Goal: Task Accomplishment & Management: Complete application form

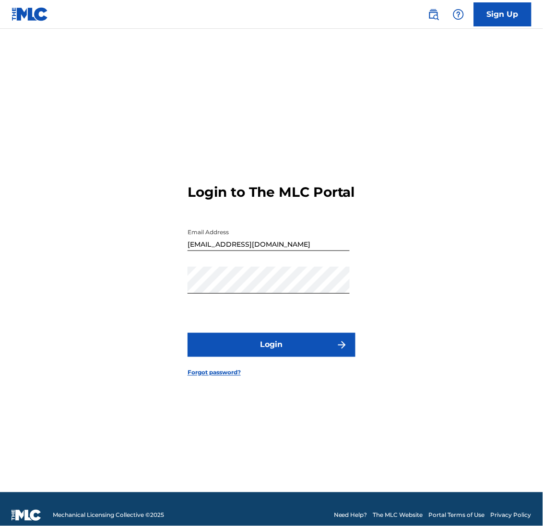
click at [318, 357] on button "Login" at bounding box center [272, 345] width 168 height 24
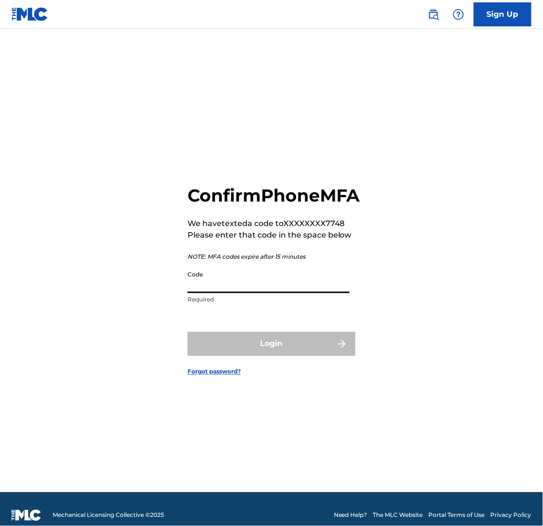
click at [215, 276] on input "Code" at bounding box center [269, 279] width 162 height 27
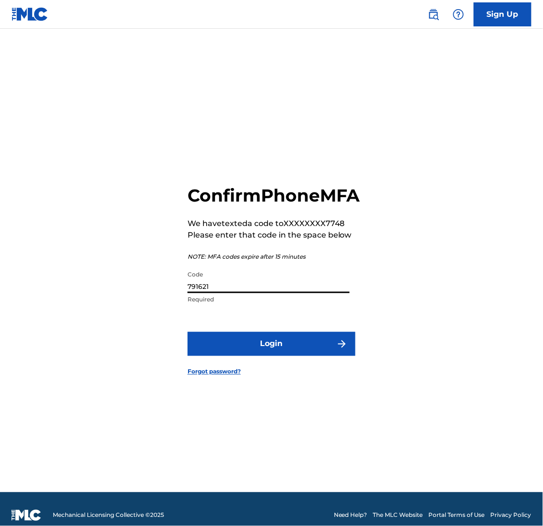
type input "791621"
click at [234, 356] on button "Login" at bounding box center [272, 344] width 168 height 24
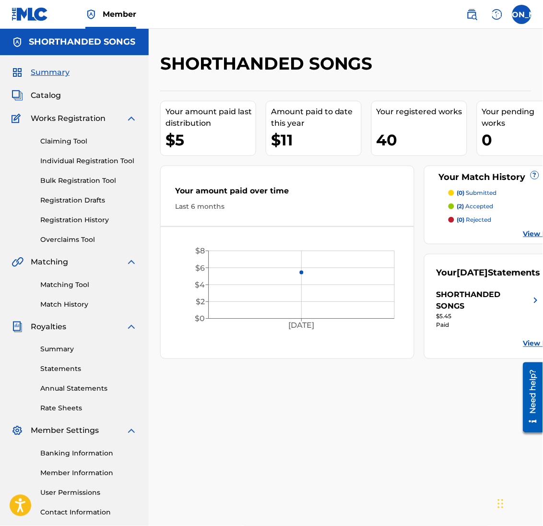
click at [51, 96] on span "Catalog" at bounding box center [46, 96] width 30 height 12
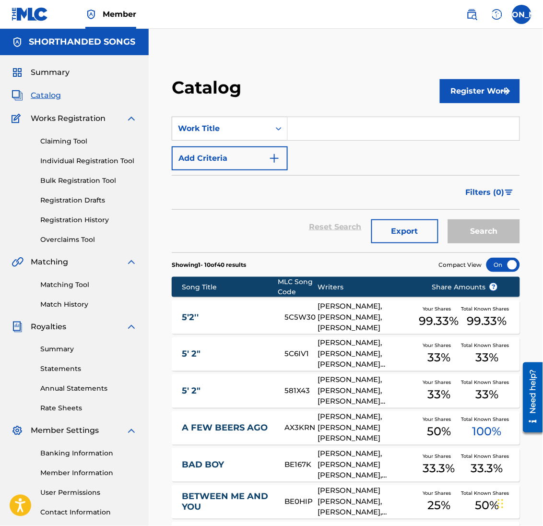
click at [319, 131] on input "Search Form" at bounding box center [404, 128] width 232 height 23
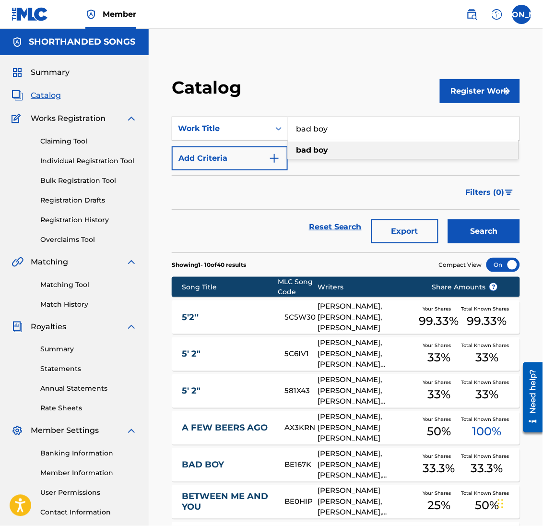
type input "bad boy"
click at [320, 153] on strong "boy" at bounding box center [320, 149] width 15 height 9
click at [448, 219] on button "Search" at bounding box center [484, 231] width 72 height 24
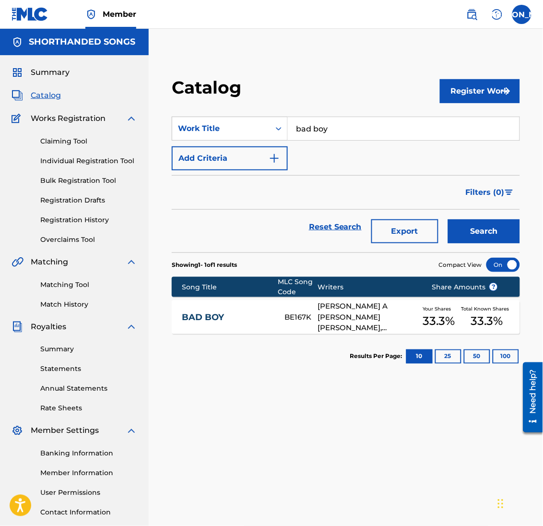
click at [198, 316] on link "BAD BOY" at bounding box center [227, 317] width 90 height 11
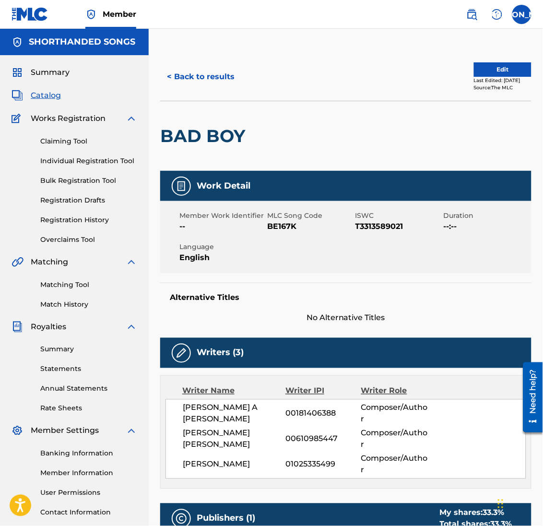
click at [189, 76] on button "< Back to results" at bounding box center [200, 77] width 81 height 24
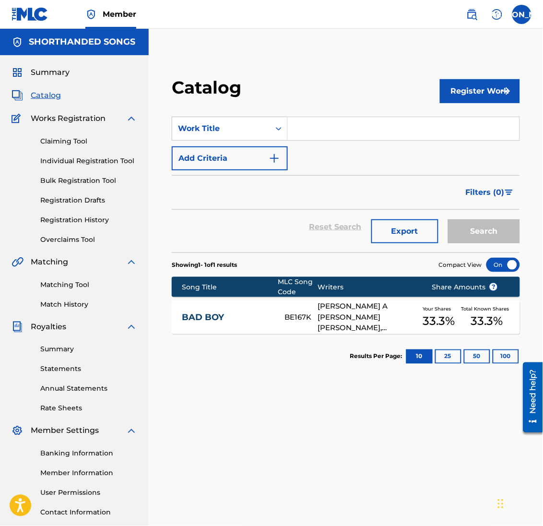
click at [355, 137] on input "Search Form" at bounding box center [404, 128] width 232 height 23
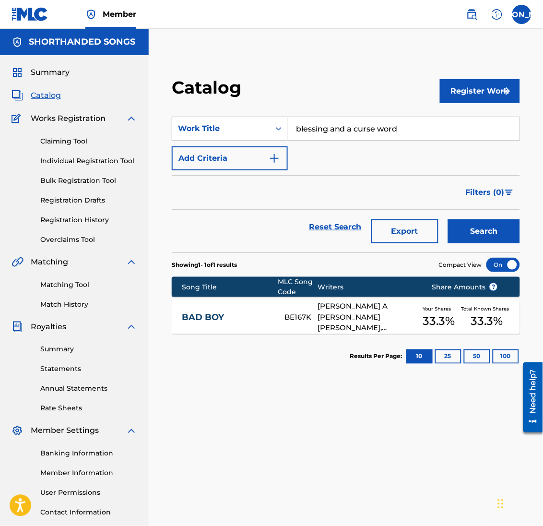
type input "blessing and a curse word"
click at [448, 219] on button "Search" at bounding box center [484, 231] width 72 height 24
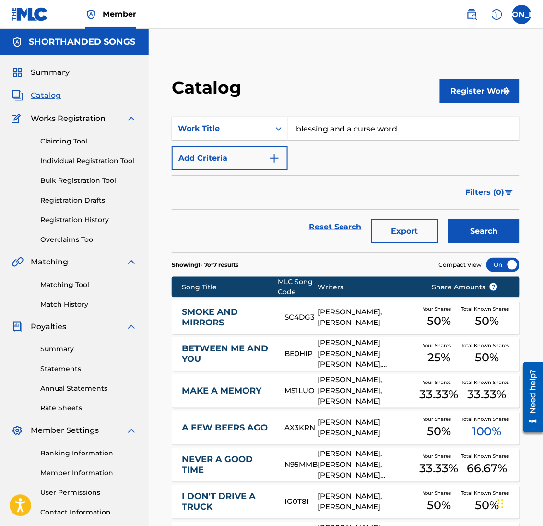
click at [58, 136] on link "Claiming Tool" at bounding box center [88, 141] width 97 height 10
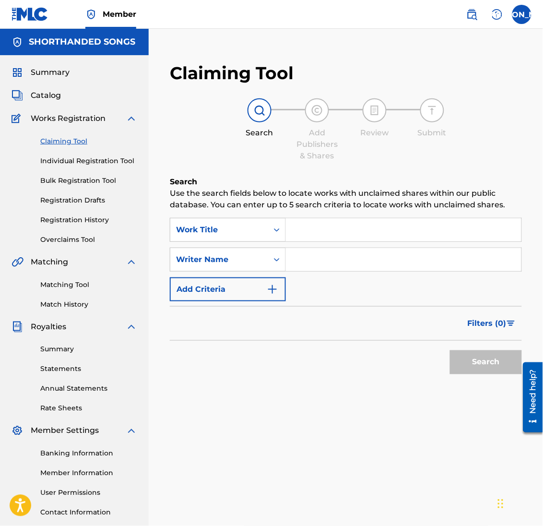
click at [304, 235] on input "Search Form" at bounding box center [403, 229] width 235 height 23
type input "blessing and a curse word"
click at [291, 267] on input "Search Form" at bounding box center [403, 259] width 235 height 23
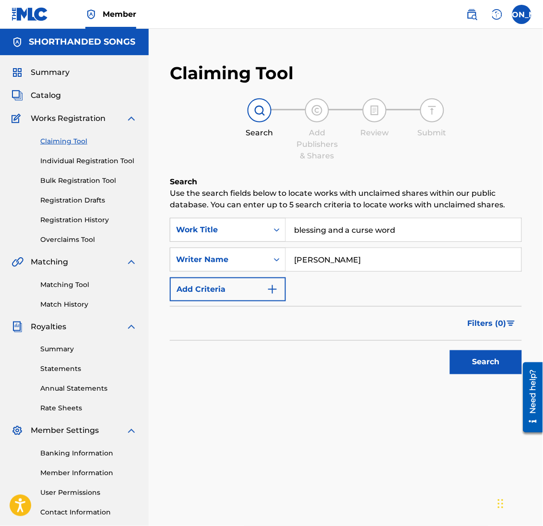
click at [450, 350] on button "Search" at bounding box center [486, 362] width 72 height 24
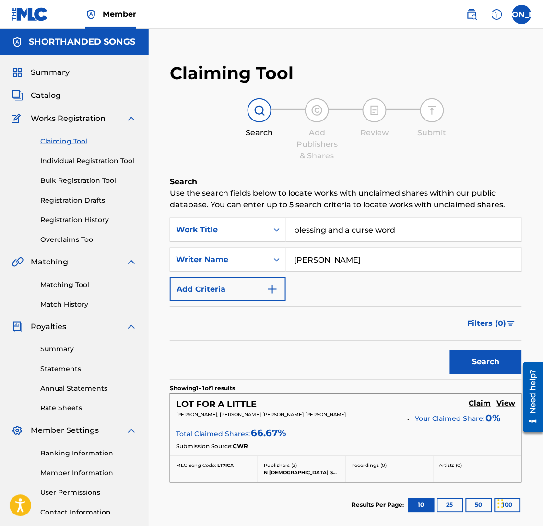
scroll to position [105, 0]
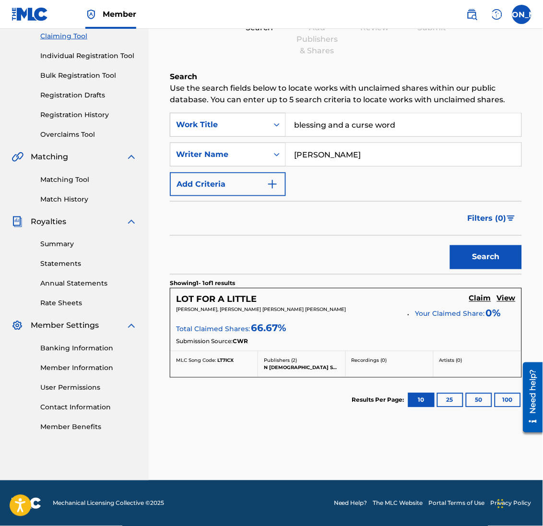
type input "[PERSON_NAME]"
click at [450, 245] on button "Search" at bounding box center [486, 257] width 72 height 24
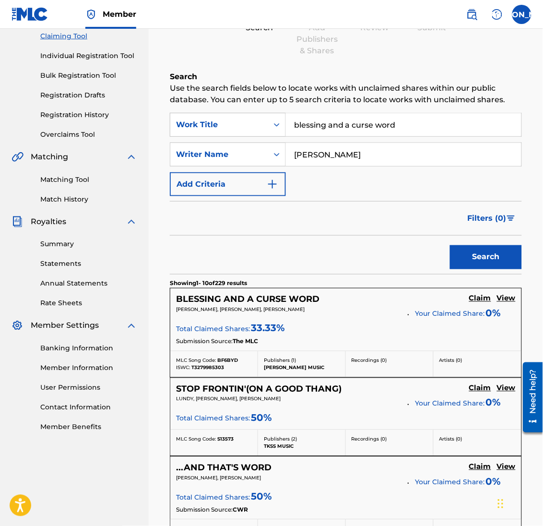
click at [225, 302] on h5 "BLESSING AND A CURSE WORD" at bounding box center [247, 299] width 143 height 11
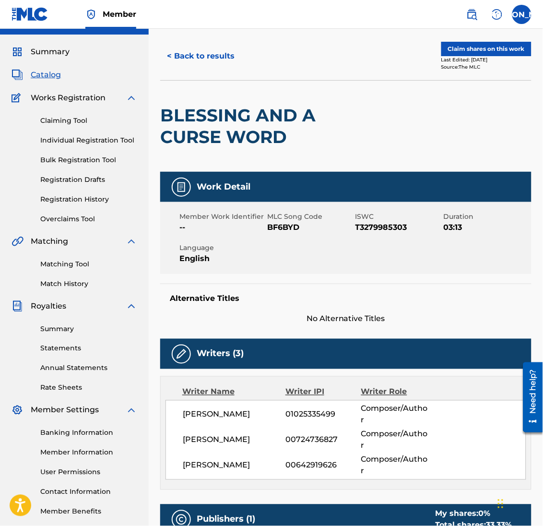
scroll to position [19, 0]
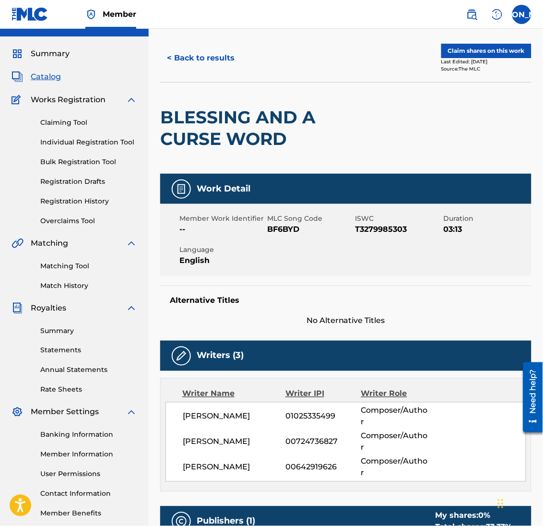
click at [389, 228] on span "T3279985303" at bounding box center [398, 229] width 86 height 12
copy span "T3279985303"
click at [450, 283] on div "Work Detail Member Work Identifier -- MLC Song Code BF6BYD ISWC T3279985303 Dur…" at bounding box center [345, 250] width 371 height 153
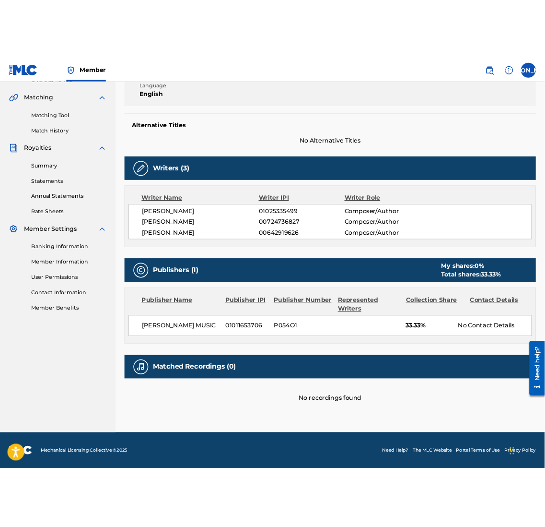
scroll to position [0, 0]
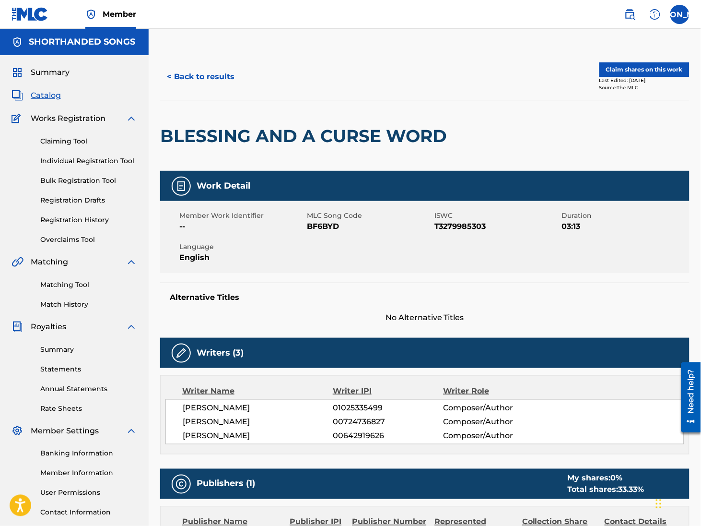
click at [542, 67] on button "Claim shares on this work" at bounding box center [644, 69] width 90 height 14
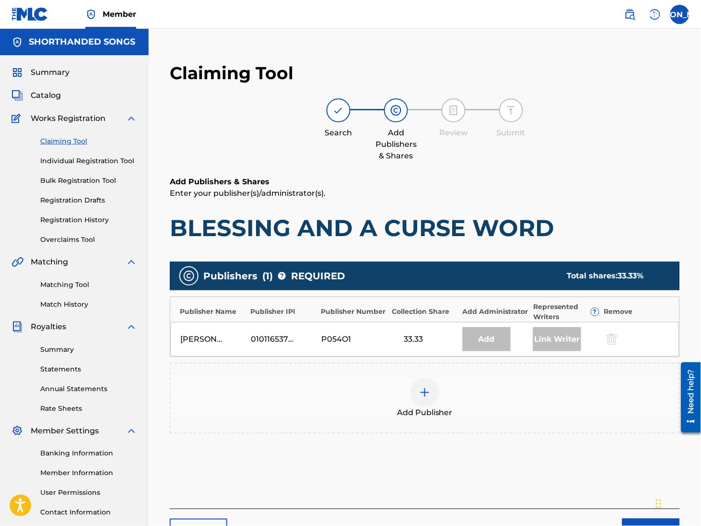
click at [425, 402] on div at bounding box center [425, 392] width 29 height 29
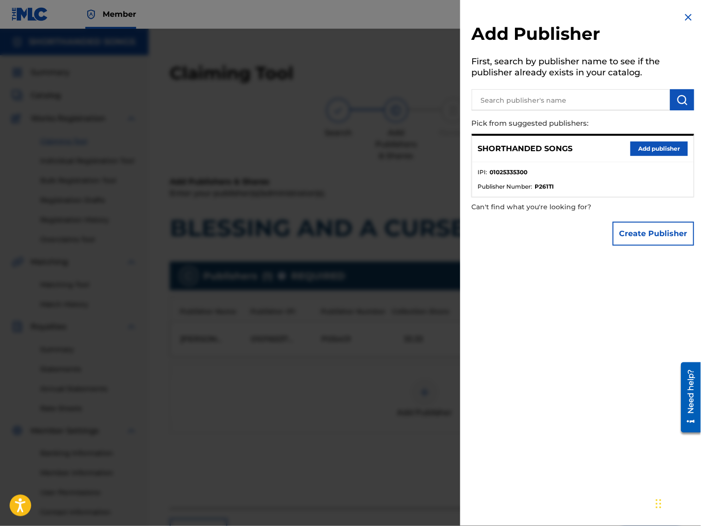
click at [542, 149] on button "Add publisher" at bounding box center [660, 148] width 58 height 14
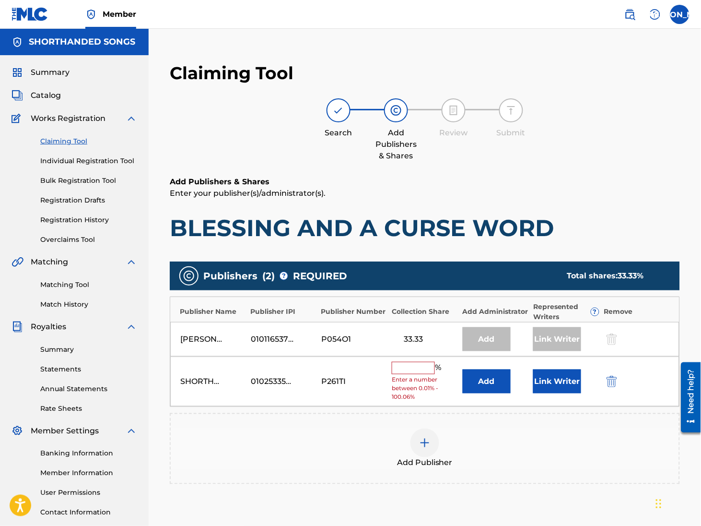
click at [418, 371] on input "text" at bounding box center [413, 368] width 43 height 12
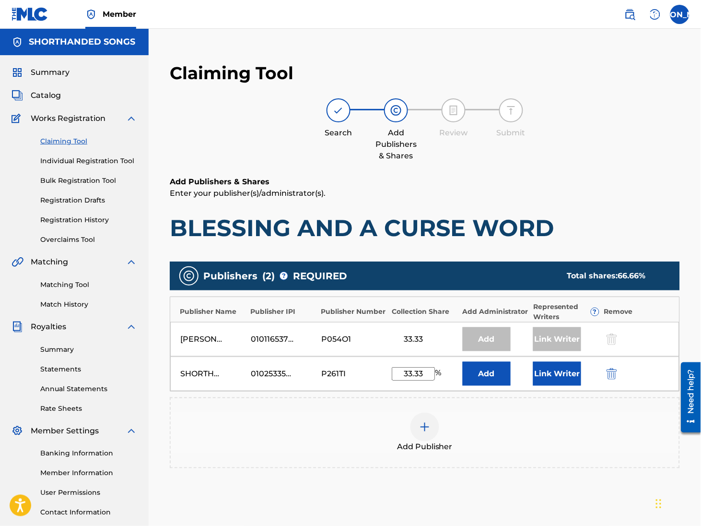
type input "33.33"
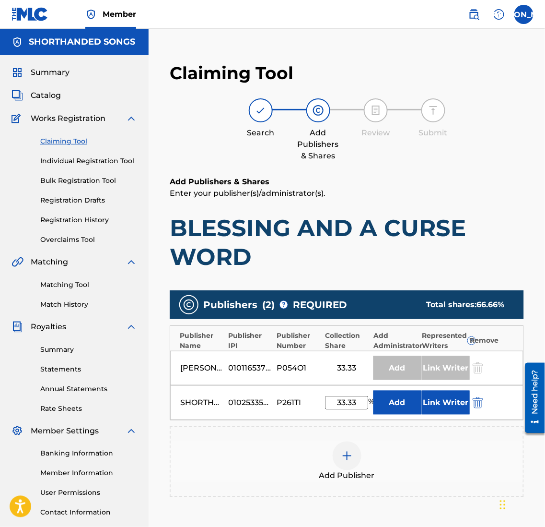
click at [57, 92] on span "Catalog" at bounding box center [46, 96] width 30 height 12
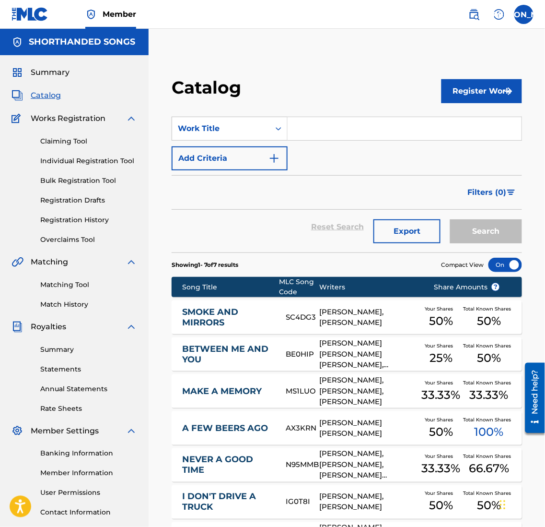
click at [315, 120] on input "Search Form" at bounding box center [405, 128] width 234 height 23
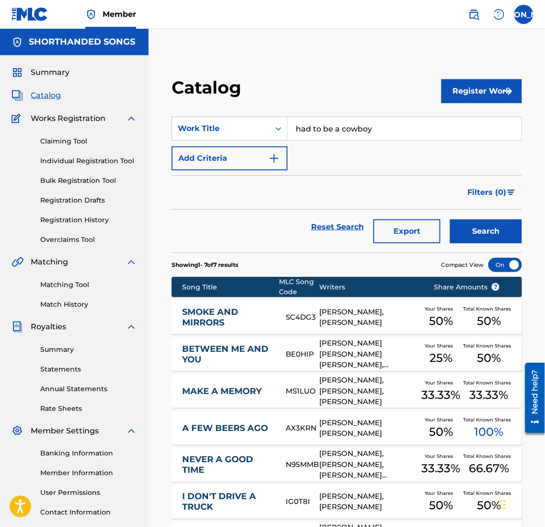
click at [315, 120] on input "had to be a cowboy" at bounding box center [405, 128] width 234 height 23
type input "had to be a cowboy"
click at [450, 219] on button "Search" at bounding box center [486, 231] width 72 height 24
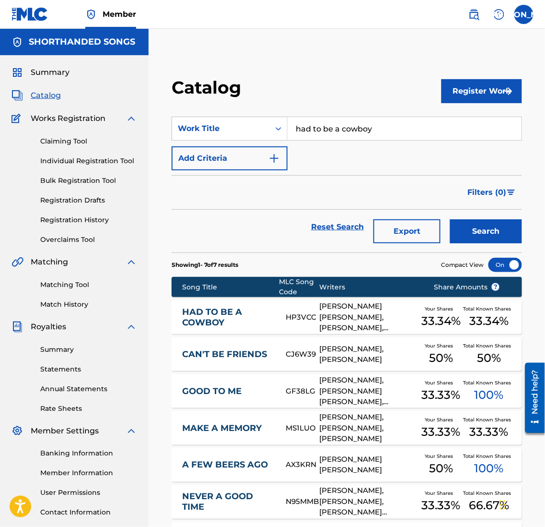
click at [232, 315] on link "HAD TO BE A COWBOY" at bounding box center [227, 317] width 91 height 22
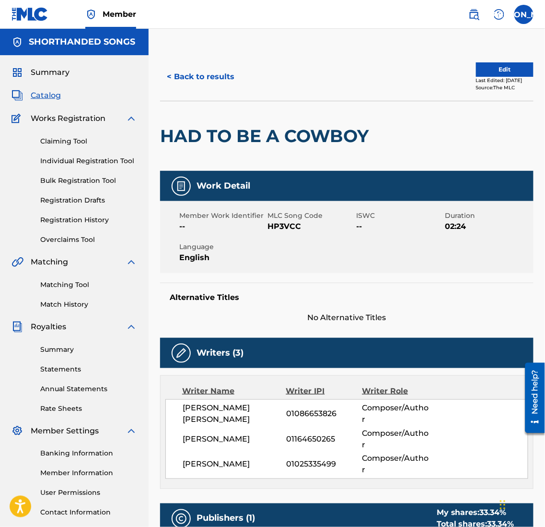
click at [490, 53] on div "< Back to results Edit Last Edited: [DATE] Source: The MLC" at bounding box center [347, 77] width 374 height 48
click at [486, 68] on button "Edit" at bounding box center [505, 69] width 58 height 14
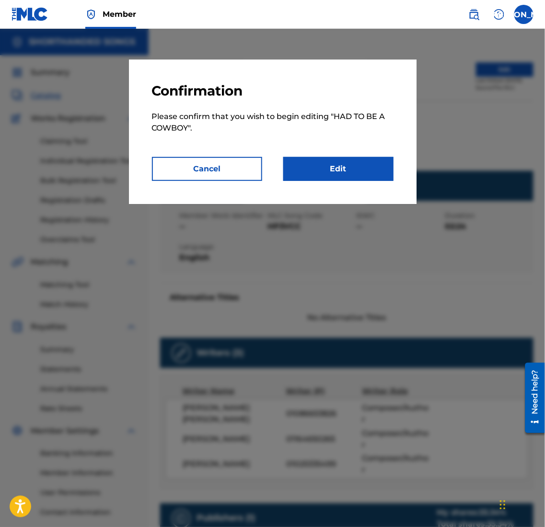
click at [350, 164] on link "Edit" at bounding box center [338, 169] width 110 height 24
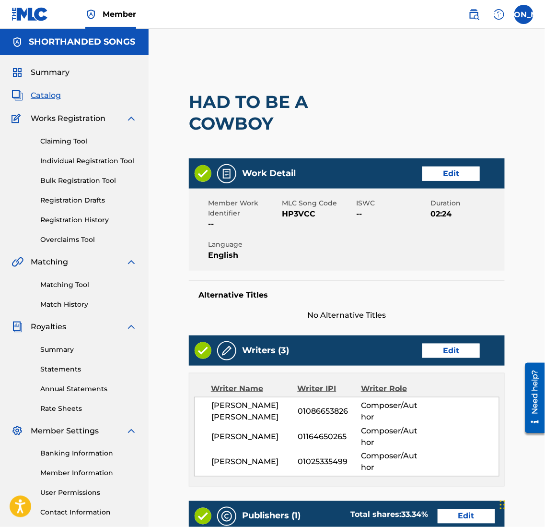
scroll to position [307, 0]
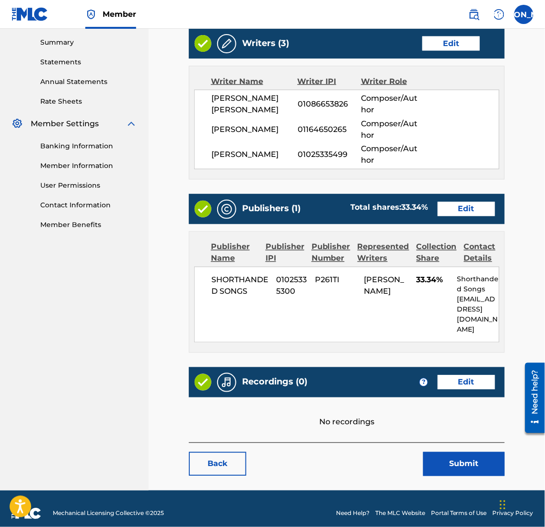
click at [461, 375] on link "Edit" at bounding box center [467, 382] width 58 height 14
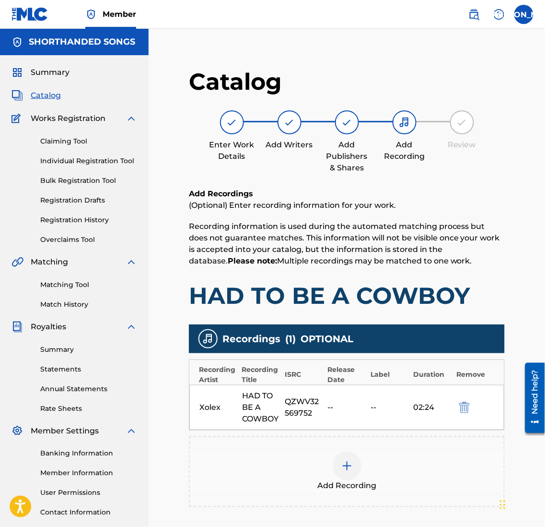
scroll to position [105, 0]
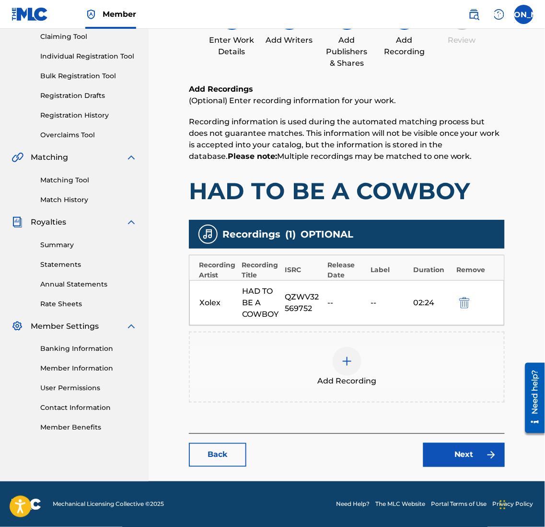
click at [470, 458] on link "Next" at bounding box center [464, 455] width 82 height 24
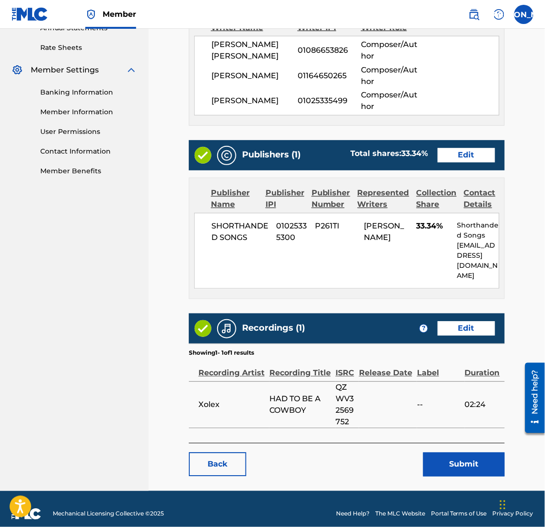
scroll to position [361, 0]
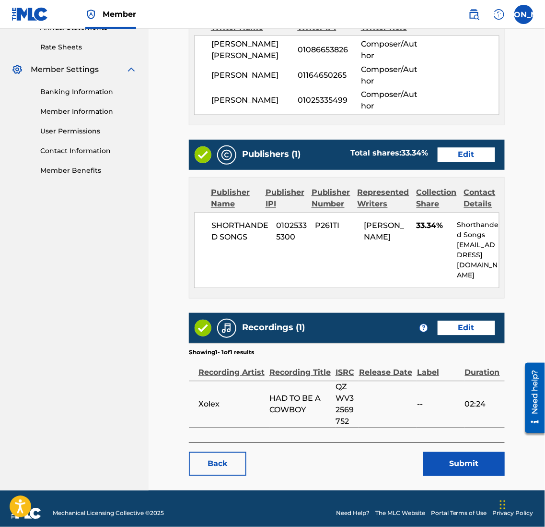
click at [444, 456] on button "Submit" at bounding box center [464, 464] width 82 height 24
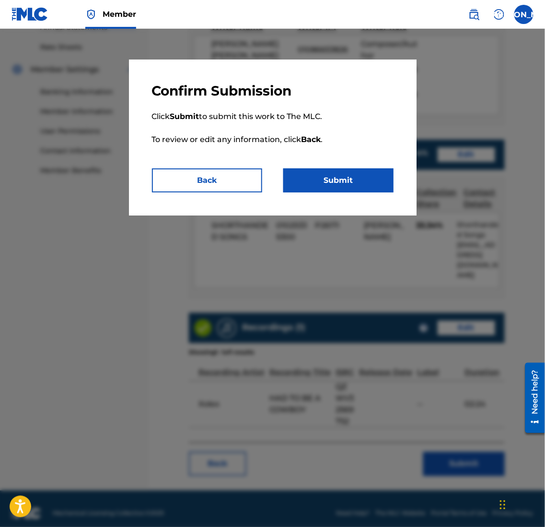
click at [340, 178] on button "Submit" at bounding box center [338, 180] width 110 height 24
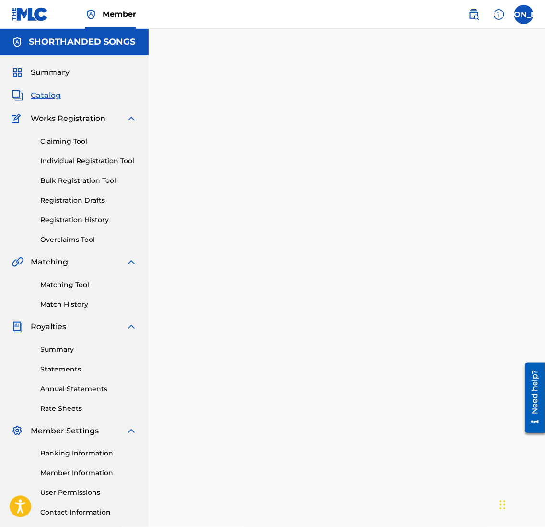
click at [47, 98] on span "Catalog" at bounding box center [46, 96] width 30 height 12
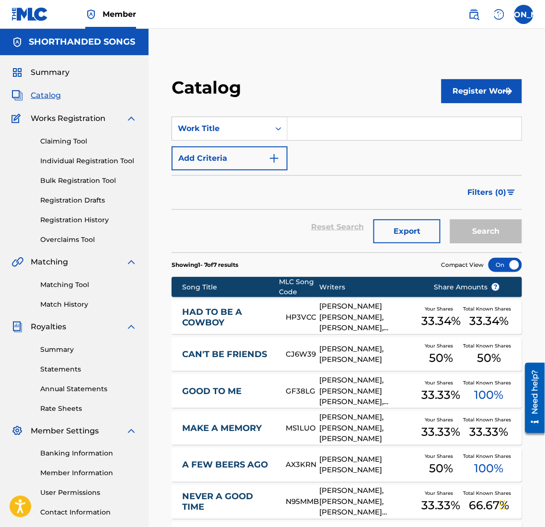
click at [306, 128] on input "Search Form" at bounding box center [405, 128] width 234 height 23
click at [450, 219] on button "Search" at bounding box center [486, 231] width 72 height 24
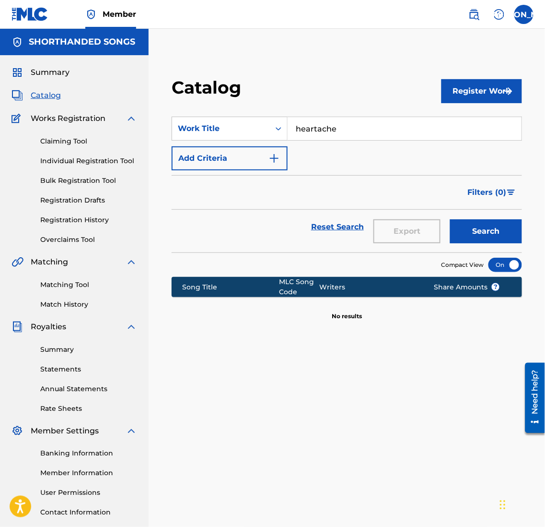
click at [336, 128] on input "heartache" at bounding box center [405, 128] width 234 height 23
type input "heartache heaven"
click at [450, 219] on button "Search" at bounding box center [486, 231] width 72 height 24
click at [68, 142] on link "Claiming Tool" at bounding box center [88, 141] width 97 height 10
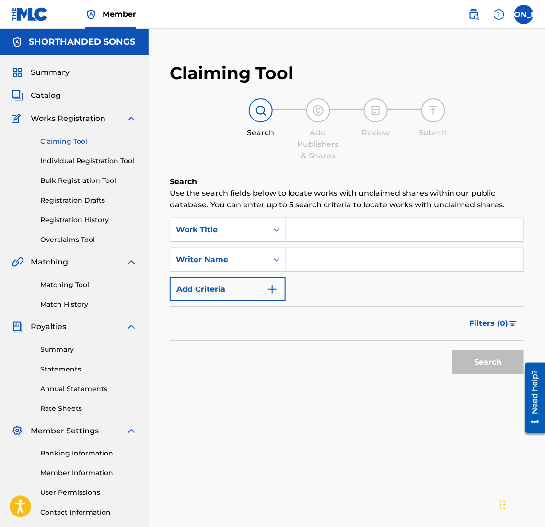
click at [318, 229] on input "Search Form" at bounding box center [405, 229] width 238 height 23
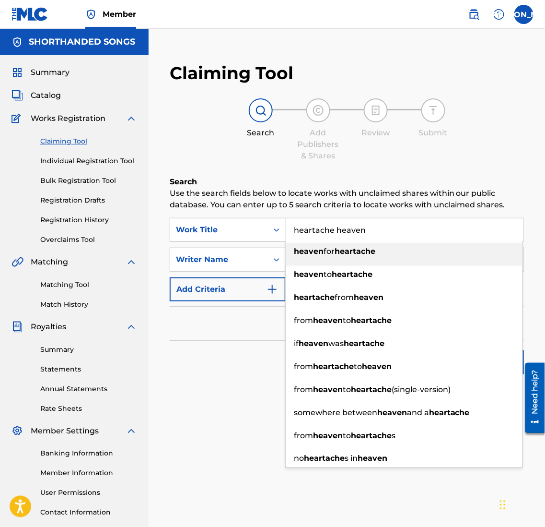
type input "heartache heaven"
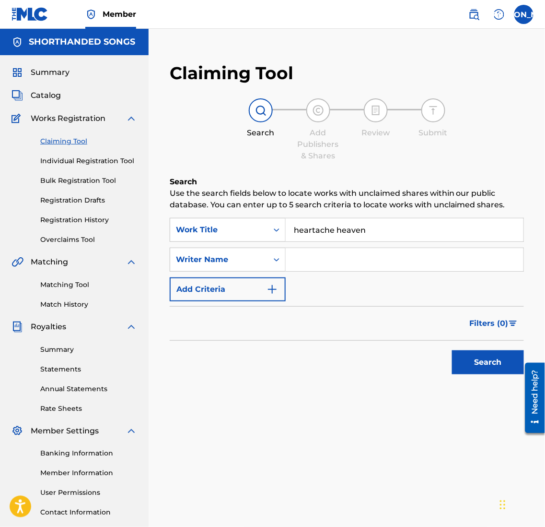
click at [326, 273] on div "SearchWithCriteria1ba3e311-2bc3-4022-a340-36a7269164d5 Work Title heartache hea…" at bounding box center [347, 259] width 354 height 83
click at [340, 258] on input "Search Form" at bounding box center [405, 259] width 238 height 23
click at [452, 350] on button "Search" at bounding box center [488, 362] width 72 height 24
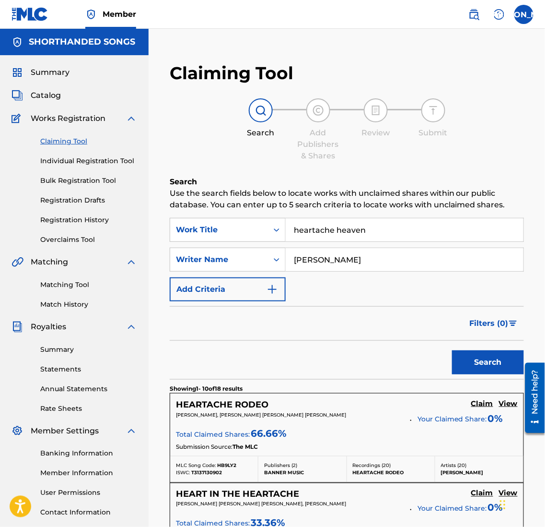
click at [356, 256] on input "[PERSON_NAME]" at bounding box center [405, 259] width 238 height 23
click at [452, 350] on button "Search" at bounding box center [488, 362] width 72 height 24
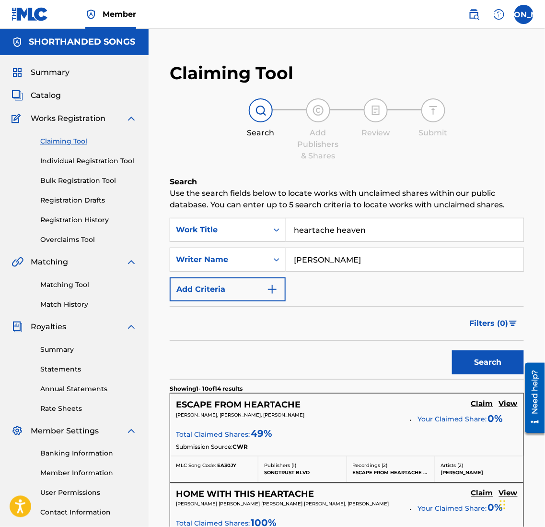
type input "[PERSON_NAME]"
click at [452, 350] on button "Search" at bounding box center [488, 362] width 72 height 24
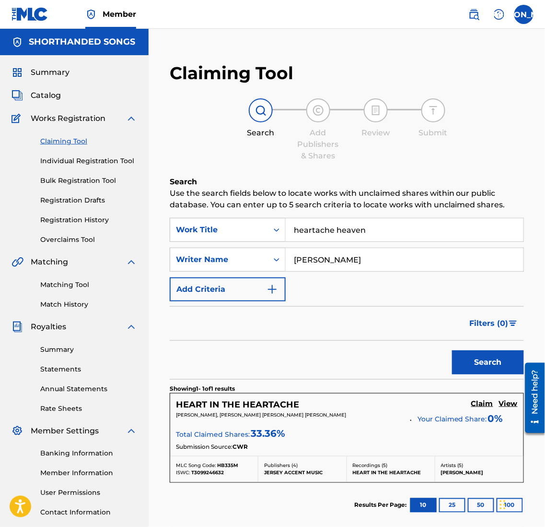
scroll to position [105, 0]
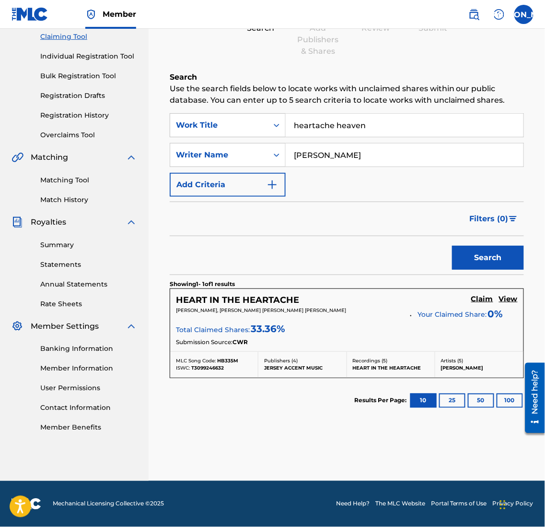
click at [72, 181] on link "Matching Tool" at bounding box center [88, 180] width 97 height 10
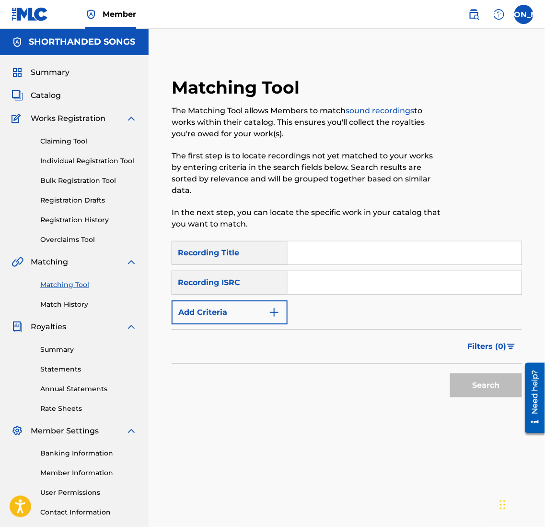
click at [345, 271] on input "Search Form" at bounding box center [405, 282] width 234 height 23
paste input "QZTBF2532223"
type input "QZTBF2532223"
click at [338, 257] on input "Search Form" at bounding box center [405, 252] width 234 height 23
type input "Heartache Heaven"
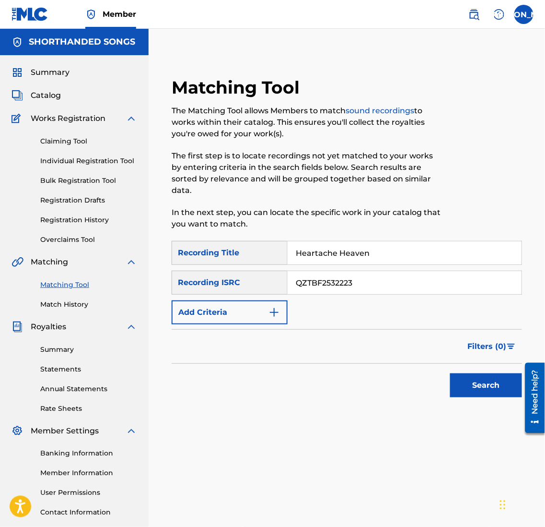
click at [485, 385] on button "Search" at bounding box center [486, 385] width 72 height 24
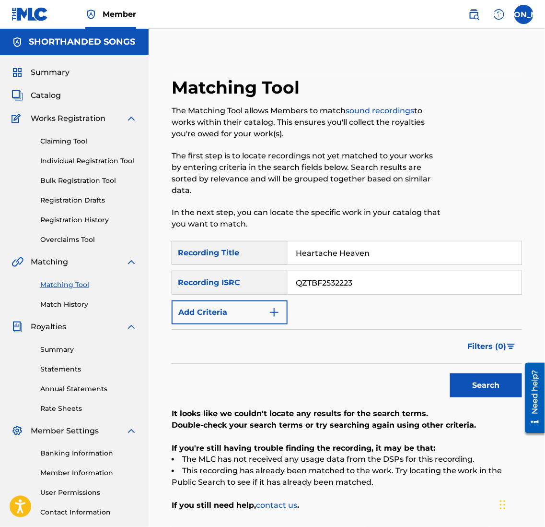
scroll to position [79, 0]
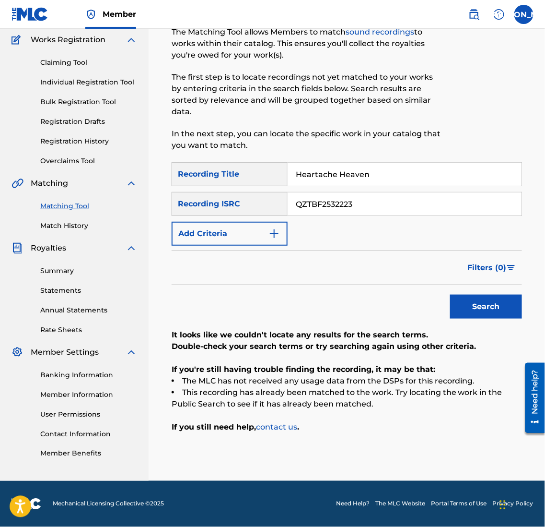
click at [76, 82] on link "Individual Registration Tool" at bounding box center [88, 82] width 97 height 10
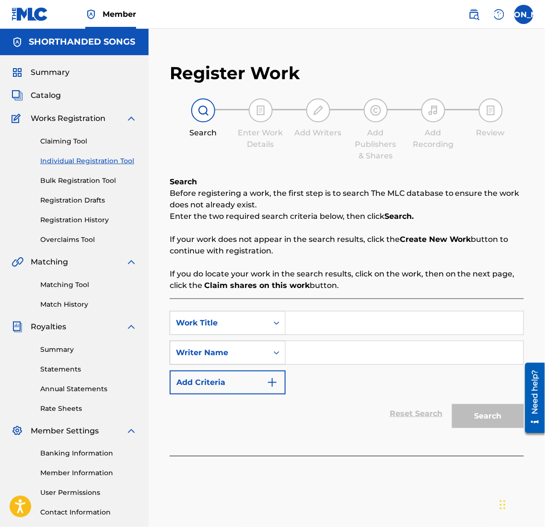
click at [260, 347] on div "Writer Name" at bounding box center [219, 353] width 86 height 12
click at [333, 330] on input "Search Form" at bounding box center [405, 322] width 238 height 23
type input "Heartache Heaven"
click at [326, 350] on input "Search Form" at bounding box center [405, 352] width 238 height 23
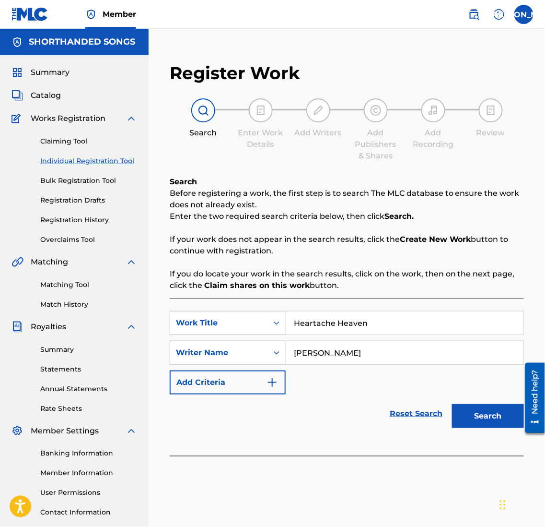
type input "[PERSON_NAME]"
click at [452, 404] on button "Search" at bounding box center [488, 416] width 72 height 24
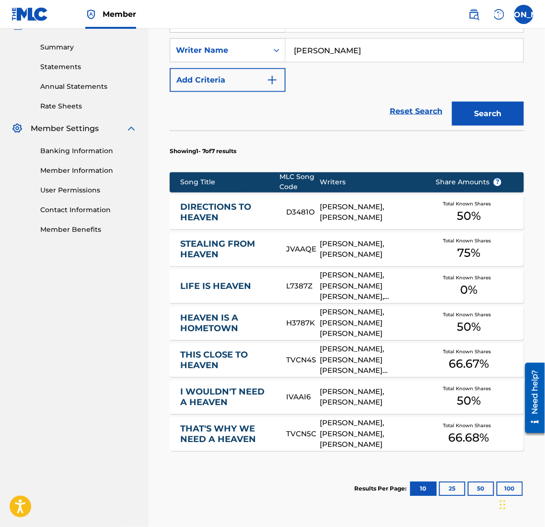
scroll to position [399, 0]
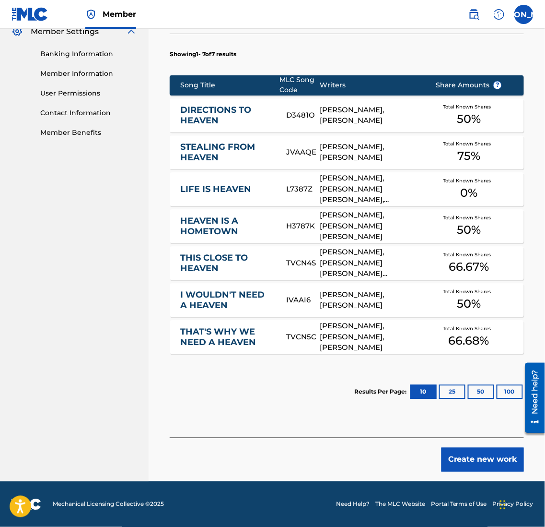
click at [501, 456] on button "Create new work" at bounding box center [483, 459] width 82 height 24
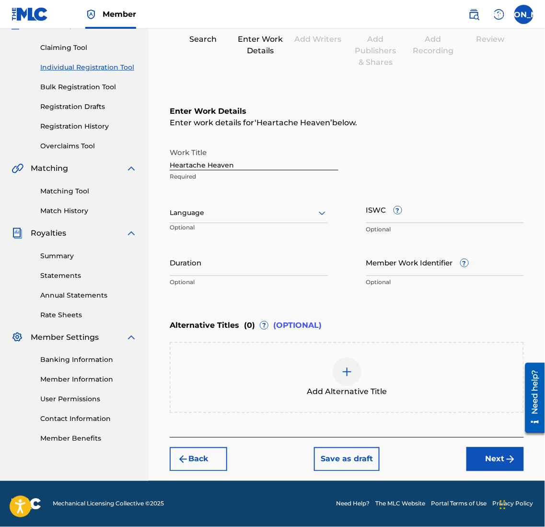
scroll to position [93, 0]
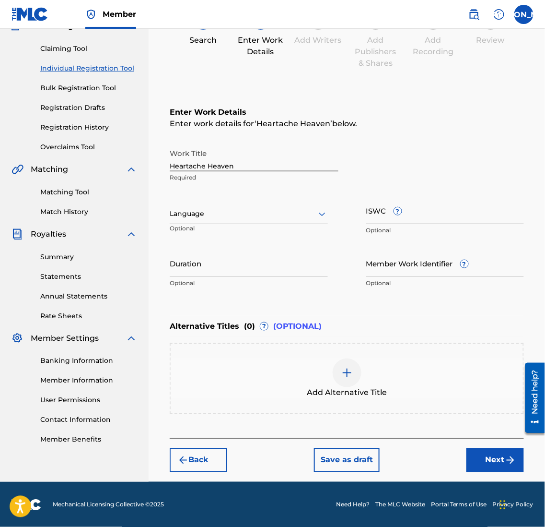
click at [248, 215] on div at bounding box center [249, 214] width 158 height 12
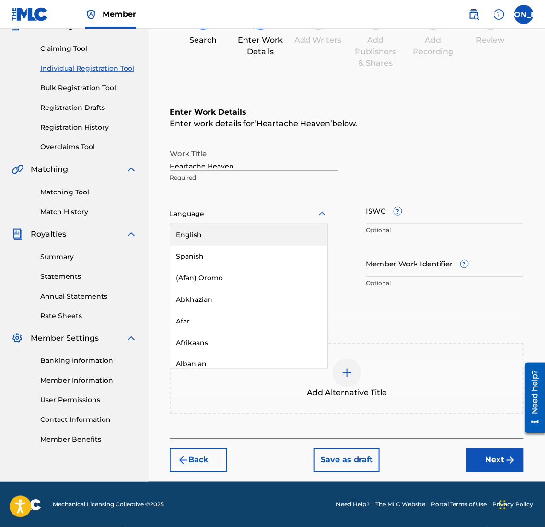
click at [237, 232] on div "English" at bounding box center [248, 235] width 157 height 22
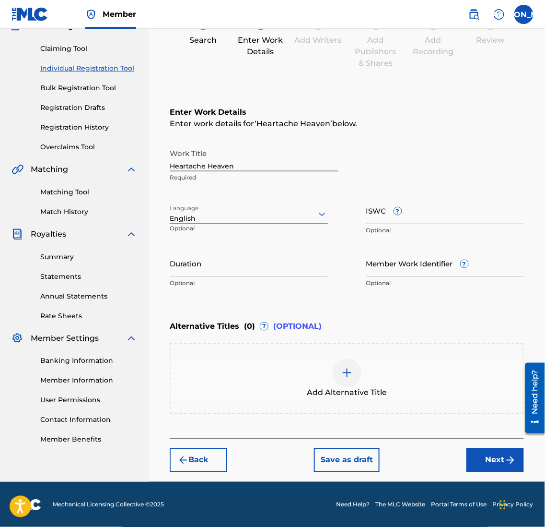
click at [404, 215] on input "ISWC ?" at bounding box center [445, 210] width 158 height 27
paste input "T3267132952"
type input "T3267132952"
click at [311, 265] on input "Duration" at bounding box center [249, 262] width 158 height 27
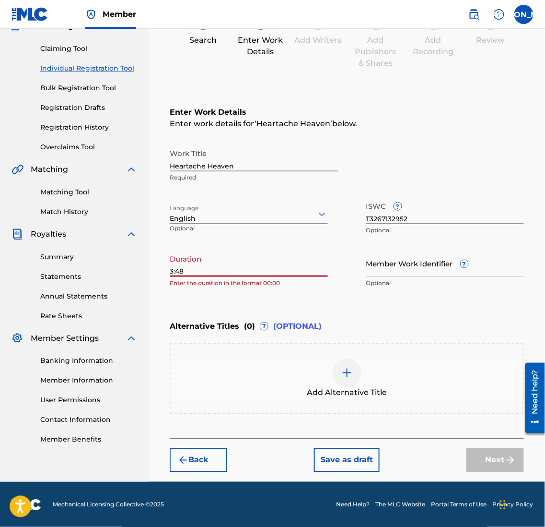
click at [395, 317] on div "Alternative Titles ( 0 ) ? (OPTIONAL)" at bounding box center [347, 326] width 354 height 21
click at [264, 265] on input "3:48" at bounding box center [249, 262] width 158 height 27
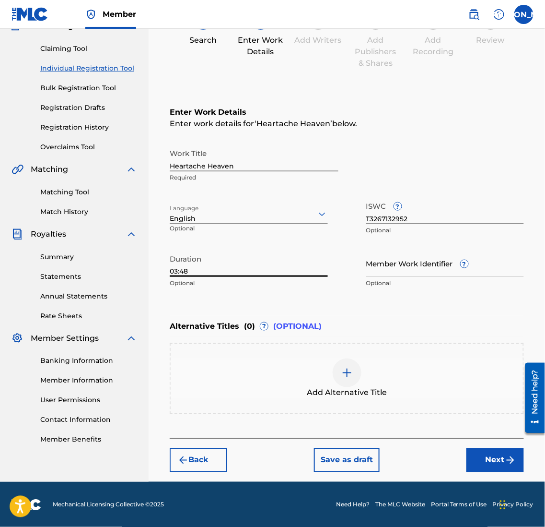
click at [290, 260] on input "03:48" at bounding box center [249, 262] width 158 height 27
type input "03:48"
click at [510, 458] on img "submit" at bounding box center [511, 460] width 12 height 12
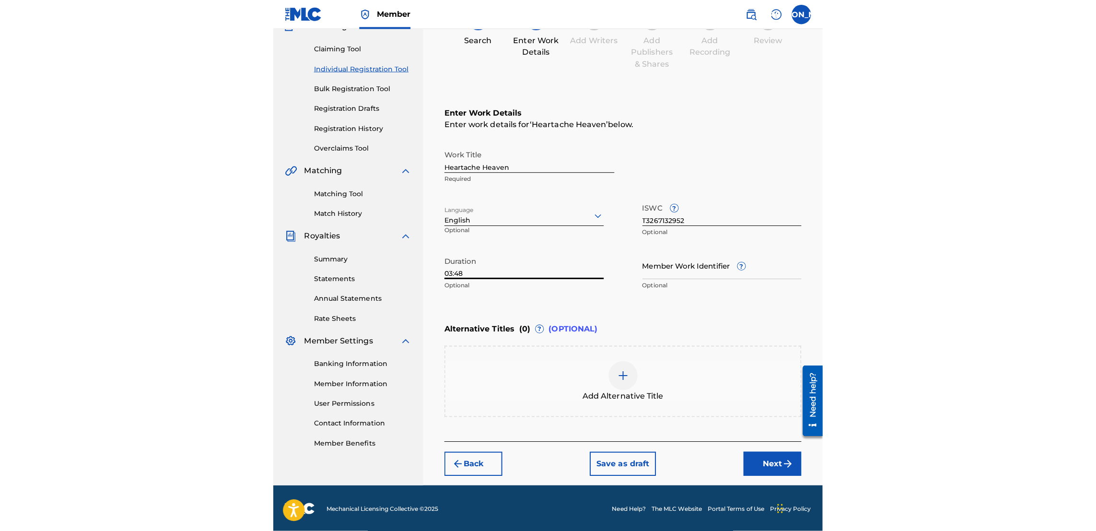
scroll to position [43, 0]
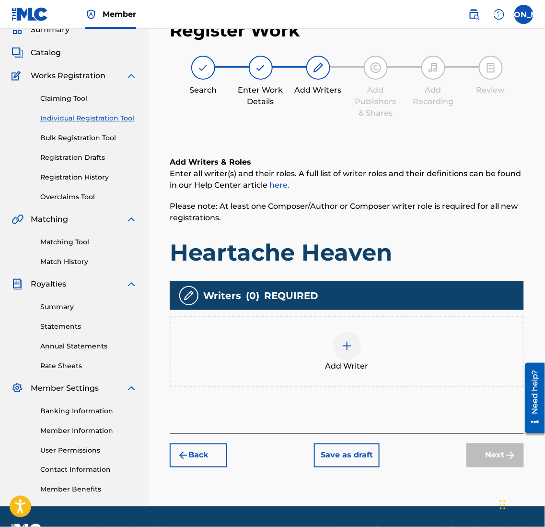
click at [349, 344] on img at bounding box center [347, 346] width 12 height 12
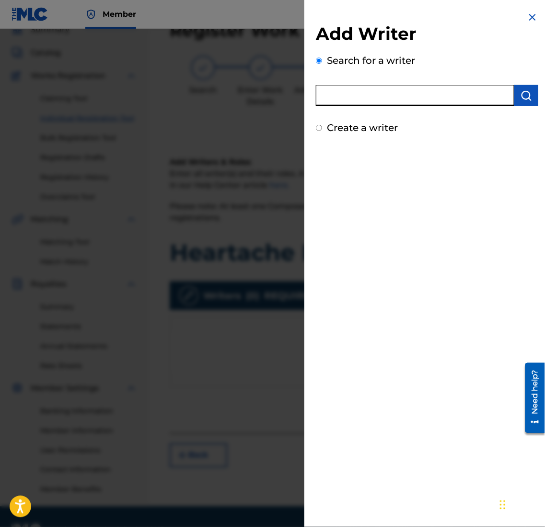
click at [433, 102] on input "text" at bounding box center [415, 95] width 199 height 21
type input "[PERSON_NAME]"
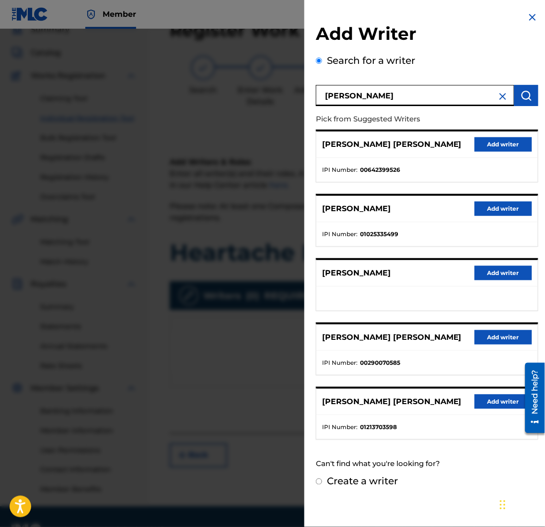
click at [487, 211] on button "Add writer" at bounding box center [504, 208] width 58 height 14
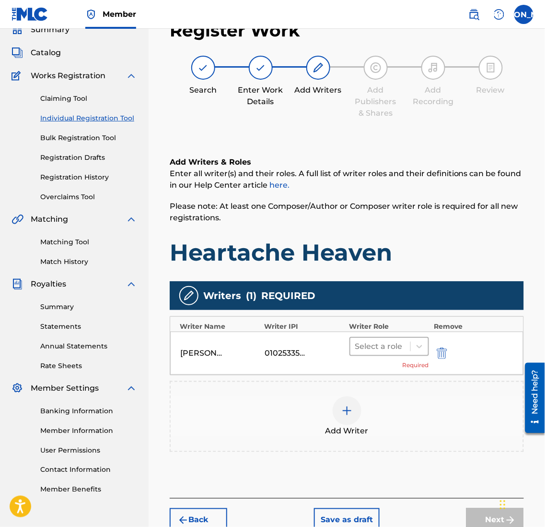
click at [393, 343] on div at bounding box center [380, 346] width 50 height 13
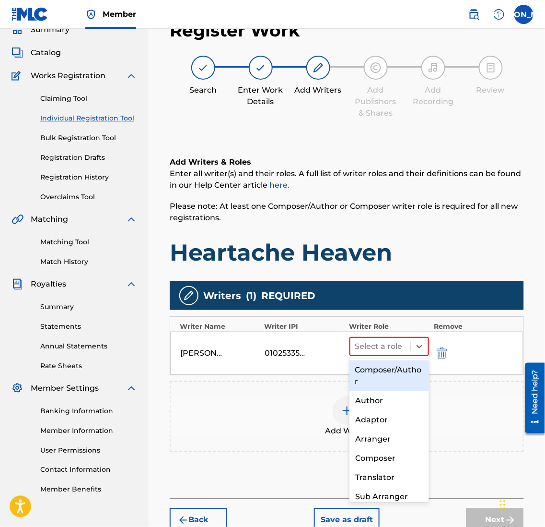
click at [390, 359] on div "Composer/Author Author Adaptor Arranger Composer Translator Sub Arranger Sub Au…" at bounding box center [390, 430] width 80 height 144
click at [387, 363] on div "Composer/Author" at bounding box center [390, 375] width 80 height 31
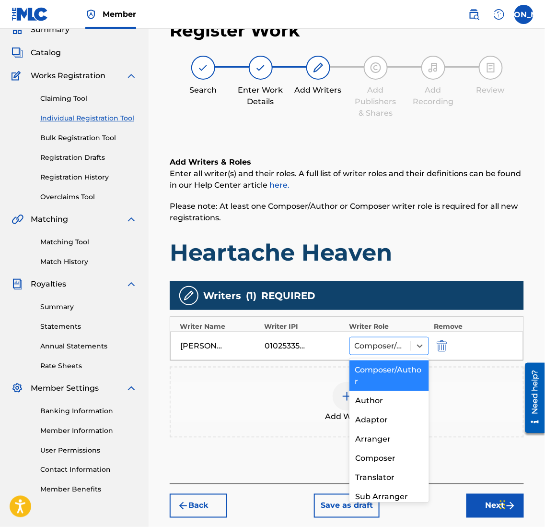
click at [381, 341] on div at bounding box center [380, 345] width 51 height 13
click at [380, 344] on div at bounding box center [380, 345] width 51 height 13
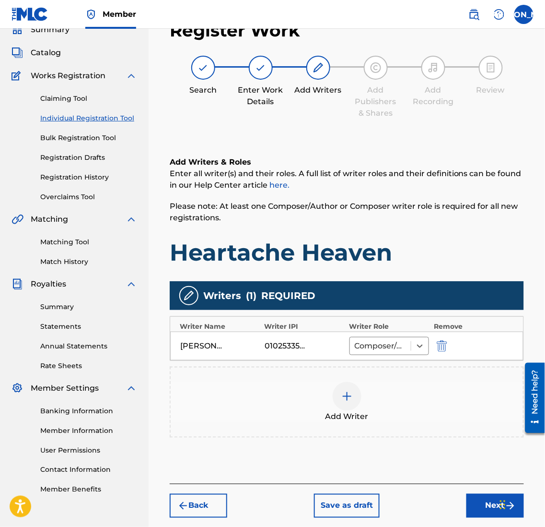
click at [278, 384] on div "Add Writer" at bounding box center [347, 402] width 352 height 40
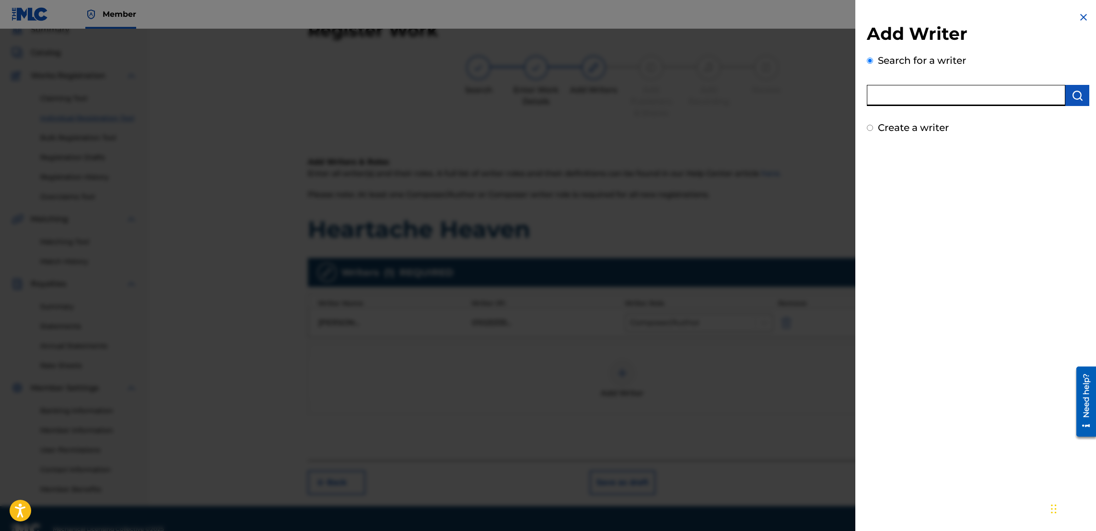
click at [542, 101] on input "text" at bounding box center [966, 95] width 199 height 21
type input "[PERSON_NAME]"
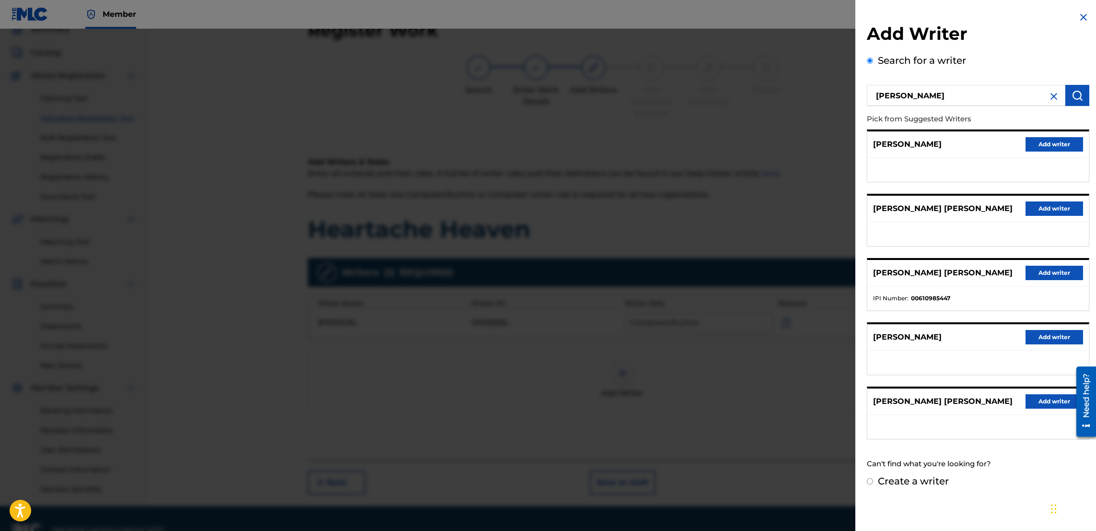
click at [542, 274] on button "Add writer" at bounding box center [1055, 273] width 58 height 14
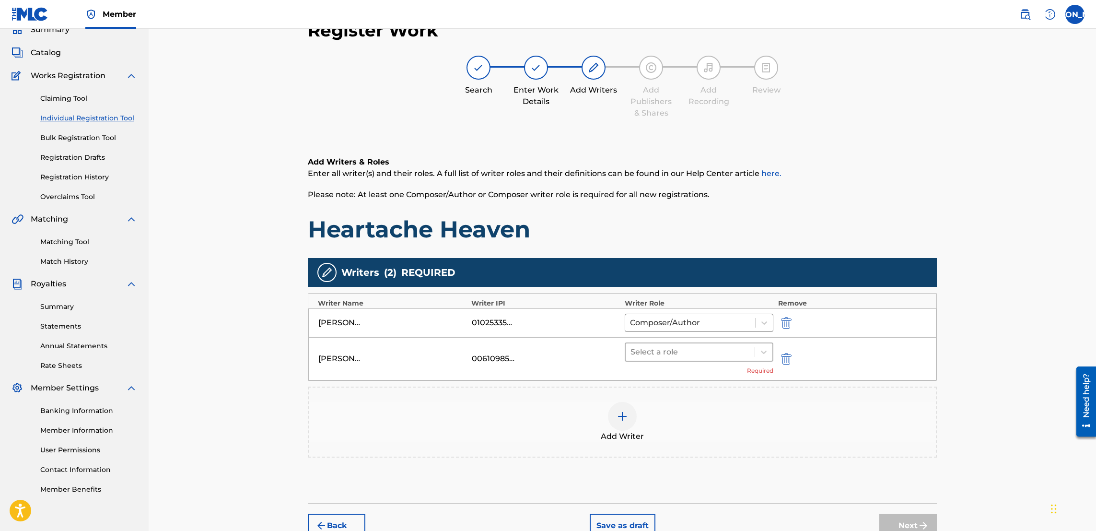
click at [542, 356] on div at bounding box center [690, 351] width 119 height 13
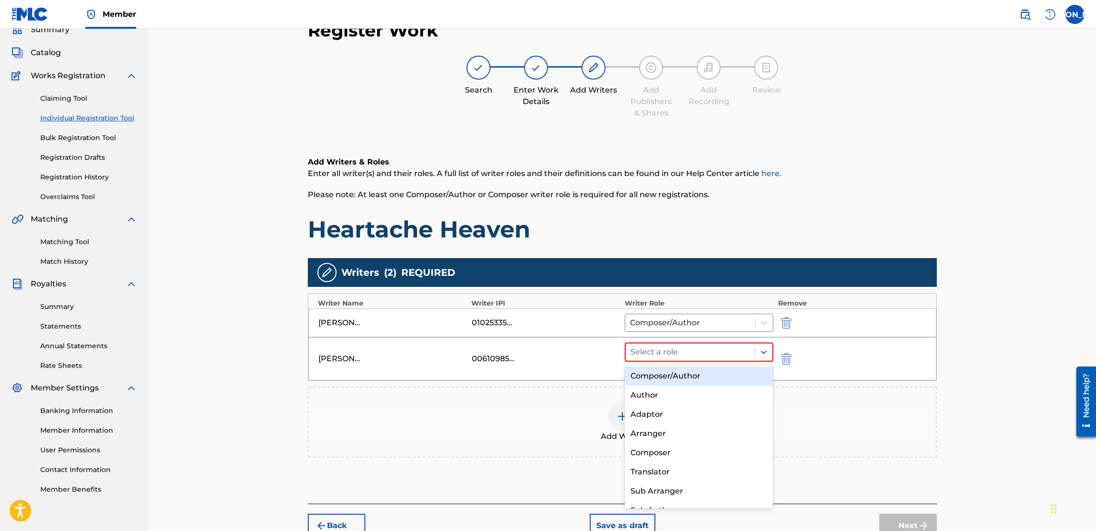
click at [542, 381] on div "Composer/Author" at bounding box center [699, 375] width 148 height 19
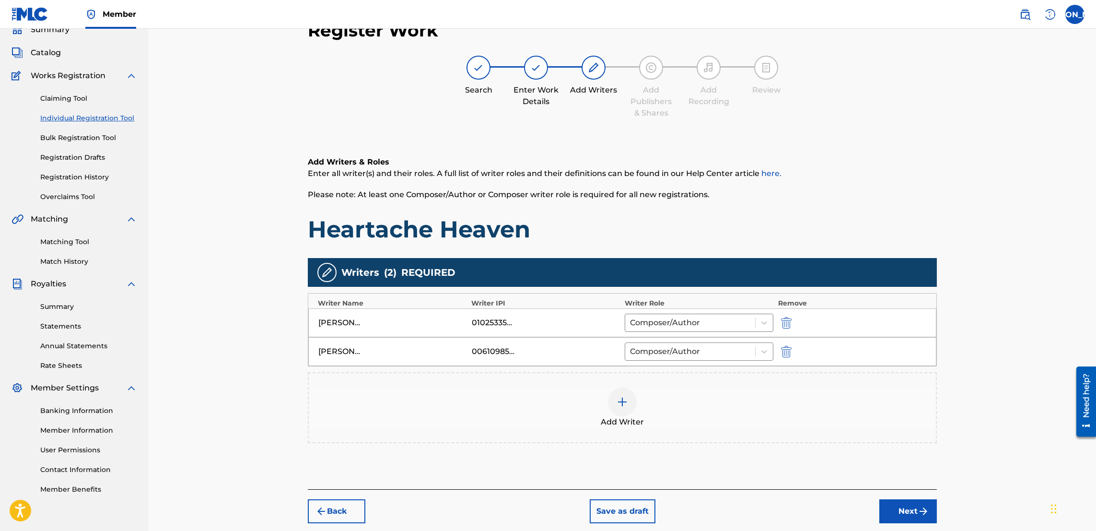
click at [542, 406] on div at bounding box center [622, 401] width 29 height 29
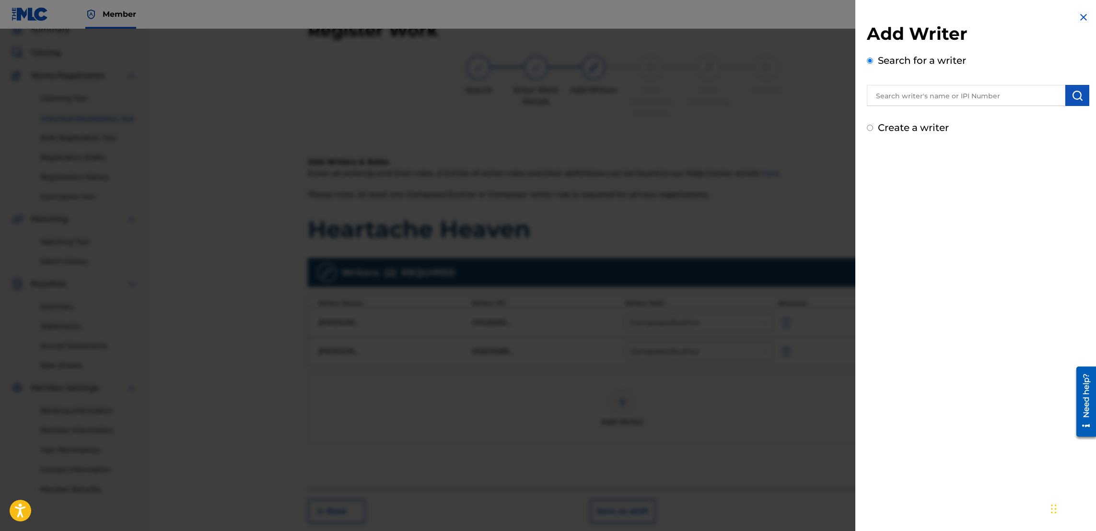
click at [542, 104] on input "text" at bounding box center [966, 95] width 199 height 21
type input "R"
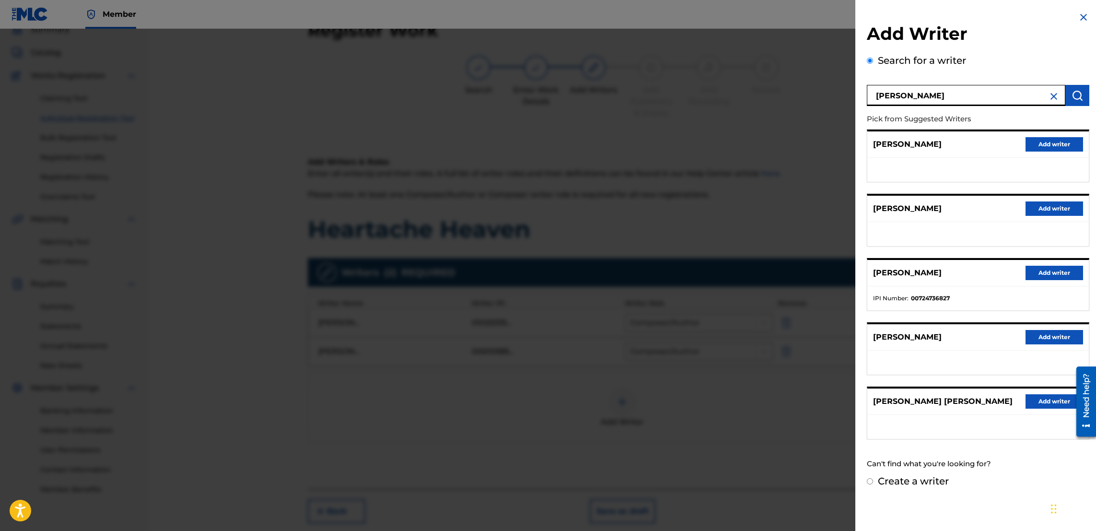
click at [542, 92] on input "[PERSON_NAME]" at bounding box center [966, 95] width 199 height 21
paste input "T3267132952"
paste input "724736729"
type input "724736729"
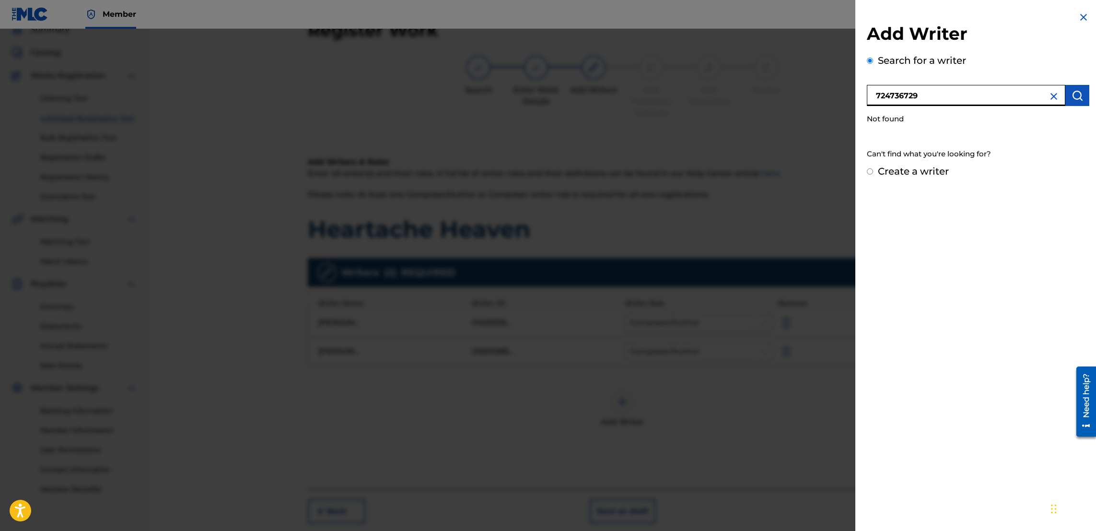
click at [542, 169] on input "Create a writer" at bounding box center [870, 171] width 6 height 6
radio input "false"
radio input "true"
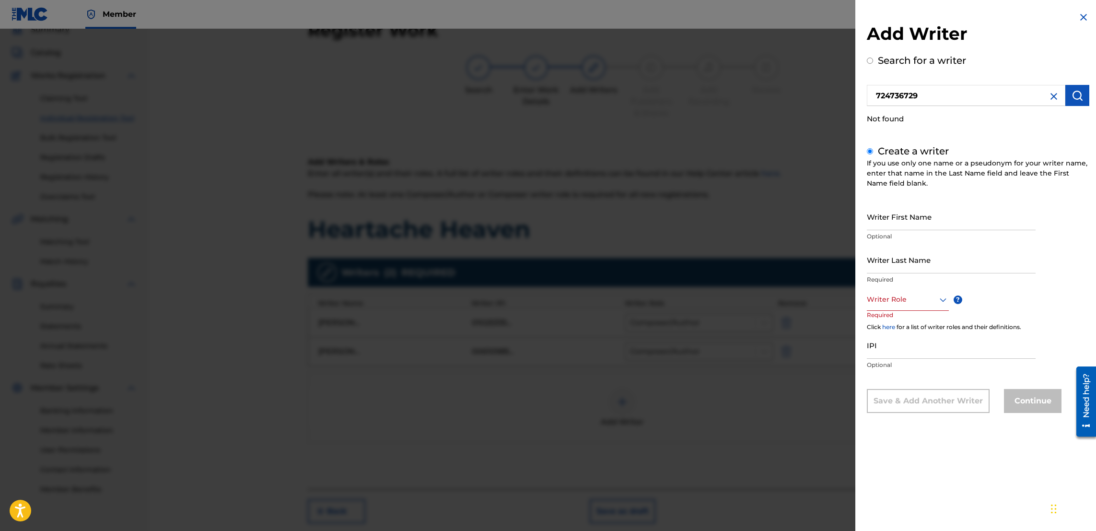
click at [542, 303] on div at bounding box center [908, 300] width 82 height 12
click at [542, 320] on div "Composer/Author" at bounding box center [908, 322] width 81 height 22
click at [542, 352] on input "IPI" at bounding box center [951, 345] width 169 height 27
paste input "724736729"
type input "724736729"
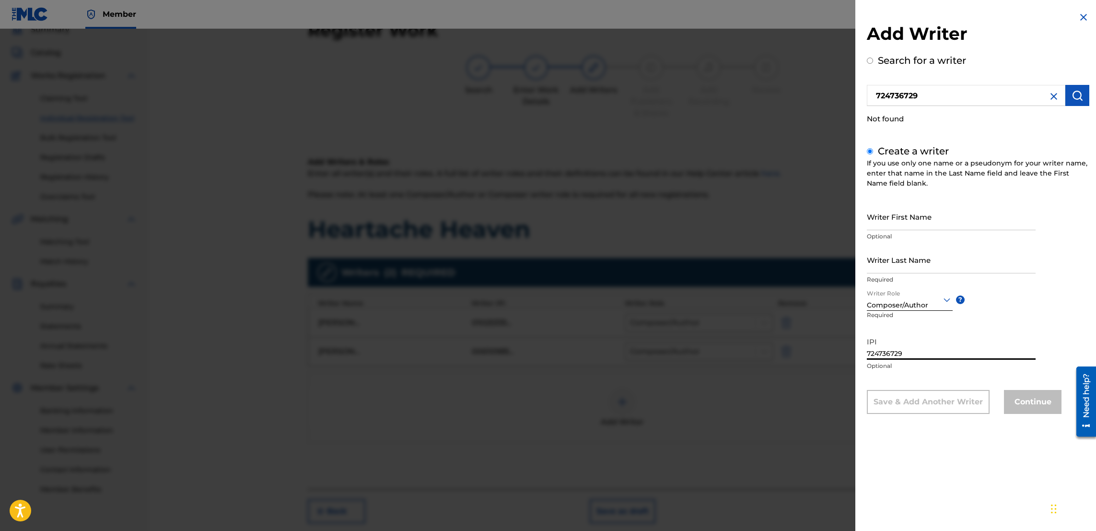
click at [542, 224] on input "Writer First Name" at bounding box center [951, 216] width 169 height 27
click at [542, 256] on input "Writer Last Name" at bounding box center [951, 259] width 169 height 27
click at [542, 227] on input "[PERSON_NAME]" at bounding box center [951, 216] width 169 height 27
type input "[PERSON_NAME]"
click at [542, 267] on input "Writer Last Name" at bounding box center [951, 259] width 169 height 27
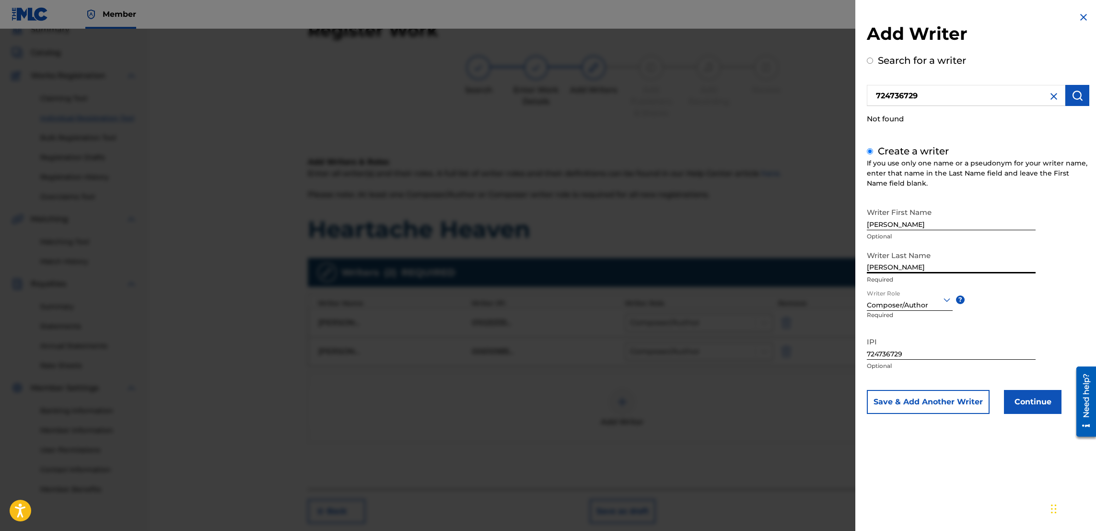
type input "[PERSON_NAME]"
click at [542, 403] on button "Continue" at bounding box center [1033, 402] width 58 height 24
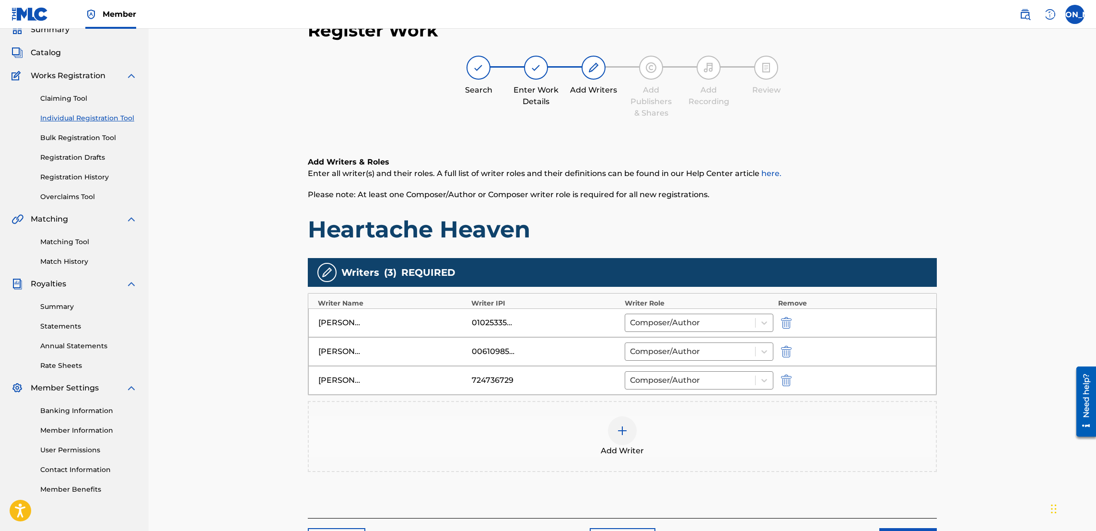
click at [542, 427] on img at bounding box center [623, 431] width 12 height 12
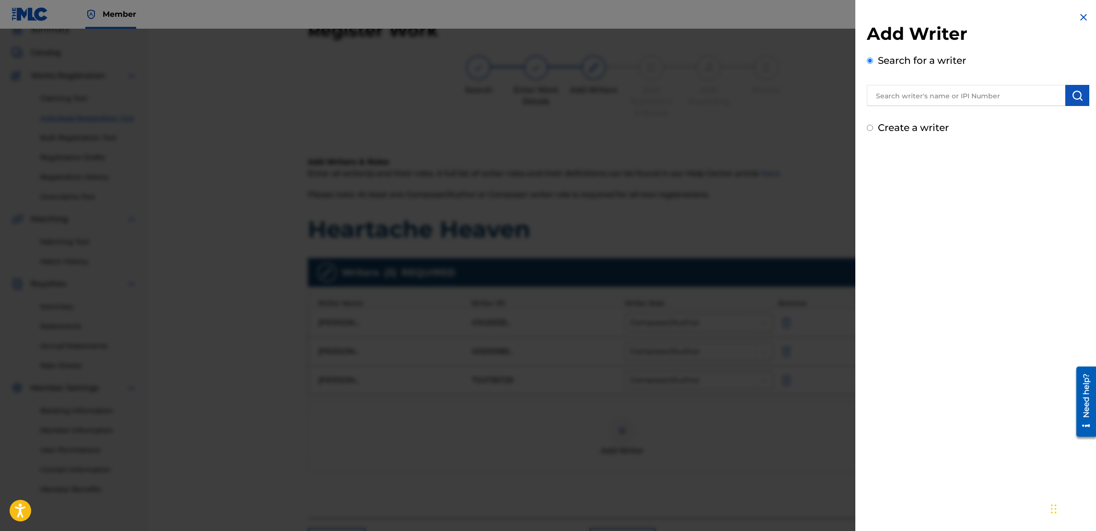
click at [542, 93] on input "text" at bounding box center [966, 95] width 199 height 21
type input "[PERSON_NAME]"
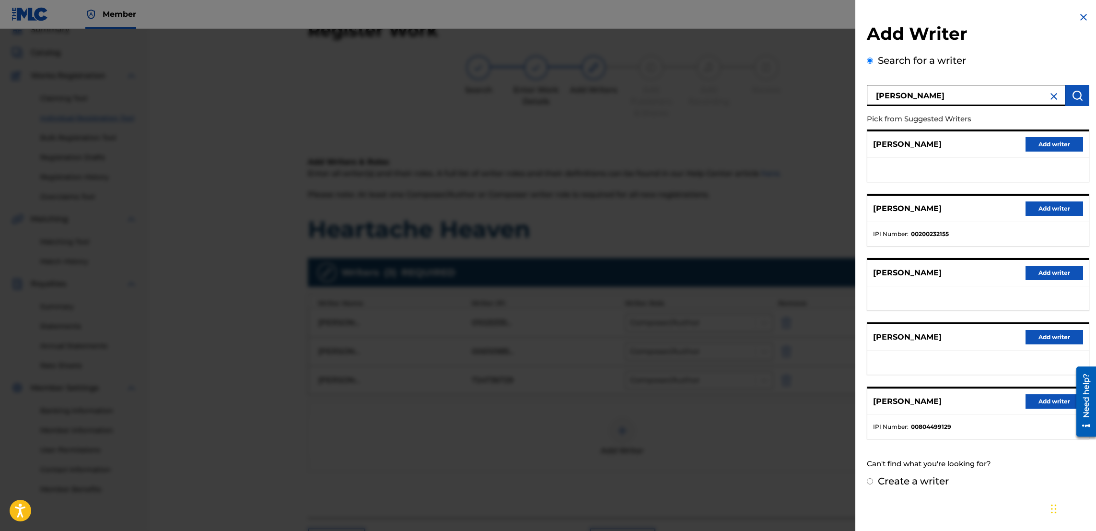
click at [542, 209] on button "Add writer" at bounding box center [1055, 208] width 58 height 14
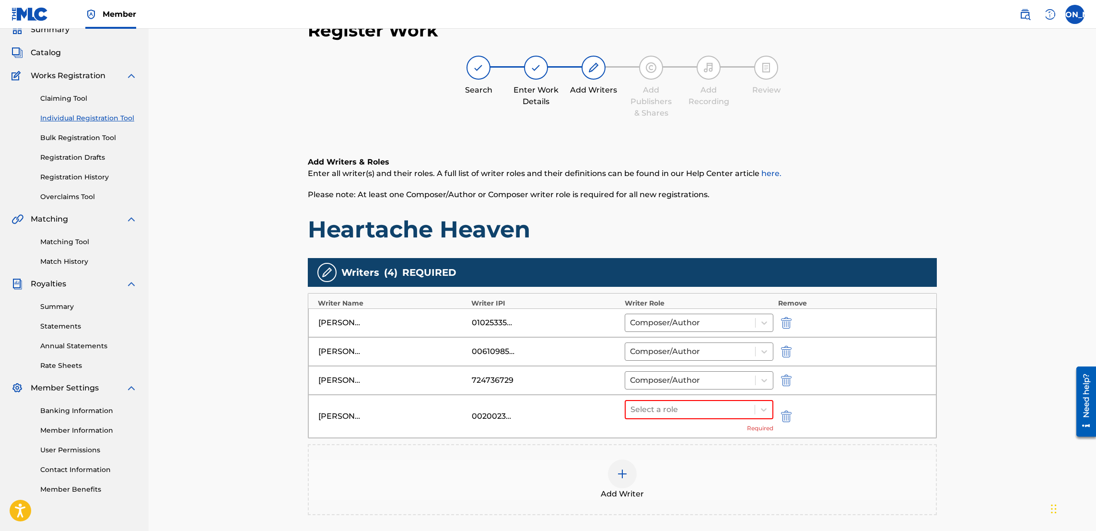
click at [542, 397] on div "[PERSON_NAME] 00200232155 Select a role Required" at bounding box center [622, 416] width 628 height 43
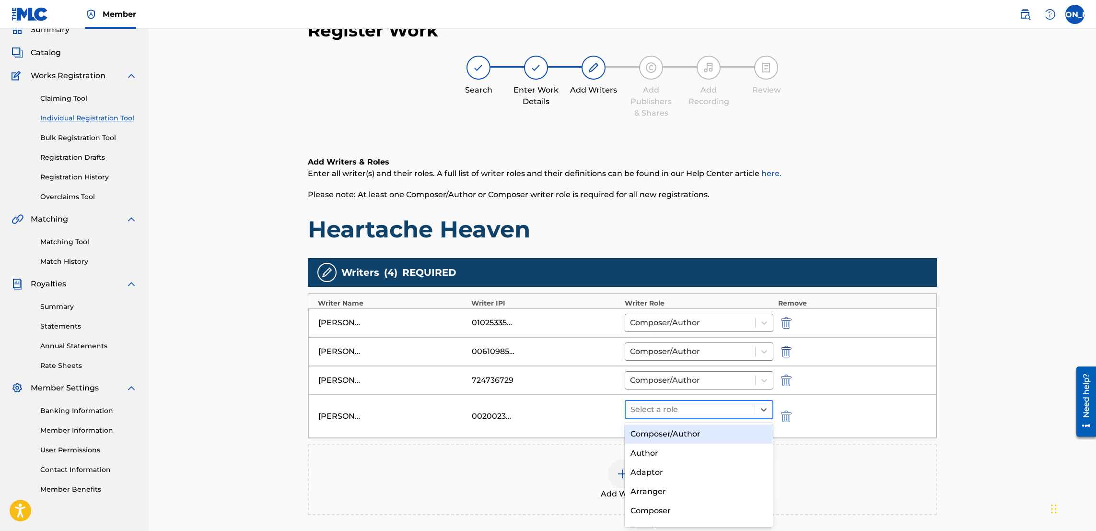
click at [542, 404] on div at bounding box center [690, 409] width 119 height 13
click at [542, 435] on div "Composer/Author" at bounding box center [699, 433] width 148 height 19
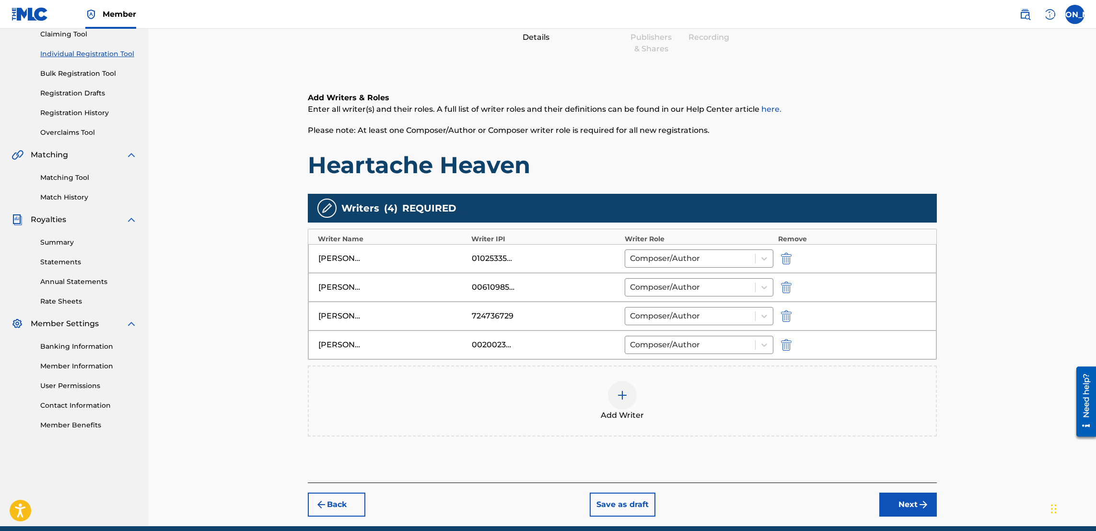
scroll to position [148, 0]
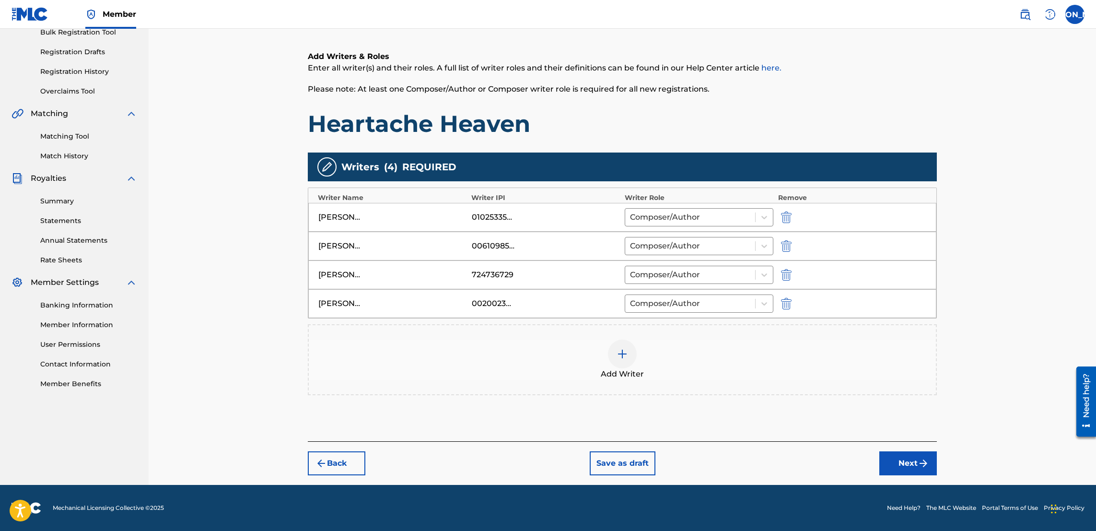
click at [542, 466] on button "Next" at bounding box center [909, 463] width 58 height 24
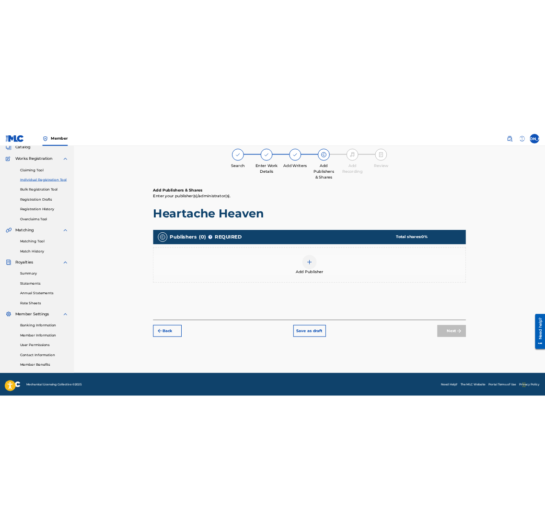
scroll to position [43, 0]
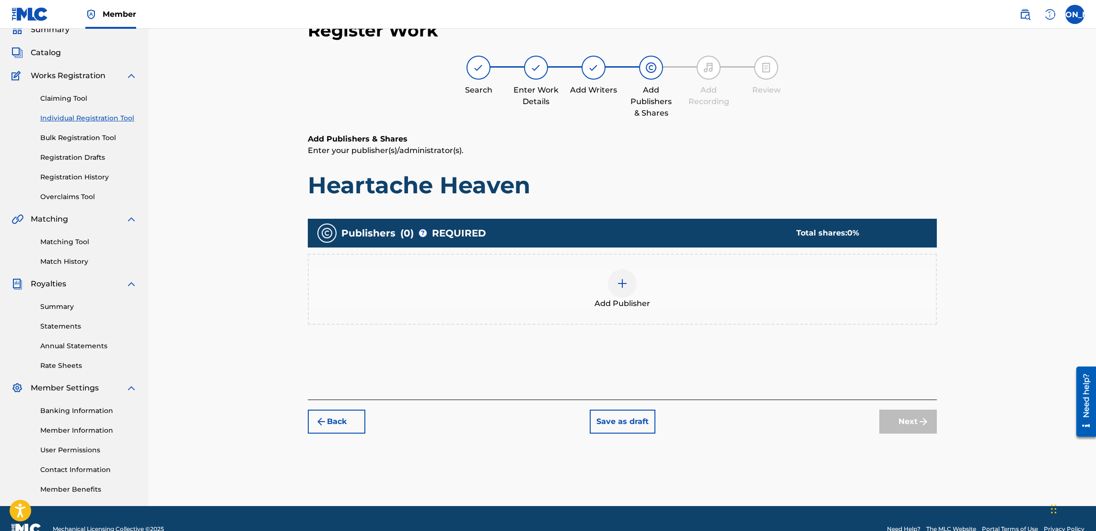
click at [542, 290] on div at bounding box center [622, 283] width 29 height 29
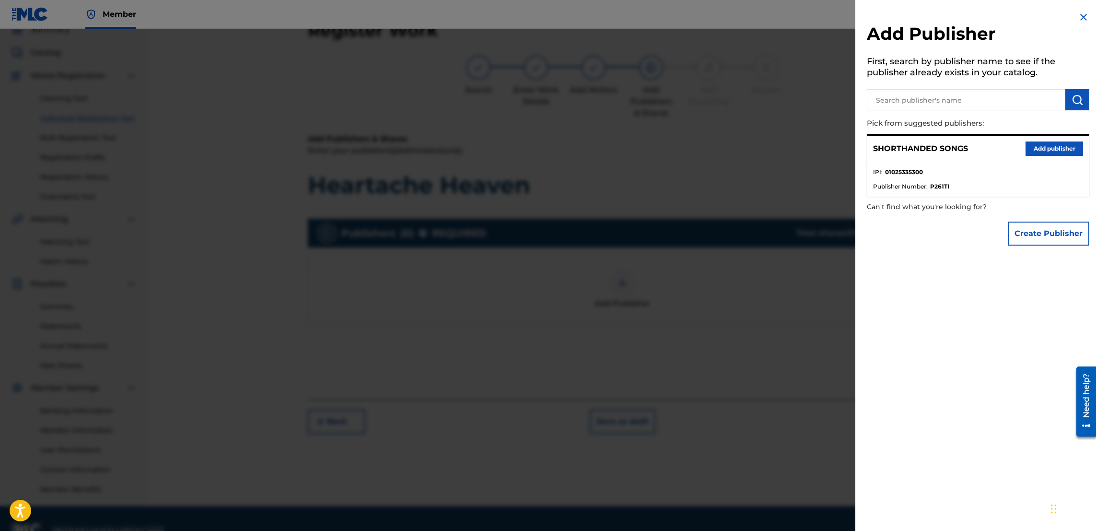
click at [542, 148] on button "Add publisher" at bounding box center [1055, 148] width 58 height 14
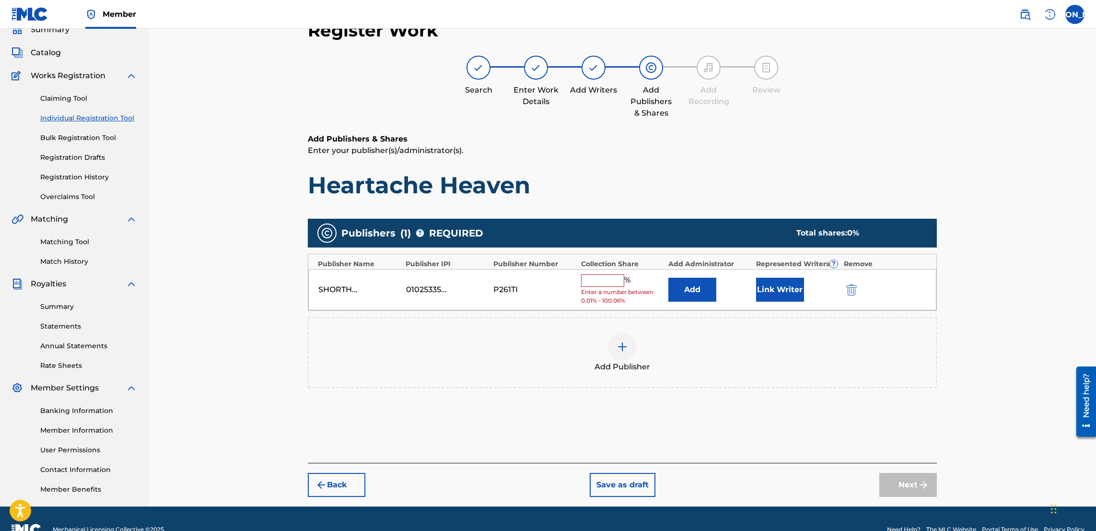
click at [542, 275] on input "text" at bounding box center [602, 280] width 43 height 12
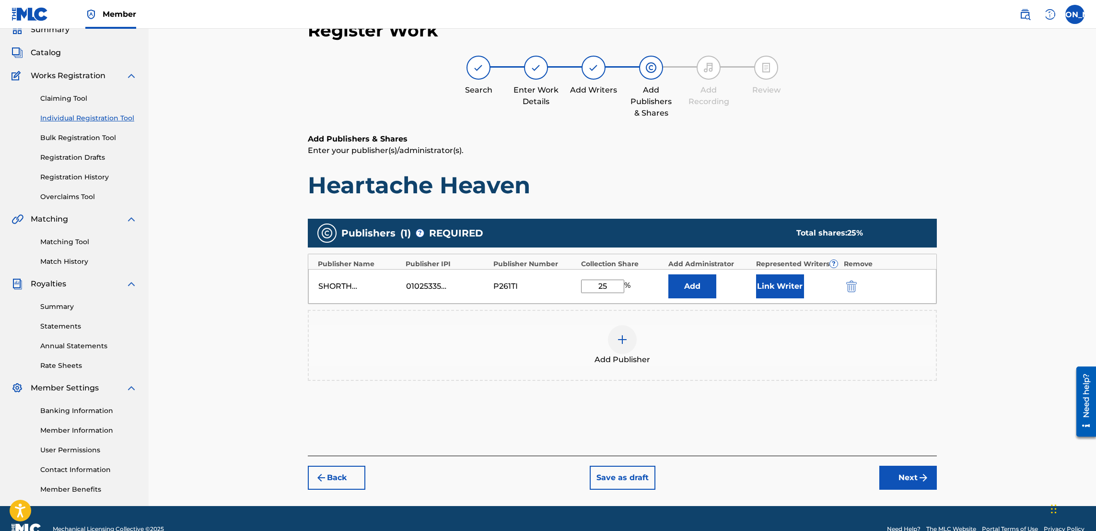
type input "25"
click at [542, 299] on div "SHORTHANDED SONGS 01025335300 P261TI 25 % Add Link Writer" at bounding box center [622, 286] width 628 height 35
click at [542, 293] on button "Link Writer" at bounding box center [780, 286] width 48 height 24
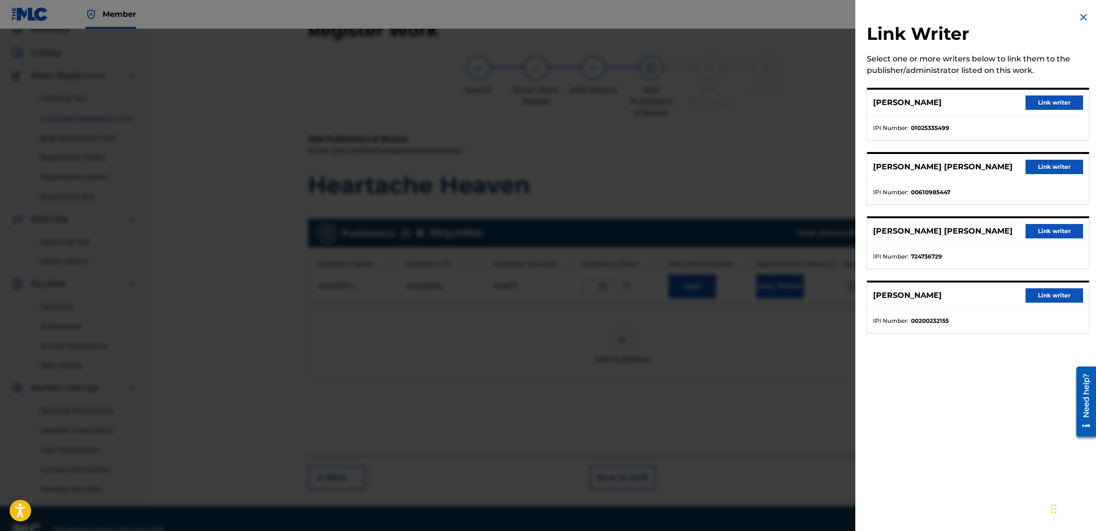
click at [542, 99] on button "Link writer" at bounding box center [1055, 102] width 58 height 14
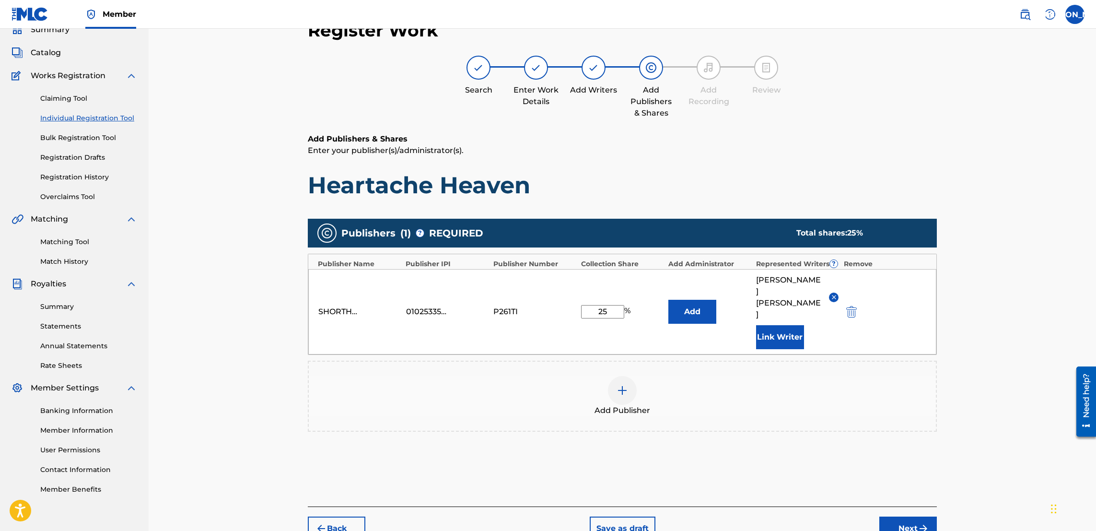
click at [542, 432] on div "Add Publishers & Shares Enter your publisher(s)/administrator(s). Heartache Hea…" at bounding box center [622, 319] width 629 height 373
click at [542, 517] on button "Next" at bounding box center [909, 529] width 58 height 24
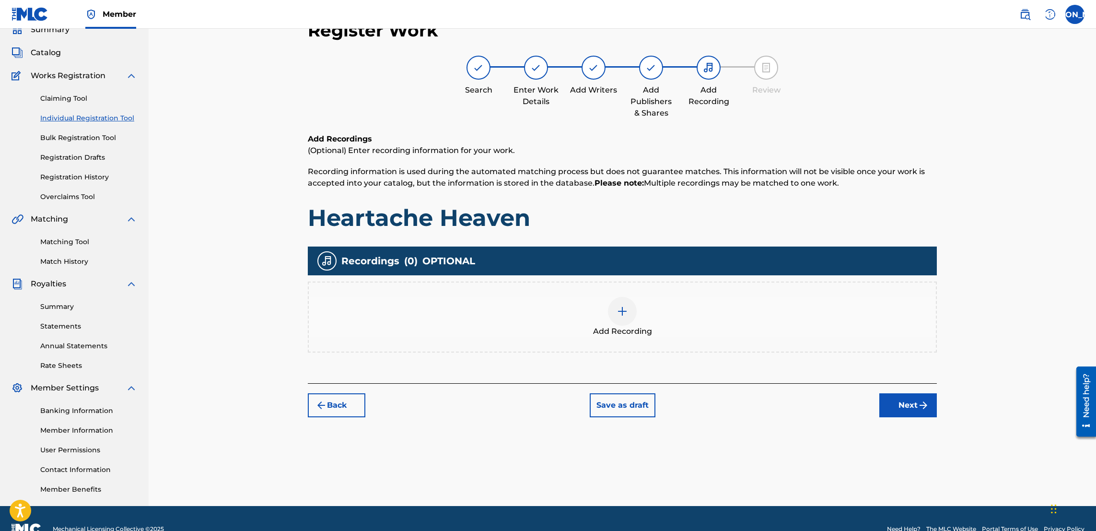
click at [542, 316] on div at bounding box center [622, 311] width 29 height 29
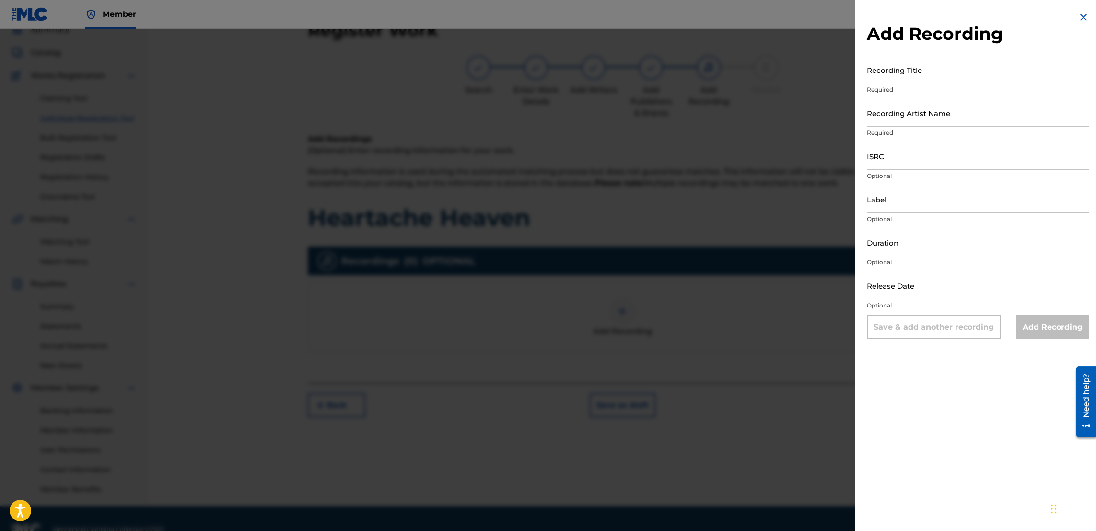
click at [542, 75] on input "Recording Title" at bounding box center [978, 69] width 223 height 27
type input "Heartache Heaven"
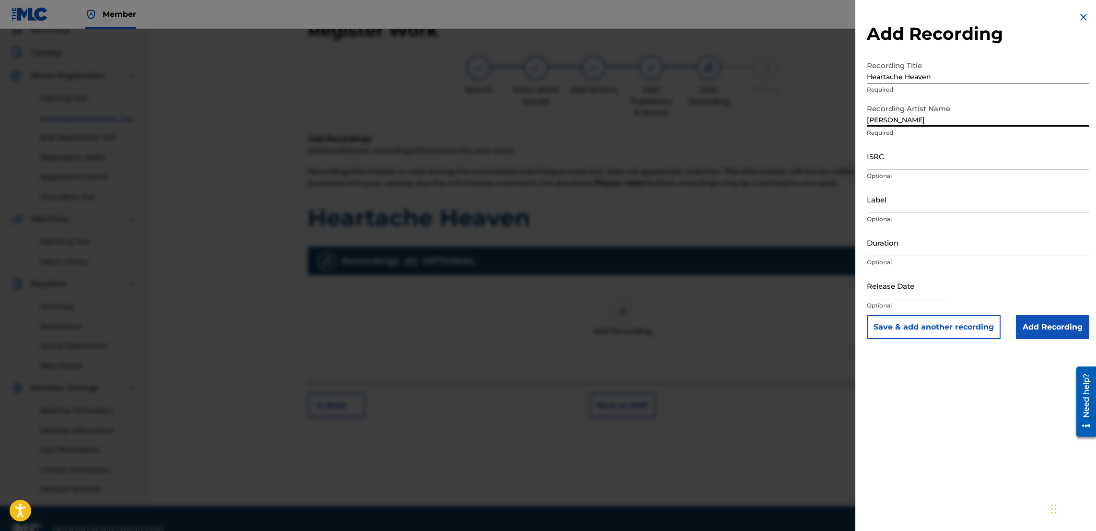
type input "[PERSON_NAME]"
click at [542, 76] on input "Heartache Heaven" at bounding box center [978, 69] width 223 height 27
click at [542, 161] on input "ISRC" at bounding box center [978, 155] width 223 height 27
click at [470, 319] on div at bounding box center [548, 294] width 1096 height 531
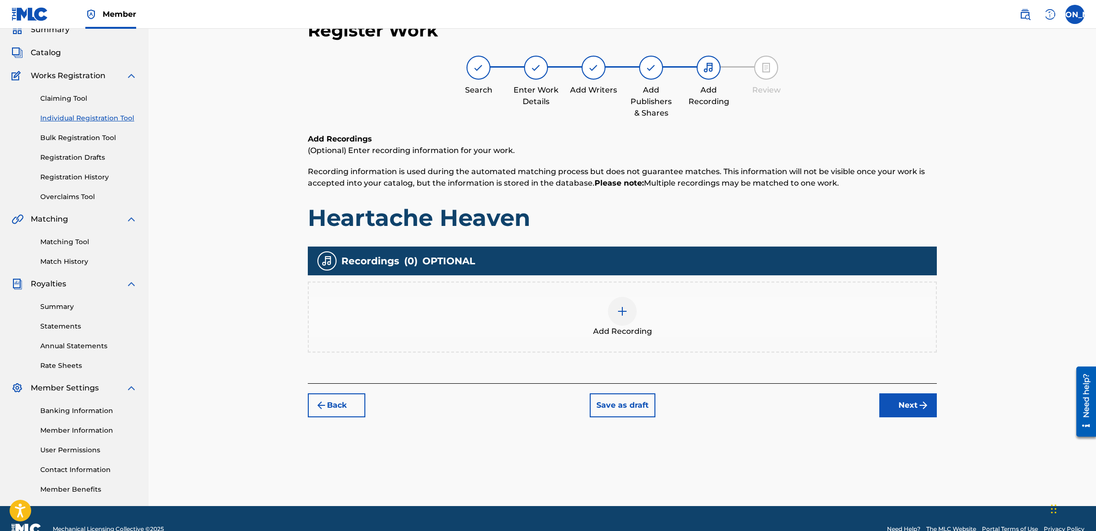
click at [542, 312] on img at bounding box center [623, 311] width 12 height 12
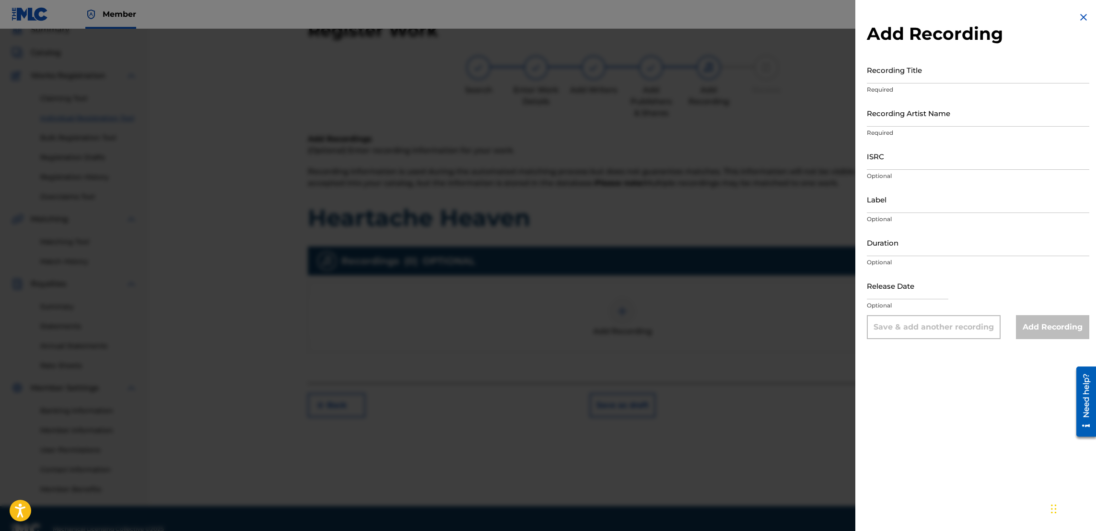
click at [542, 158] on input "ISRC" at bounding box center [978, 155] width 223 height 27
paste input "QZTBF2532223"
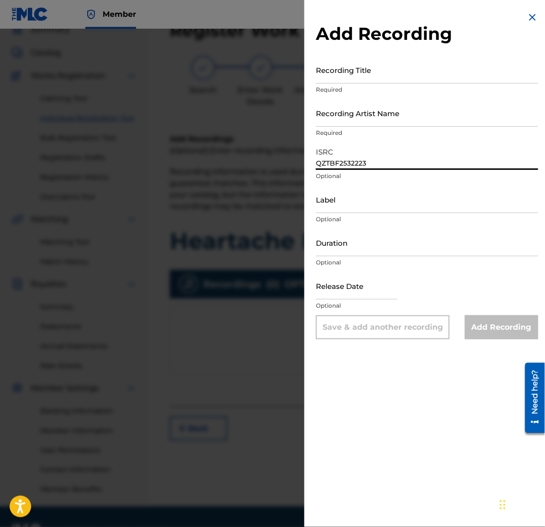
type input "QZTBF2532223"
click at [372, 68] on input "Recording Title" at bounding box center [427, 69] width 223 height 27
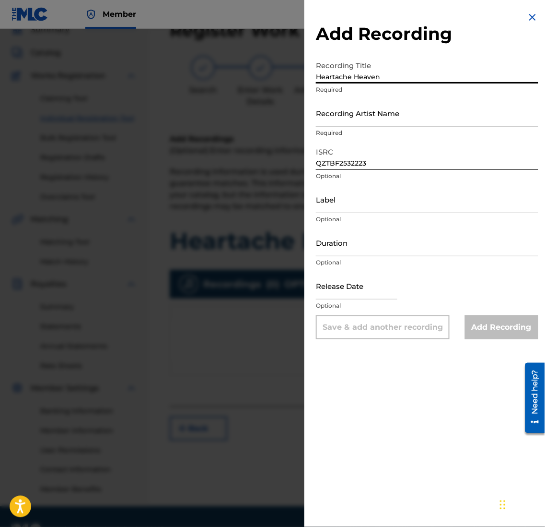
type input "Heartache Heaven"
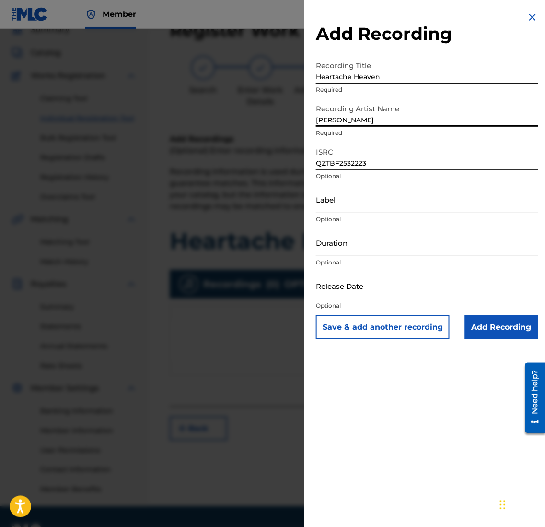
type input "[PERSON_NAME]"
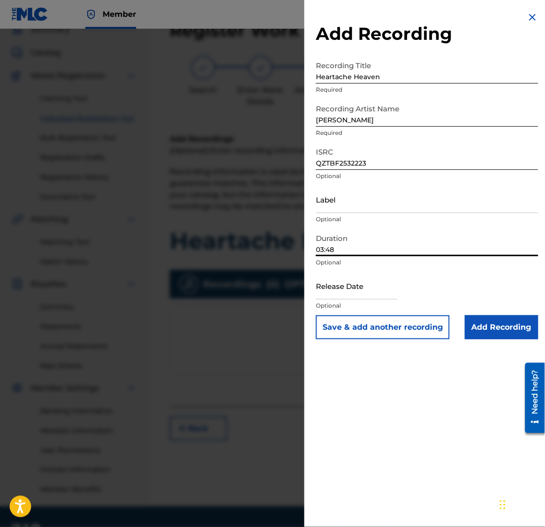
type input "03:48"
select select "7"
select select "2025"
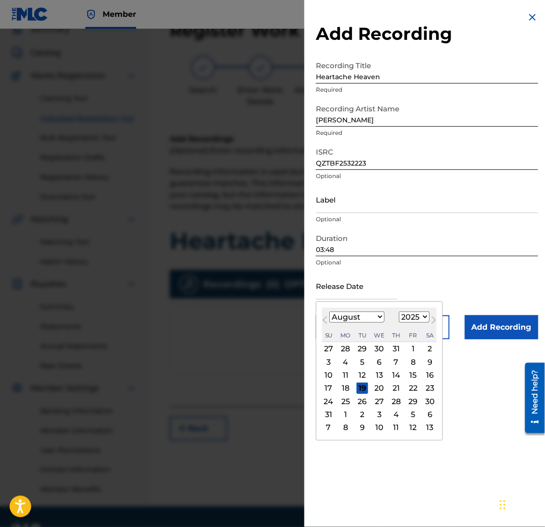
click at [345, 289] on input "text" at bounding box center [357, 285] width 82 height 27
click at [399, 263] on p "Optional" at bounding box center [427, 262] width 223 height 9
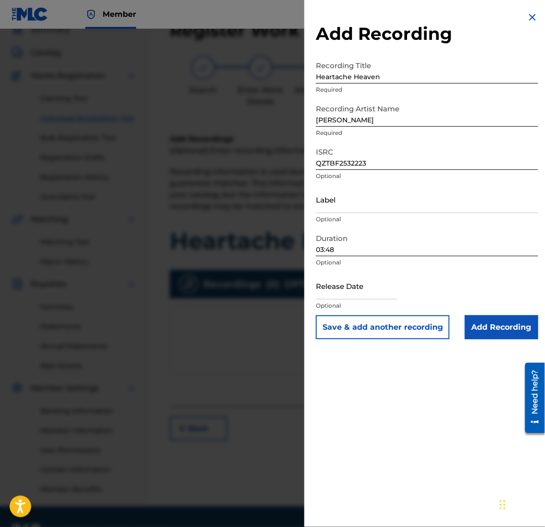
click at [321, 294] on input "text" at bounding box center [357, 285] width 82 height 27
select select "7"
select select "2025"
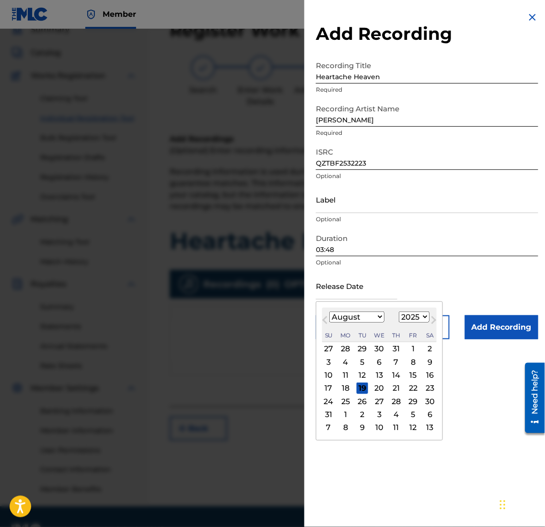
click at [351, 272] on input "text" at bounding box center [357, 285] width 82 height 27
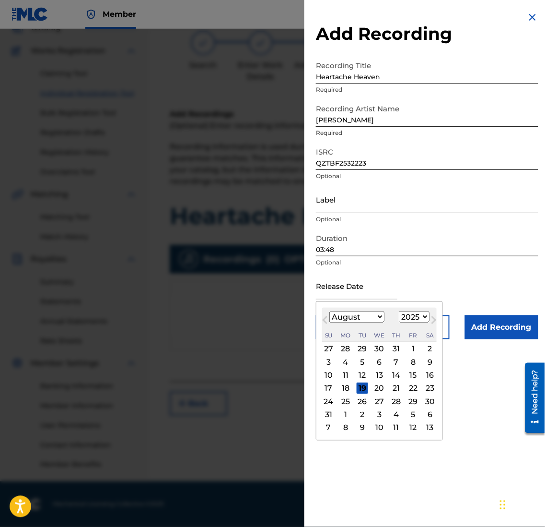
click at [323, 318] on button "Previous Month" at bounding box center [324, 321] width 15 height 15
select select "6"
click at [419, 376] on div "18" at bounding box center [414, 375] width 12 height 12
type input "[DATE]"
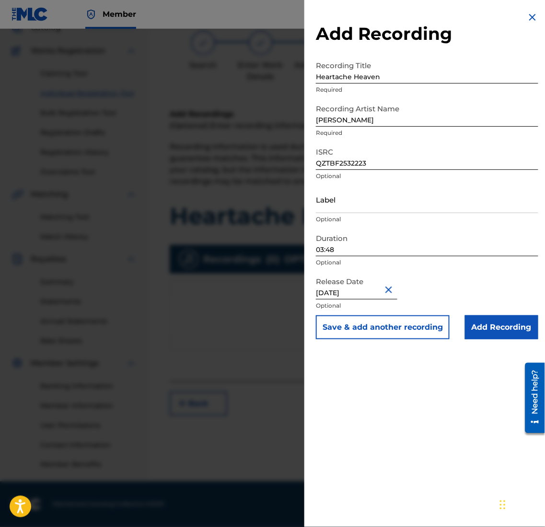
click at [516, 327] on input "Add Recording" at bounding box center [501, 327] width 73 height 24
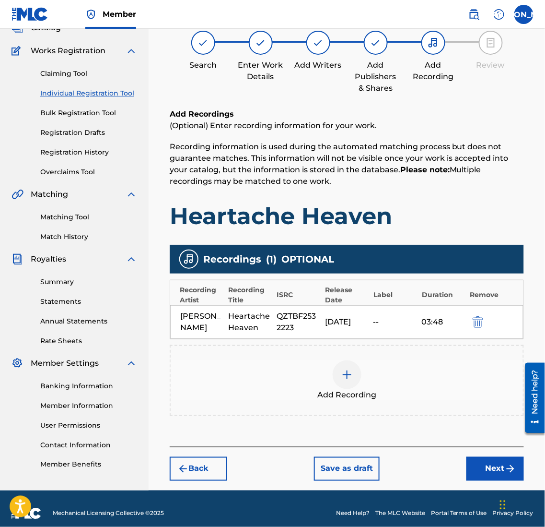
scroll to position [76, 0]
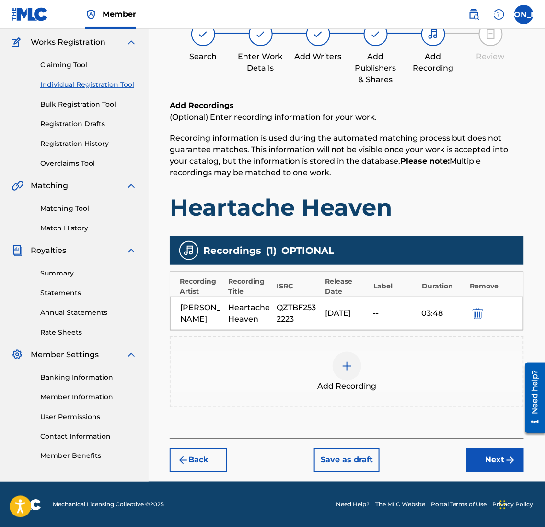
click at [481, 460] on button "Next" at bounding box center [496, 460] width 58 height 24
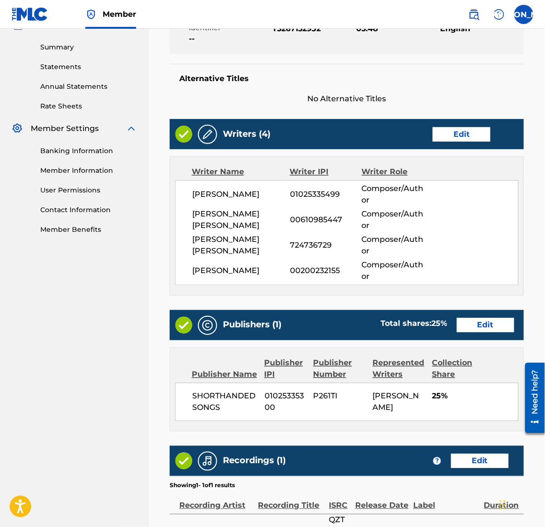
scroll to position [429, 0]
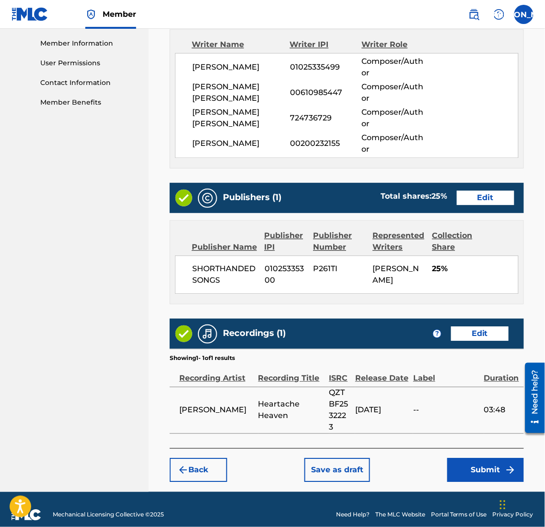
click at [491, 464] on button "Submit" at bounding box center [485, 470] width 77 height 24
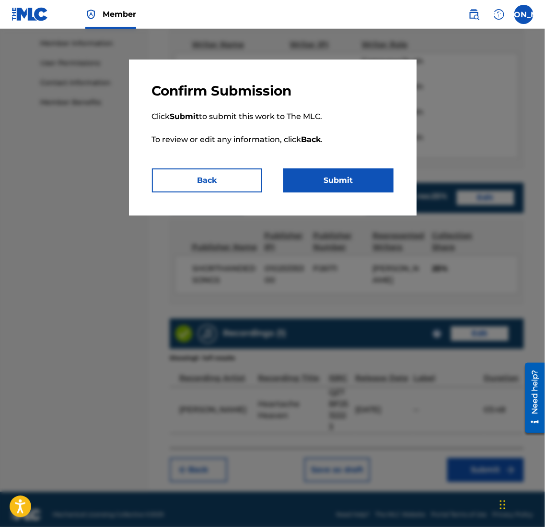
click at [333, 181] on button "Submit" at bounding box center [338, 180] width 110 height 24
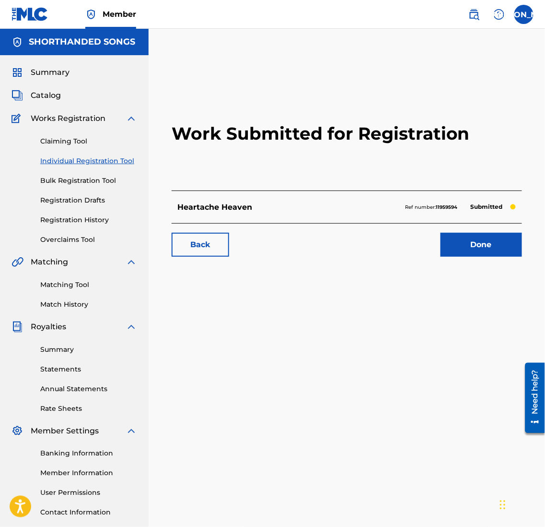
click at [232, 174] on h2 "Work Submitted for Registration" at bounding box center [347, 134] width 351 height 114
click at [59, 96] on span "Catalog" at bounding box center [46, 96] width 30 height 12
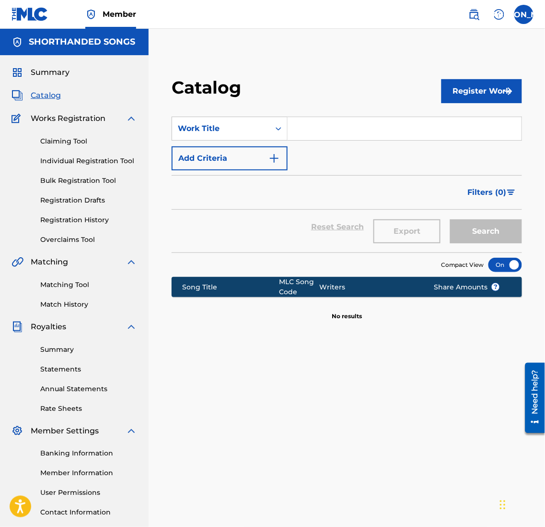
click at [332, 138] on input "Search Form" at bounding box center [405, 128] width 234 height 23
click at [450, 219] on button "Search" at bounding box center [486, 231] width 72 height 24
click at [324, 104] on div "Catalog" at bounding box center [307, 91] width 270 height 28
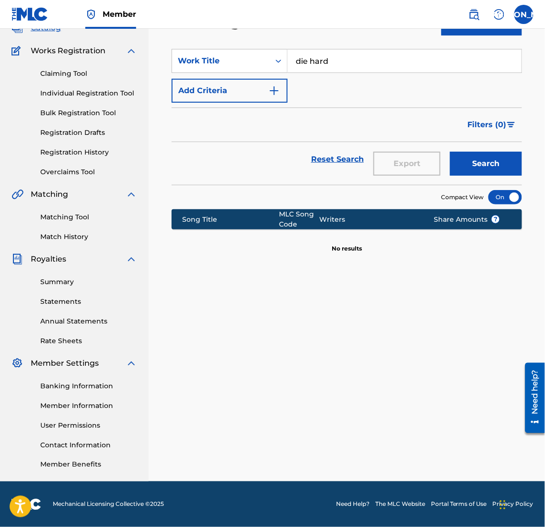
click at [329, 112] on div "Filters ( 0 )" at bounding box center [347, 124] width 351 height 35
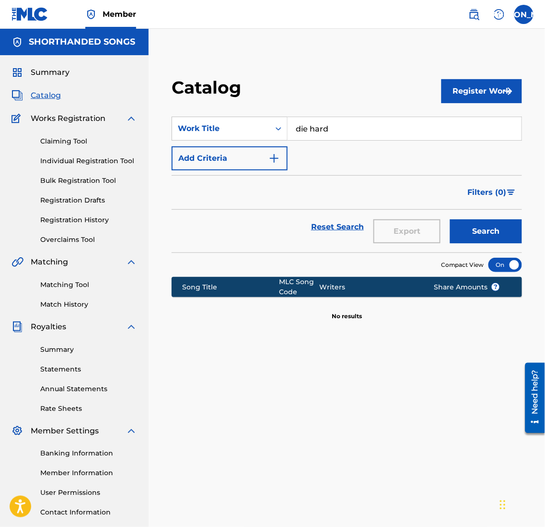
click at [352, 141] on div "SearchWithCriteriae1e843c9-317e-4000-9b9f-4475027ecc92 Work Title die hard Add …" at bounding box center [347, 144] width 351 height 54
click at [343, 126] on input "die hard" at bounding box center [405, 128] width 234 height 23
click at [343, 126] on input "diehard" at bounding box center [405, 128] width 234 height 23
type input "diehard"
click at [64, 133] on div "Claiming Tool Individual Registration Tool Bulk Registration Tool Registration …" at bounding box center [75, 184] width 126 height 120
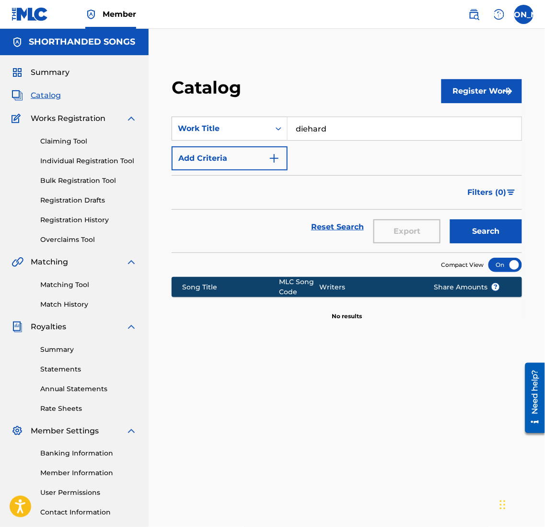
click at [60, 138] on link "Claiming Tool" at bounding box center [88, 141] width 97 height 10
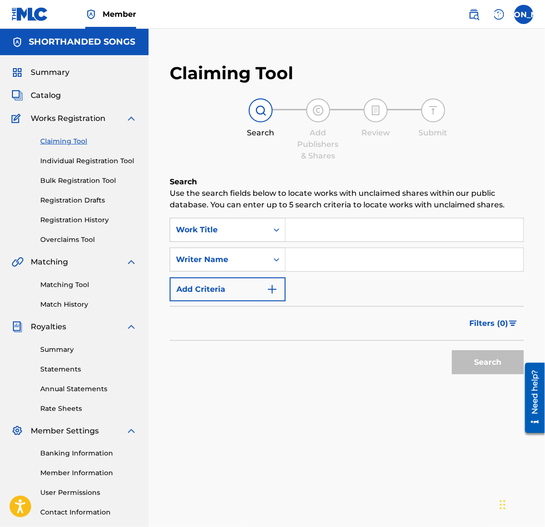
click at [316, 231] on input "Search Form" at bounding box center [405, 229] width 238 height 23
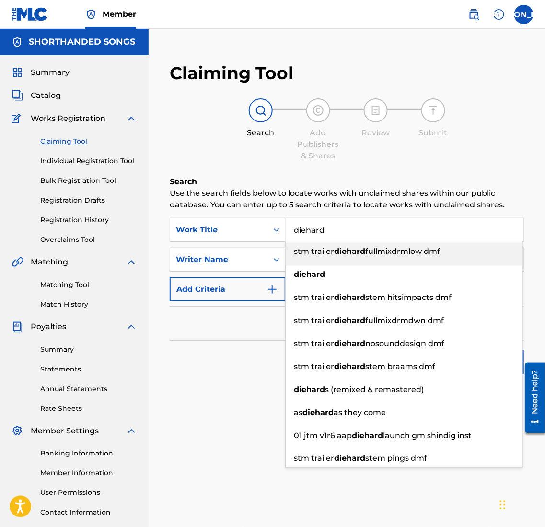
type input "diehard"
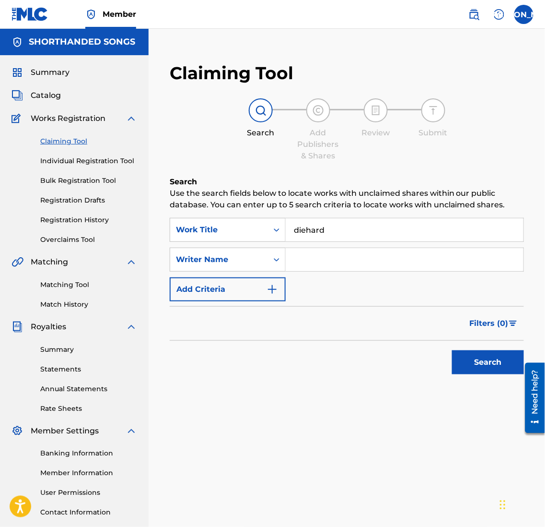
click at [338, 261] on input "Search Form" at bounding box center [405, 259] width 238 height 23
type input "[PERSON_NAME]"
click at [452, 350] on button "Search" at bounding box center [488, 362] width 72 height 24
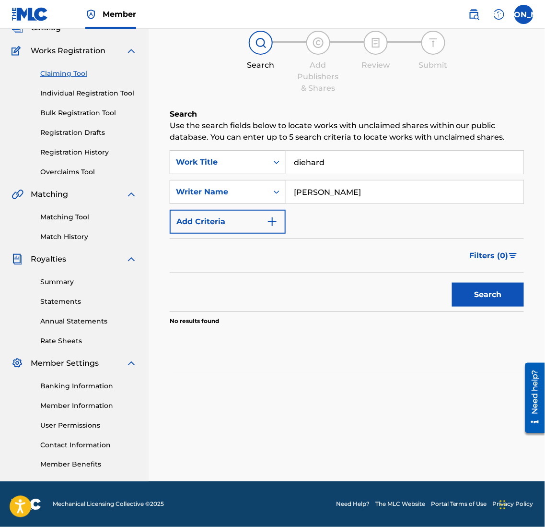
click at [306, 161] on input "diehard" at bounding box center [405, 162] width 238 height 23
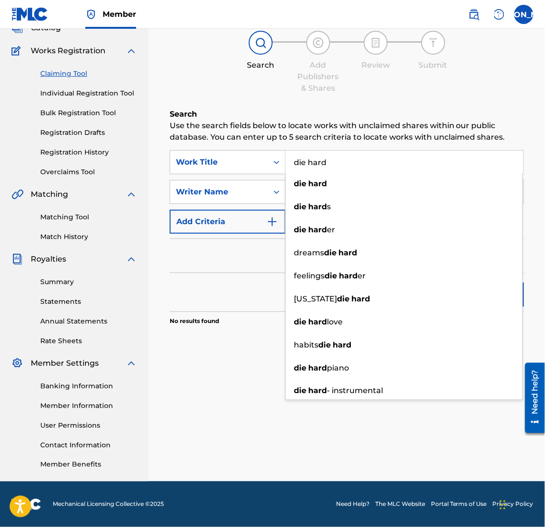
type input "die hard"
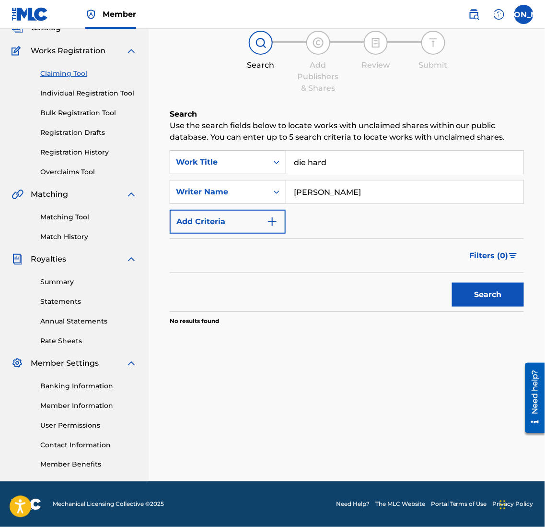
click at [184, 312] on section "No results found" at bounding box center [347, 318] width 354 height 14
click at [483, 292] on button "Search" at bounding box center [488, 294] width 72 height 24
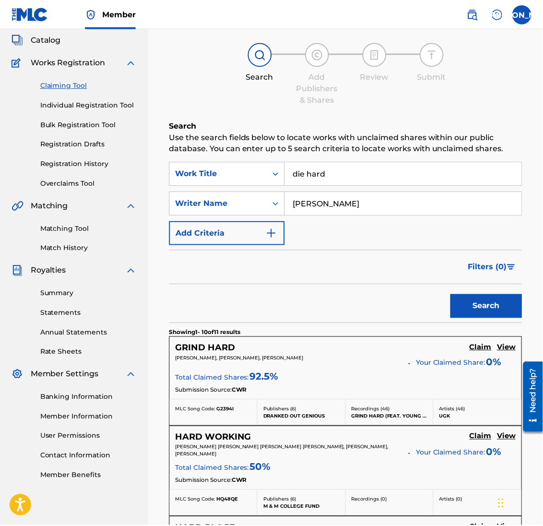
scroll to position [0, 0]
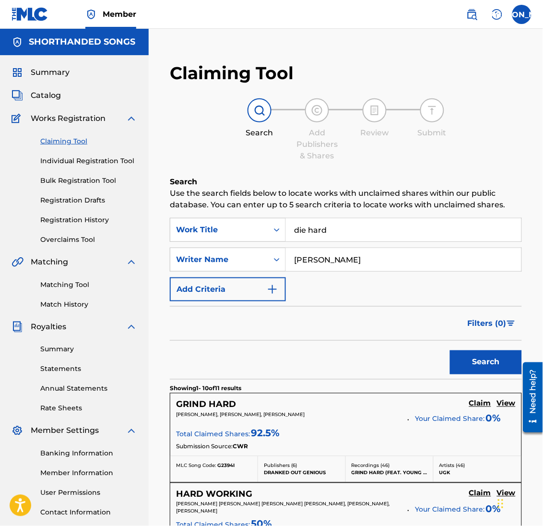
click at [381, 189] on p "Use the search fields below to locate works with unclaimed shares within our pu…" at bounding box center [346, 199] width 352 height 23
click at [101, 162] on link "Individual Registration Tool" at bounding box center [88, 161] width 97 height 10
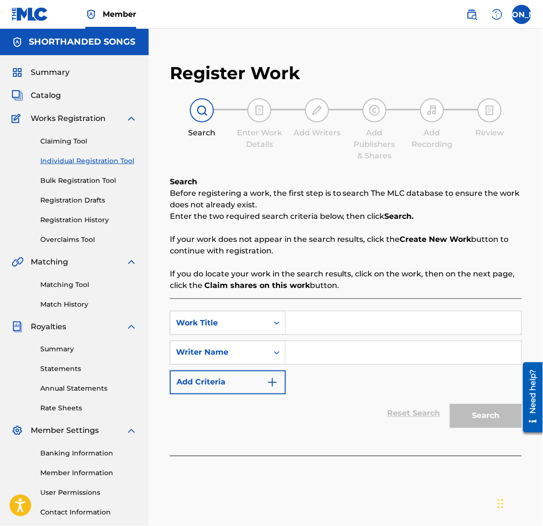
click at [318, 326] on input "Search Form" at bounding box center [403, 322] width 235 height 23
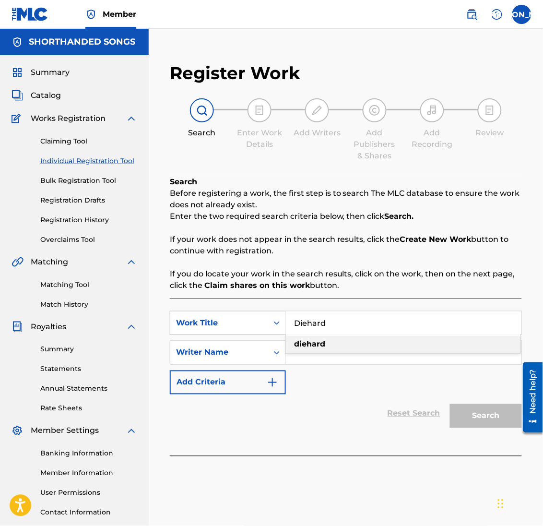
type input "Diehard"
click at [320, 353] on input "Search Form" at bounding box center [403, 352] width 235 height 23
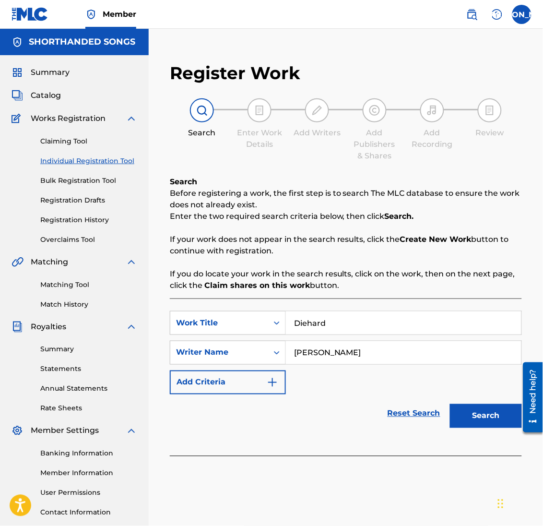
type input "[PERSON_NAME]"
click at [295, 390] on div "SearchWithCriteria1ba3e311-2bc3-4022-a340-36a7269164d5 Work Title Diehard Searc…" at bounding box center [346, 352] width 352 height 83
click at [499, 411] on button "Search" at bounding box center [486, 416] width 72 height 24
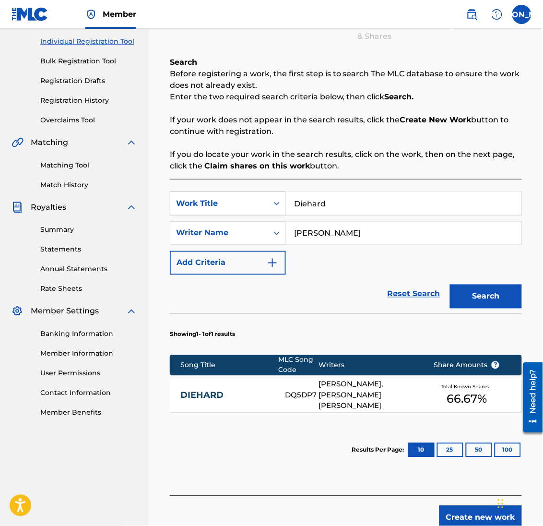
scroll to position [120, 0]
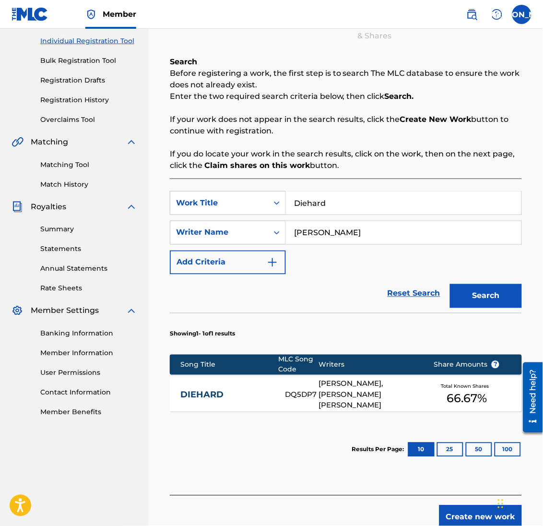
click at [198, 394] on link "DIEHARD" at bounding box center [226, 394] width 92 height 11
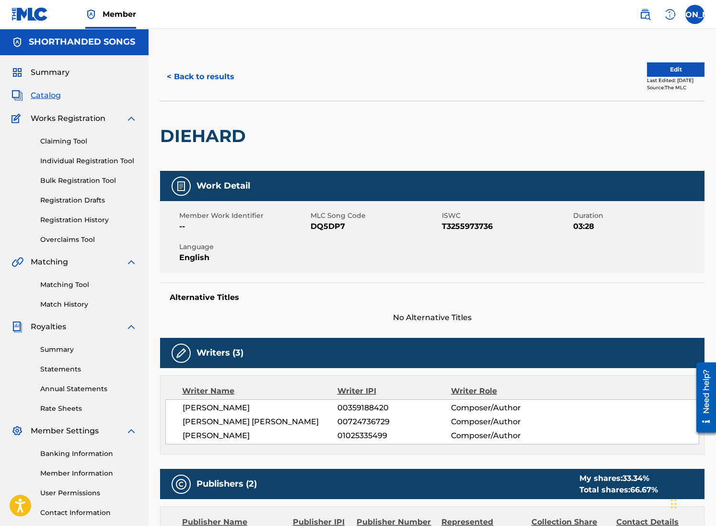
click at [45, 98] on span "Catalog" at bounding box center [46, 96] width 30 height 12
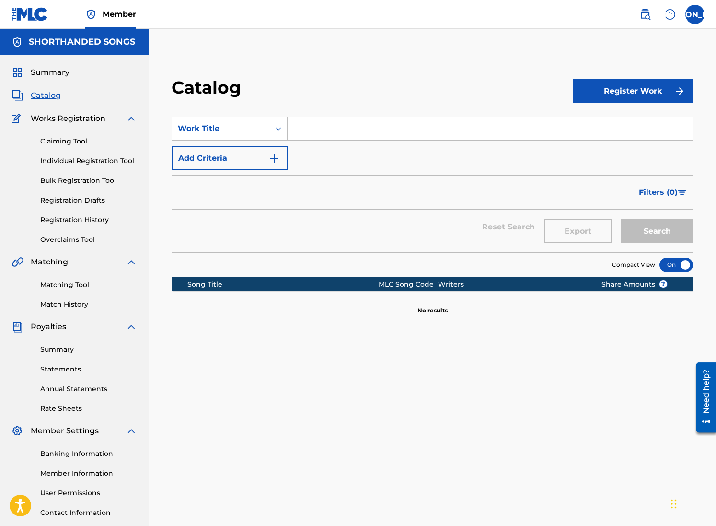
click at [320, 134] on input "Search Form" at bounding box center [490, 128] width 405 height 23
click at [333, 134] on input "diehard" at bounding box center [490, 128] width 405 height 23
click at [308, 119] on input "diehard" at bounding box center [490, 128] width 405 height 23
click at [312, 119] on input "diehard" at bounding box center [490, 128] width 405 height 23
type input "diehard"
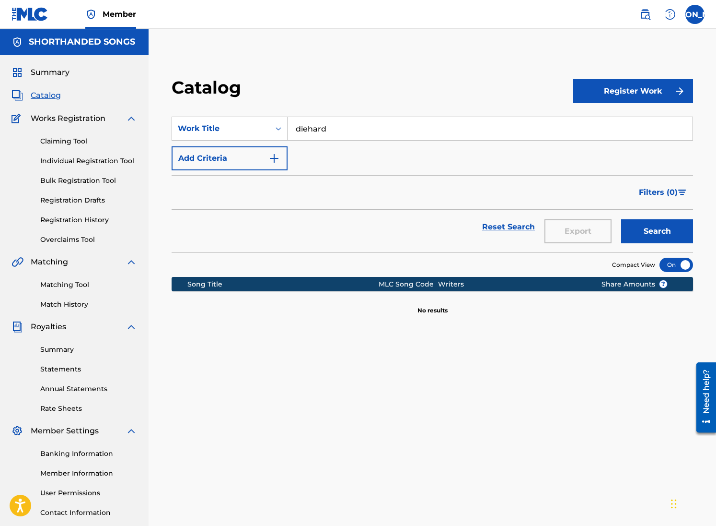
click at [399, 195] on div "Filters ( 0 )" at bounding box center [433, 192] width 522 height 35
click at [496, 228] on link "Reset Search" at bounding box center [509, 226] width 62 height 21
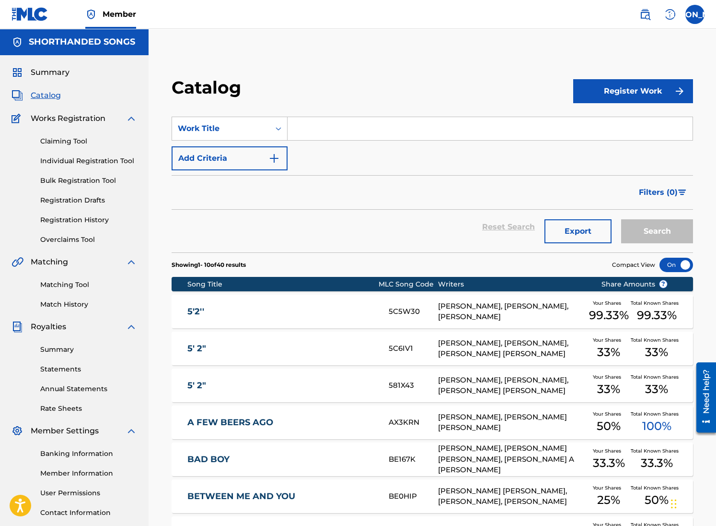
click at [324, 123] on input "Search Form" at bounding box center [490, 128] width 405 height 23
type input "diehard"
click at [542, 229] on button "Search" at bounding box center [658, 231] width 72 height 24
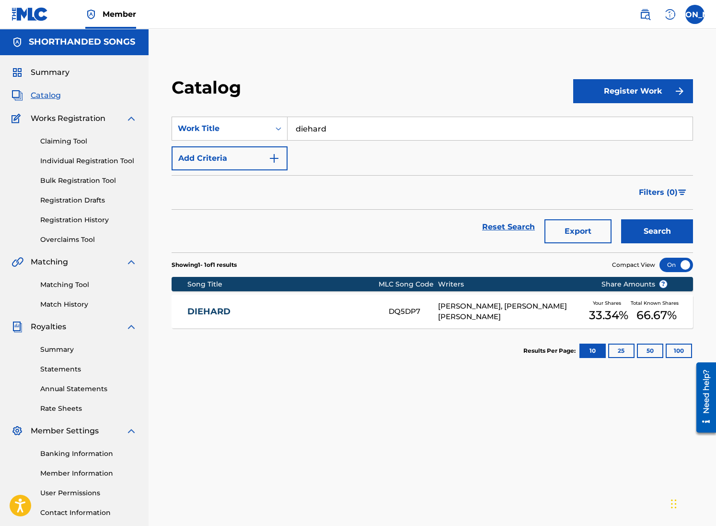
click at [345, 122] on input "diehard" at bounding box center [490, 128] width 405 height 23
click at [47, 92] on span "Catalog" at bounding box center [46, 96] width 30 height 12
click at [64, 142] on link "Claiming Tool" at bounding box center [88, 141] width 97 height 10
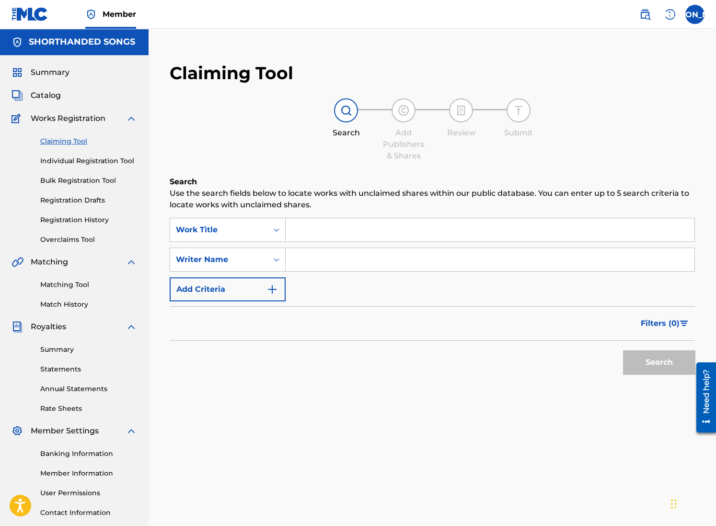
click at [330, 231] on input "Search Form" at bounding box center [490, 229] width 409 height 23
type input "single in my 20s"
click at [542, 350] on button "Search" at bounding box center [659, 362] width 72 height 24
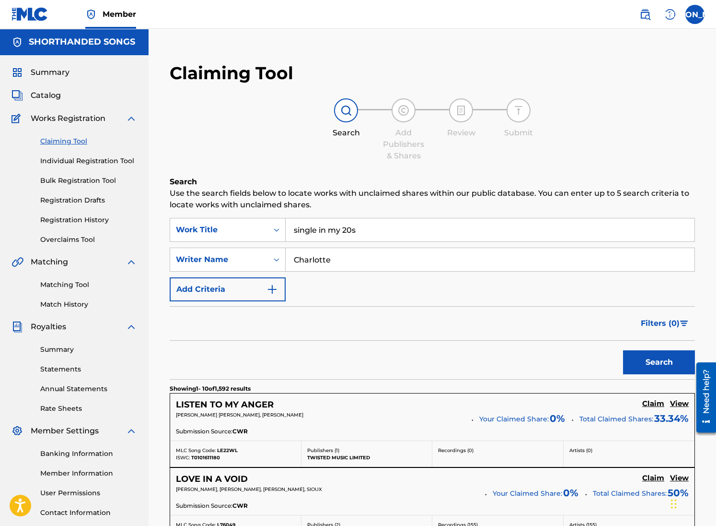
type input "[PERSON_NAME]"
click at [542, 350] on button "Search" at bounding box center [659, 362] width 72 height 24
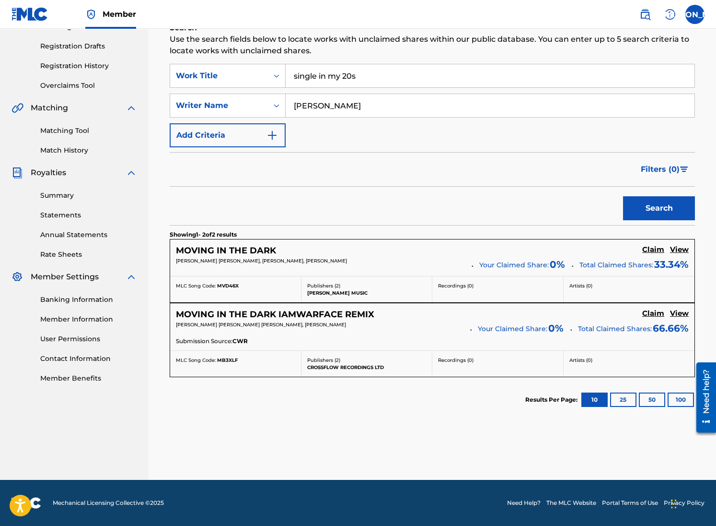
scroll to position [13, 0]
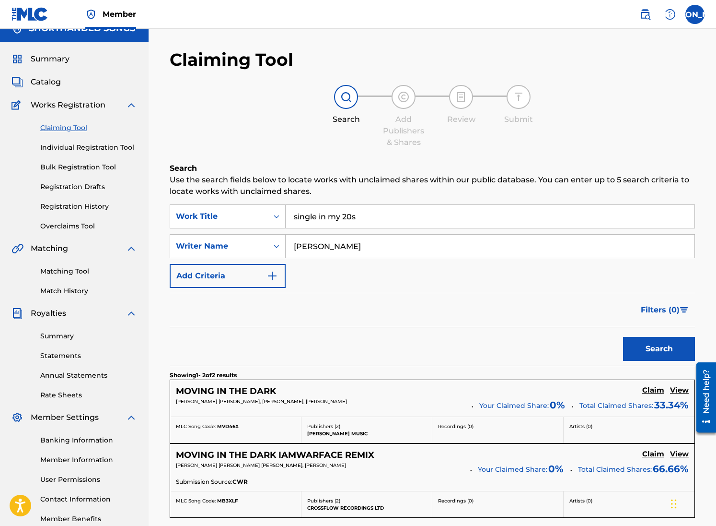
click at [336, 212] on input "single in my 20s" at bounding box center [490, 216] width 409 height 23
type input "single in my twenties"
click at [542, 337] on button "Search" at bounding box center [659, 349] width 72 height 24
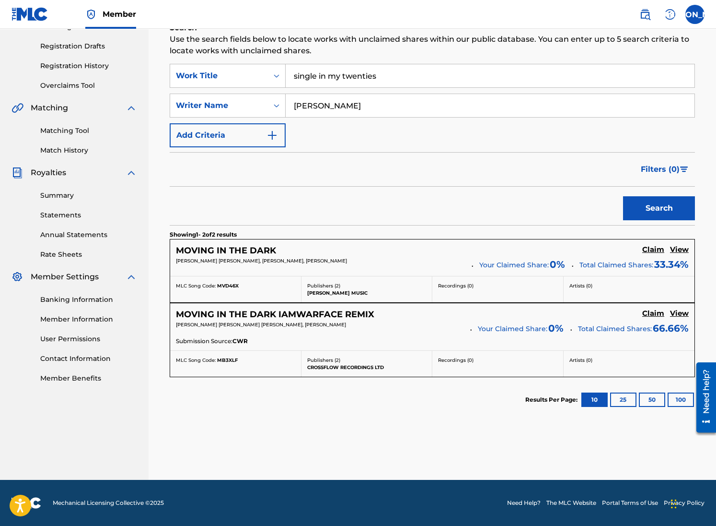
scroll to position [0, 0]
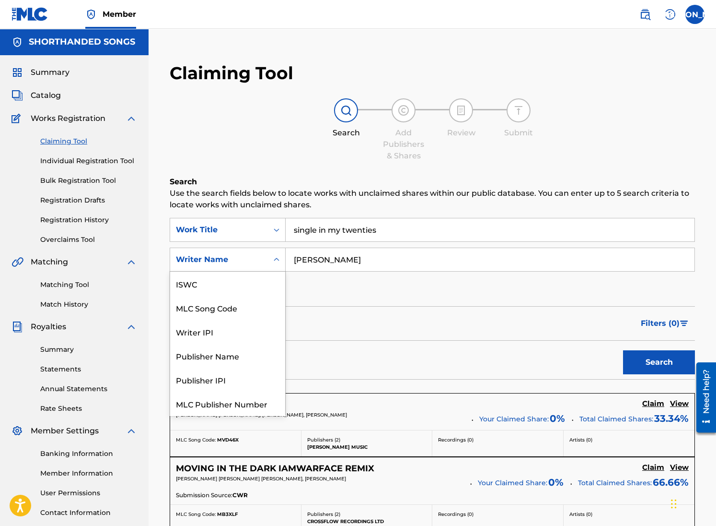
click at [277, 263] on icon "Search Form" at bounding box center [277, 260] width 10 height 10
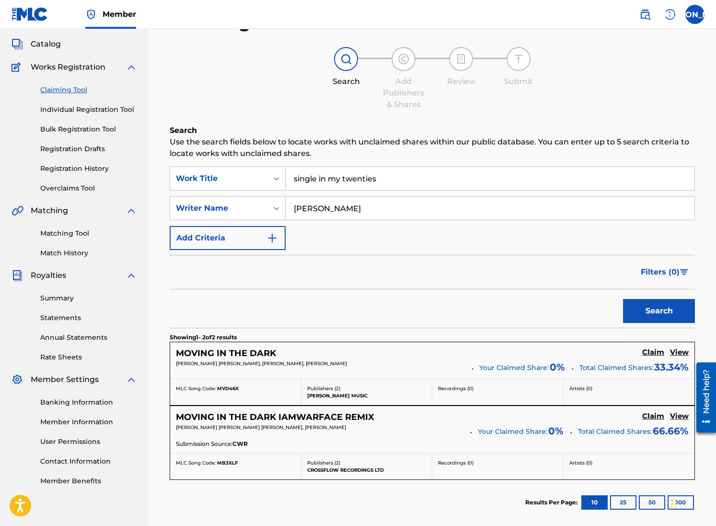
click at [327, 180] on input "single in my twenties" at bounding box center [490, 178] width 409 height 23
click at [542, 299] on button "Search" at bounding box center [659, 311] width 72 height 24
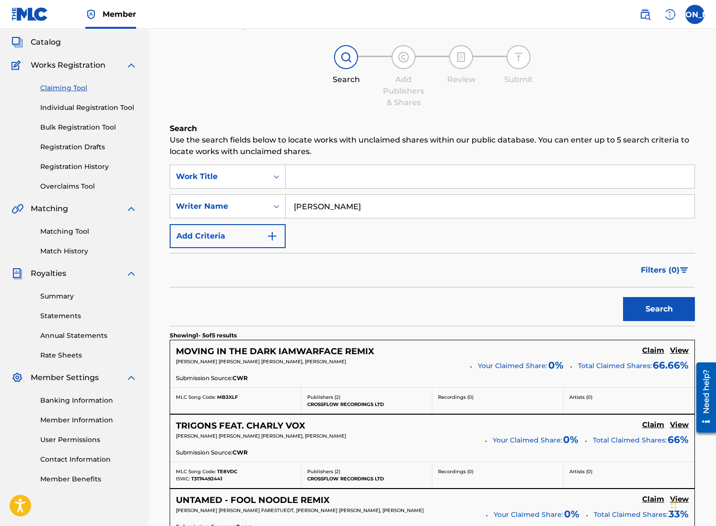
scroll to position [25, 0]
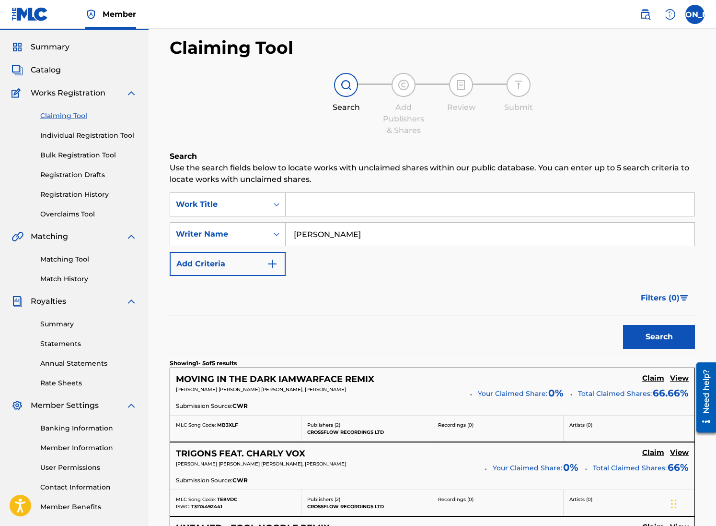
click at [77, 137] on link "Individual Registration Tool" at bounding box center [88, 135] width 97 height 10
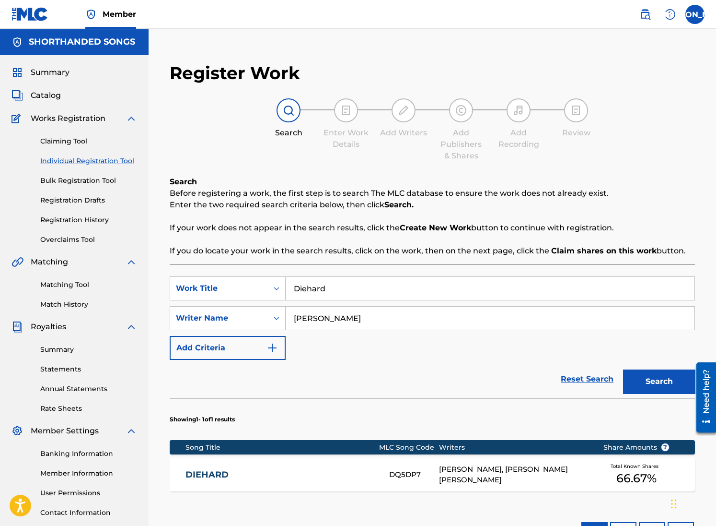
click at [329, 293] on input "Diehard" at bounding box center [490, 288] width 409 height 23
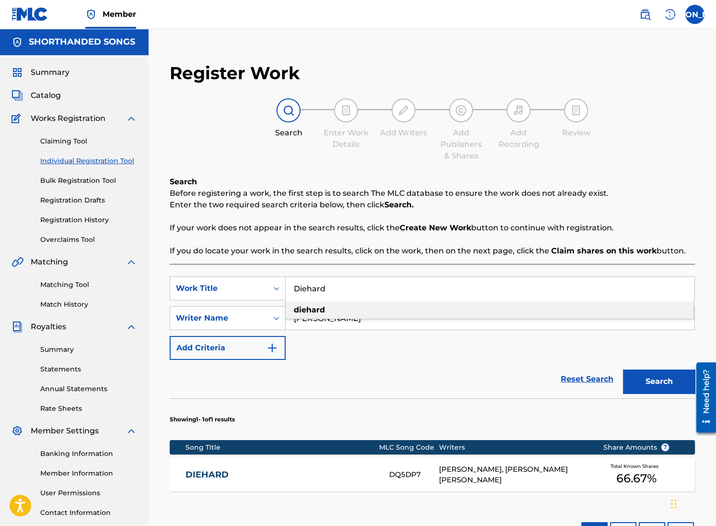
type input "\"
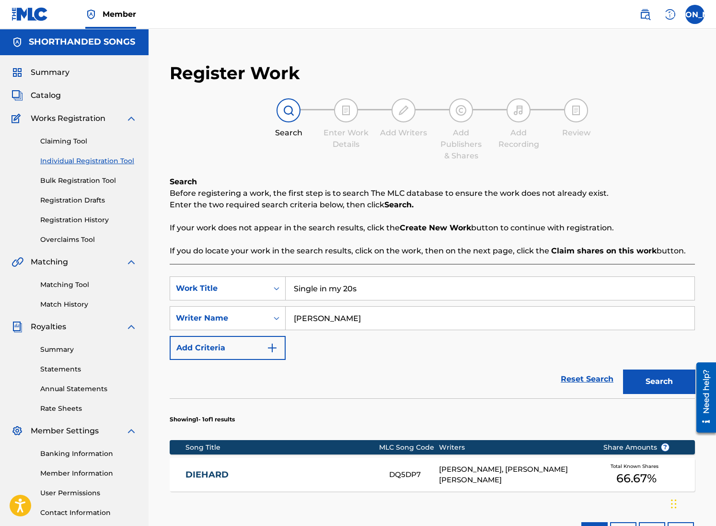
type input "Single in my 20s"
click at [326, 318] on input "[PERSON_NAME]" at bounding box center [490, 317] width 409 height 23
type input "[PERSON_NAME]"
click at [542, 369] on button "Search" at bounding box center [659, 381] width 72 height 24
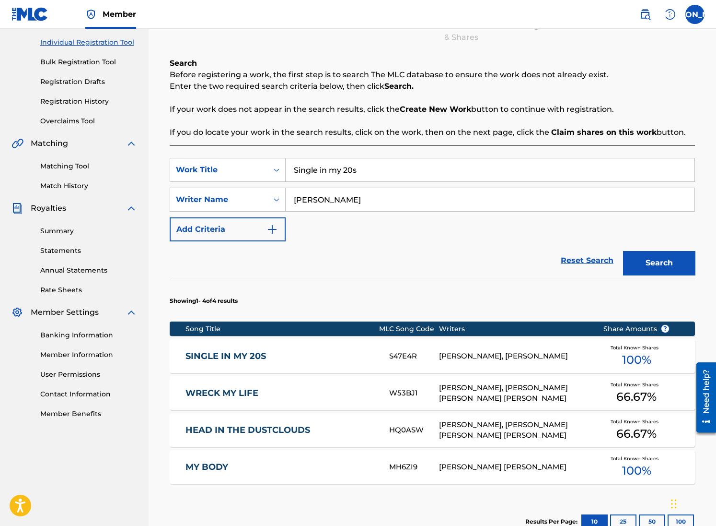
scroll to position [120, 0]
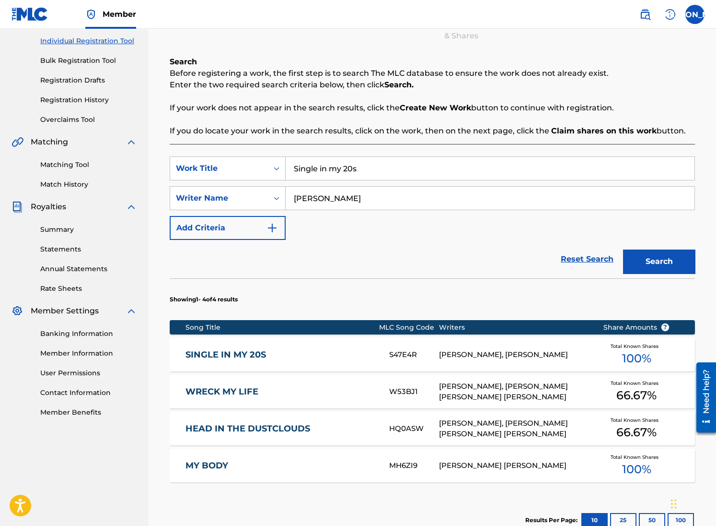
click at [258, 351] on link "SINGLE IN MY 20S" at bounding box center [281, 354] width 191 height 11
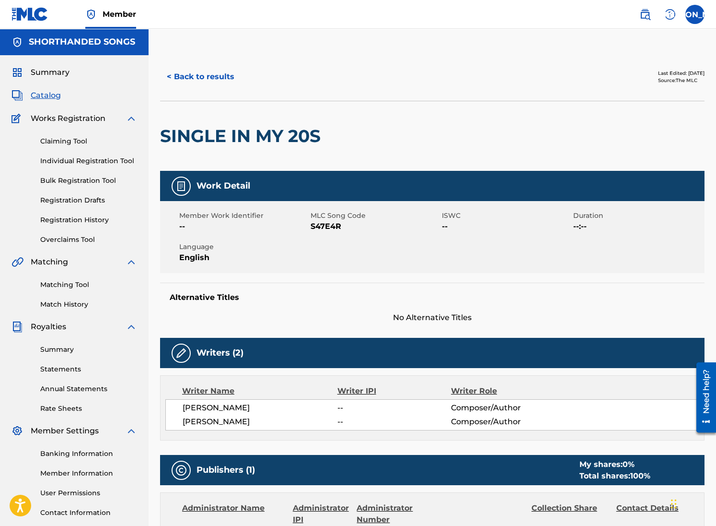
click at [188, 81] on button "< Back to results" at bounding box center [200, 77] width 81 height 24
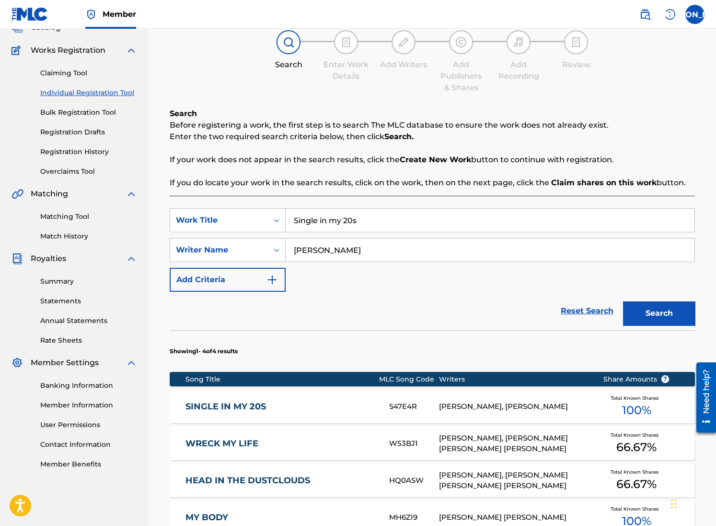
click at [403, 222] on input "Single in my 20s" at bounding box center [490, 220] width 409 height 23
type input "As Is"
click at [542, 301] on button "Search" at bounding box center [659, 313] width 72 height 24
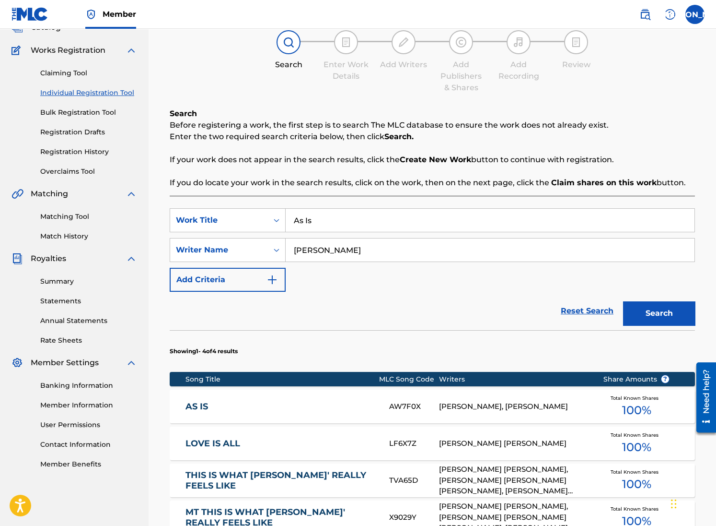
scroll to position [97, 0]
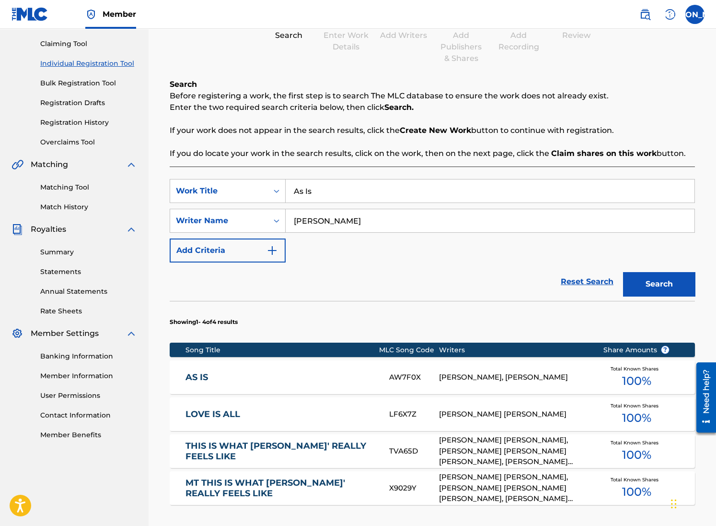
click at [289, 370] on div "AS IS AW7F0X [PERSON_NAME], [PERSON_NAME] Total Known Shares 100 %" at bounding box center [433, 377] width 526 height 34
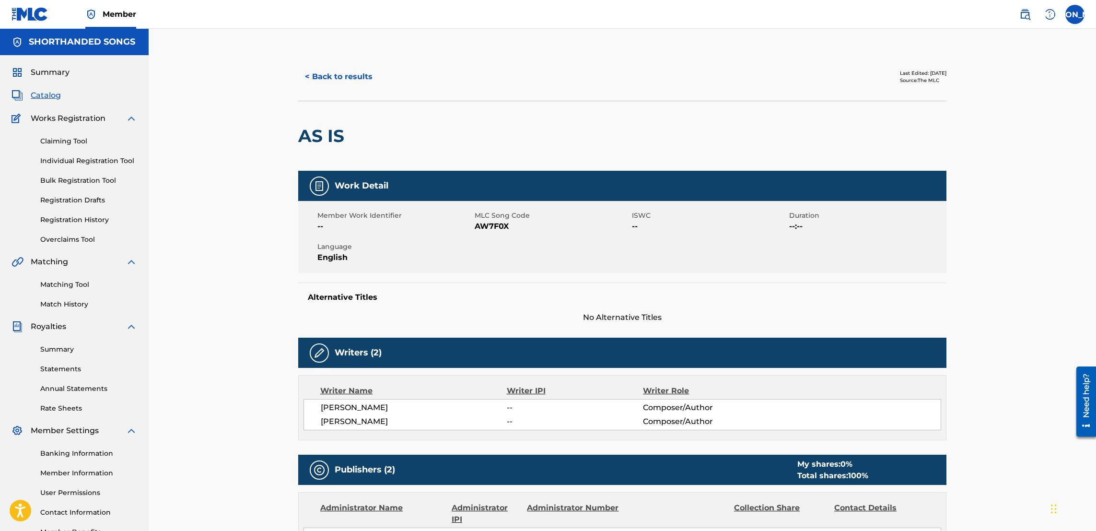
click at [100, 164] on link "Individual Registration Tool" at bounding box center [88, 161] width 97 height 10
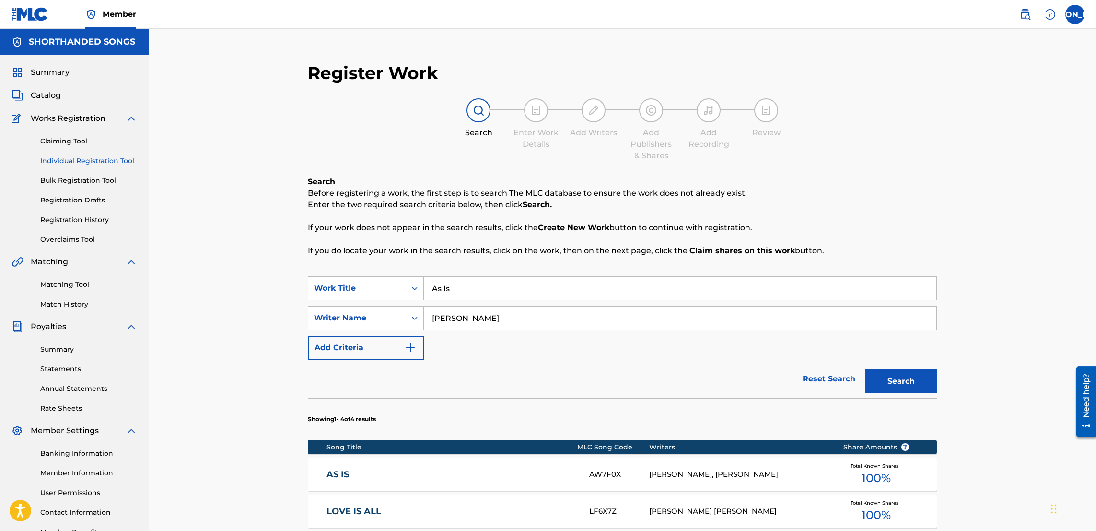
scroll to position [244, 0]
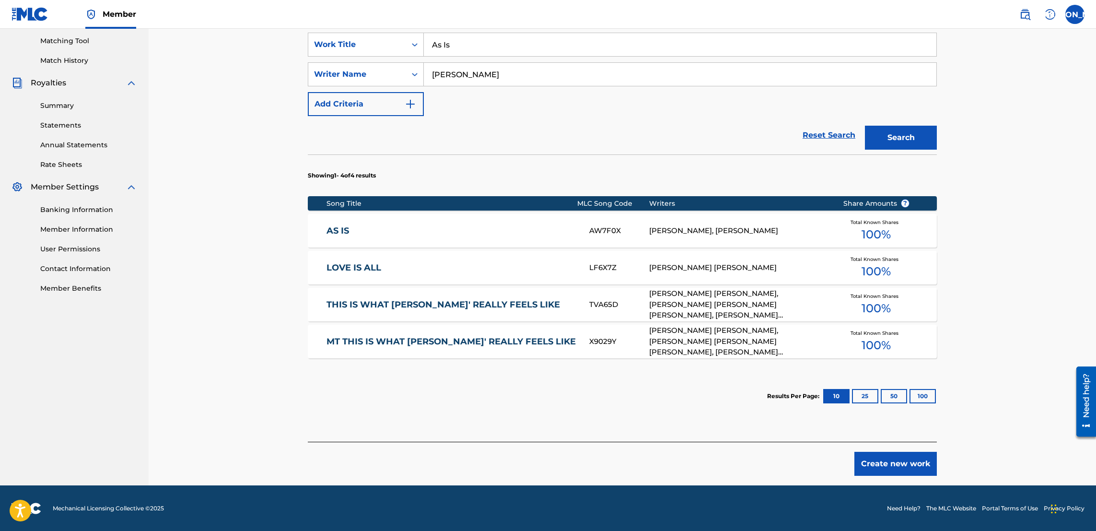
click at [542, 467] on button "Create new work" at bounding box center [896, 464] width 82 height 24
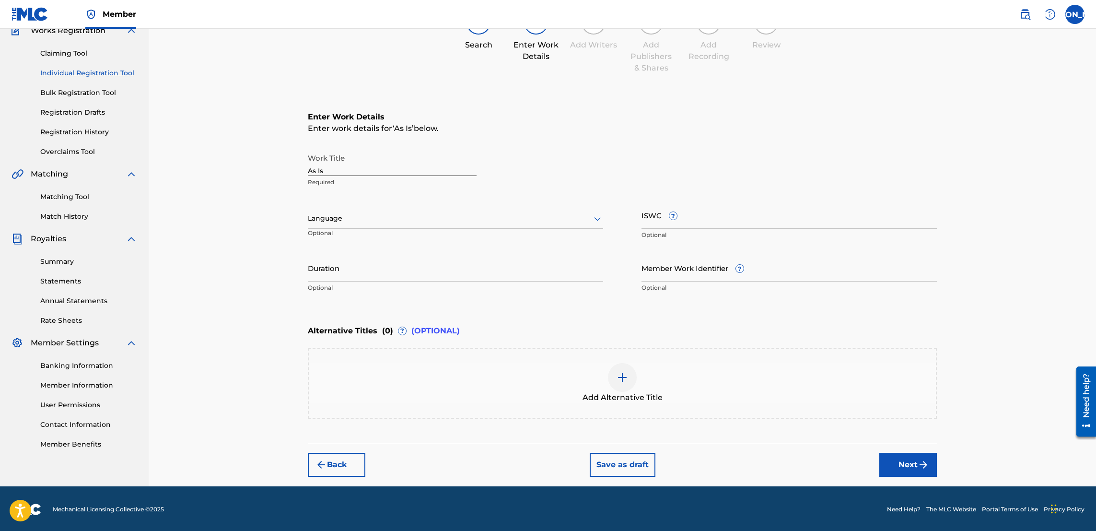
click at [365, 165] on input "As Is" at bounding box center [392, 162] width 169 height 27
type input "Bitter Half"
click at [398, 217] on div at bounding box center [455, 218] width 295 height 12
click at [376, 238] on div "English" at bounding box center [455, 240] width 294 height 22
click at [453, 280] on input "Duration" at bounding box center [455, 267] width 295 height 27
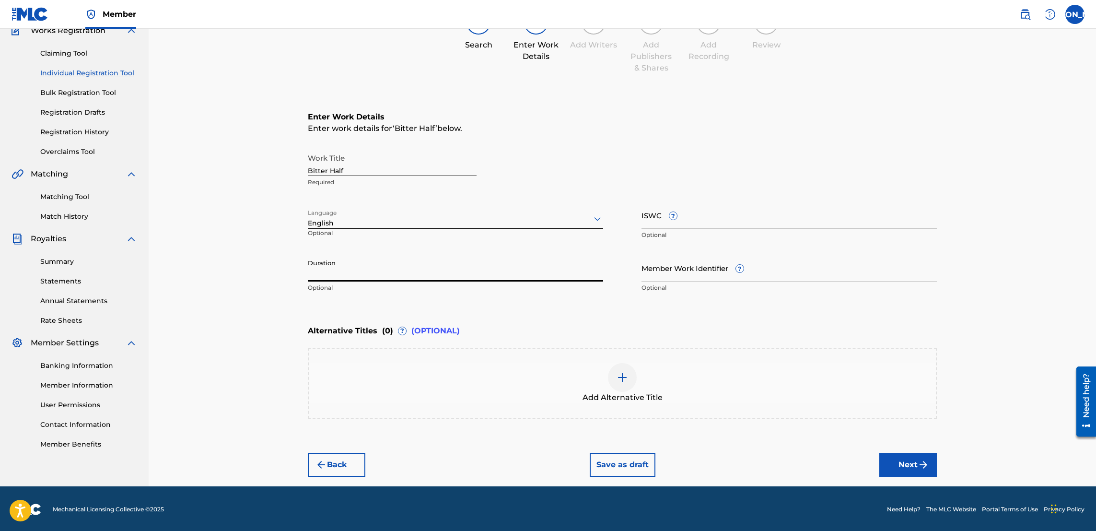
click at [542, 464] on button "Next" at bounding box center [909, 465] width 58 height 24
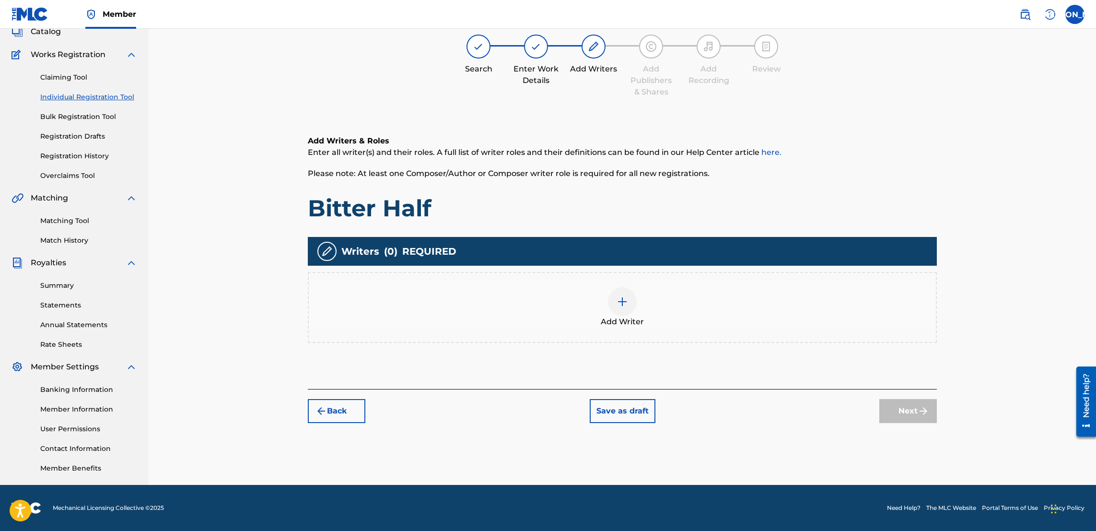
scroll to position [43, 0]
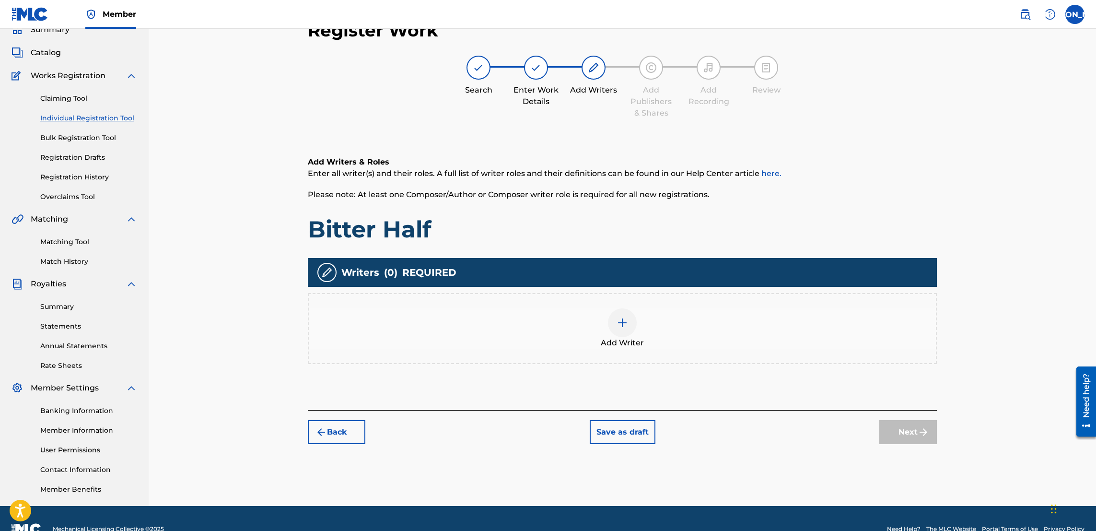
click at [542, 319] on div "Add Writer" at bounding box center [622, 328] width 627 height 40
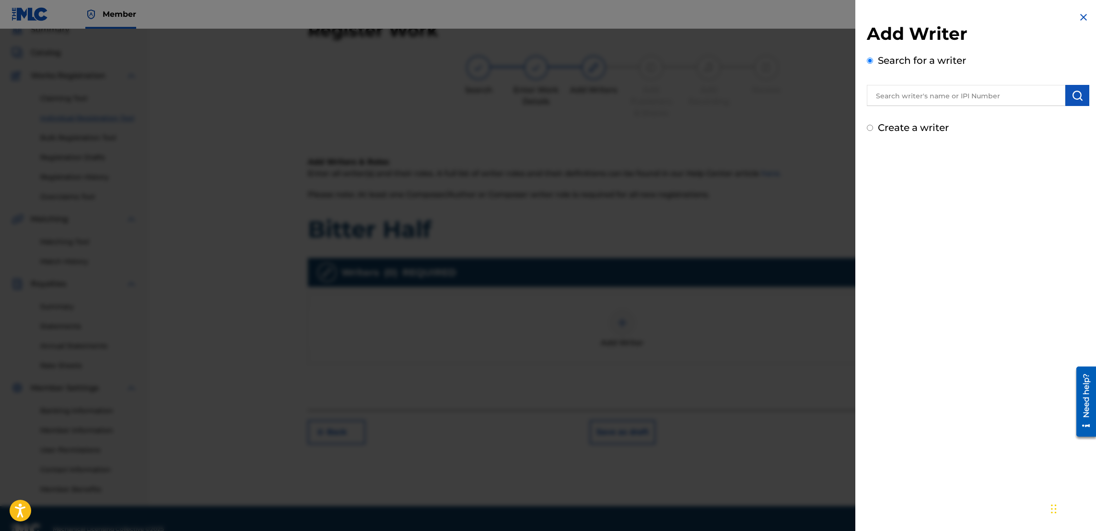
click at [542, 99] on input "text" at bounding box center [966, 95] width 199 height 21
type input "[PERSON_NAME]"
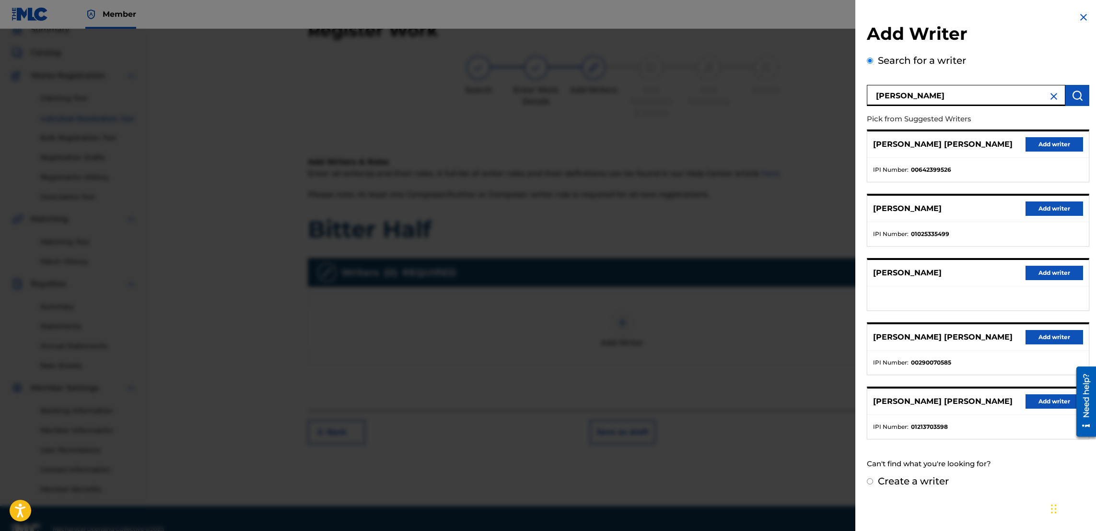
click at [542, 211] on button "Add writer" at bounding box center [1055, 208] width 58 height 14
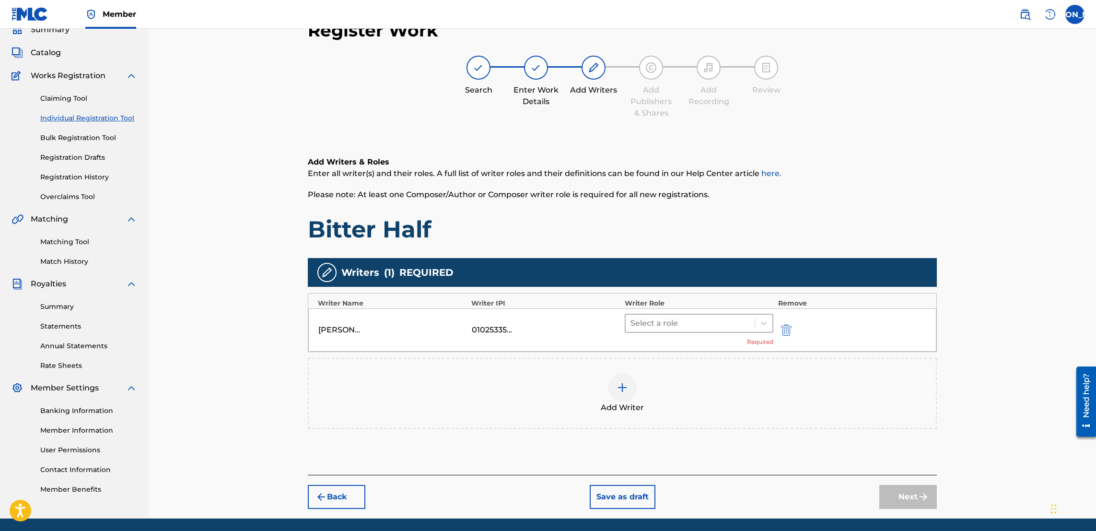
click at [542, 323] on div at bounding box center [690, 323] width 119 height 13
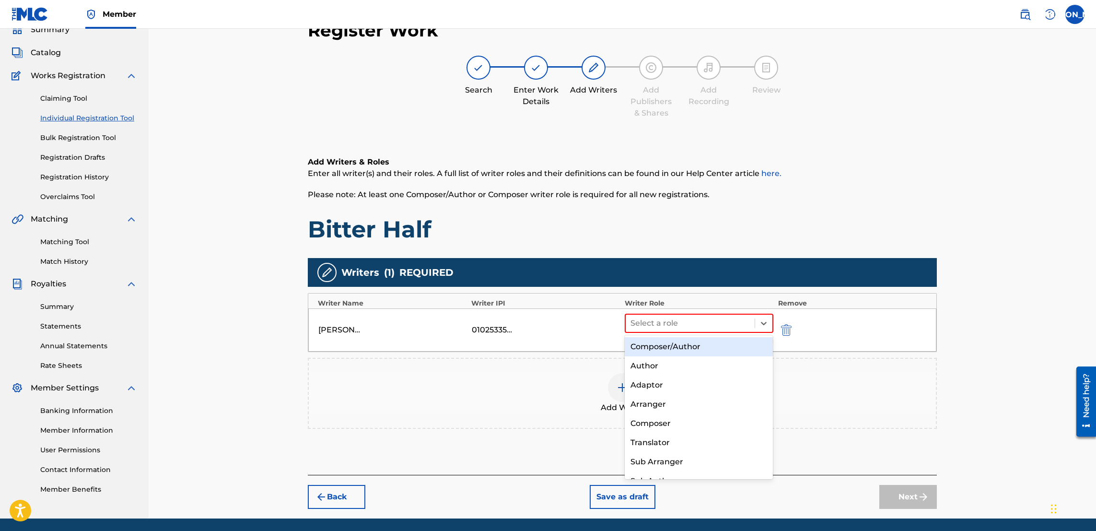
click at [542, 352] on div "Composer/Author" at bounding box center [699, 346] width 148 height 19
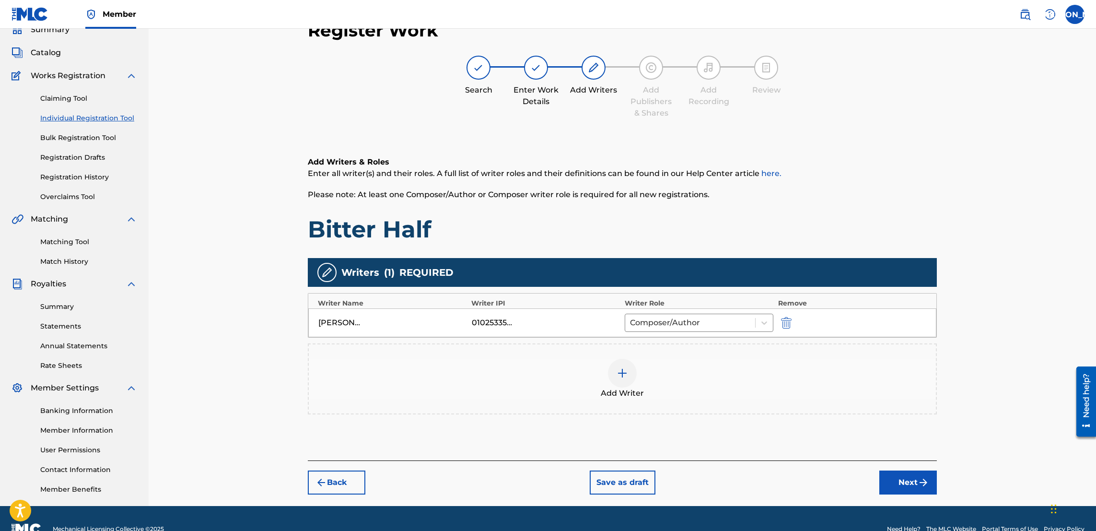
click at [542, 380] on div at bounding box center [622, 373] width 29 height 29
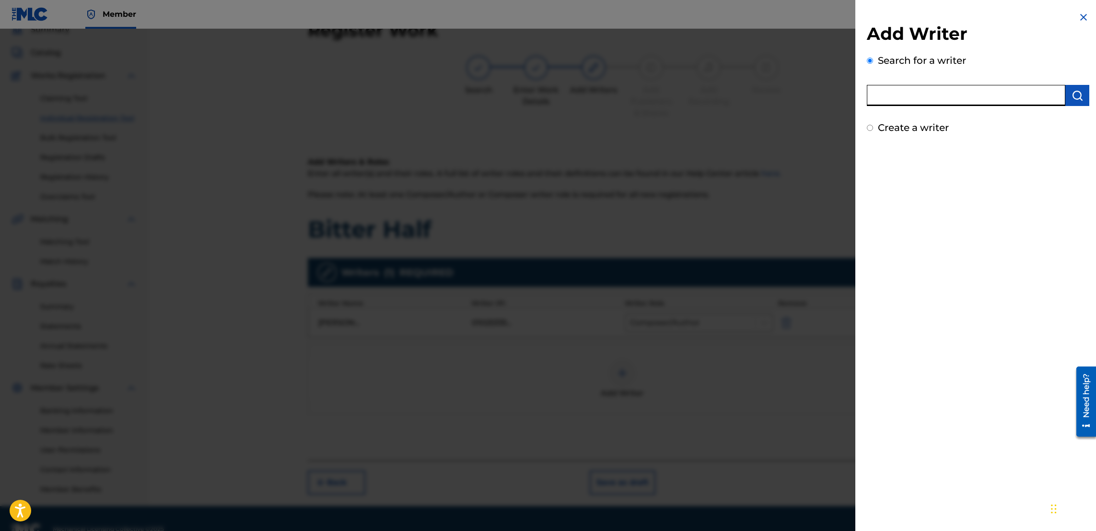
click at [542, 101] on input "text" at bounding box center [966, 95] width 199 height 21
type input "[PERSON_NAME]"
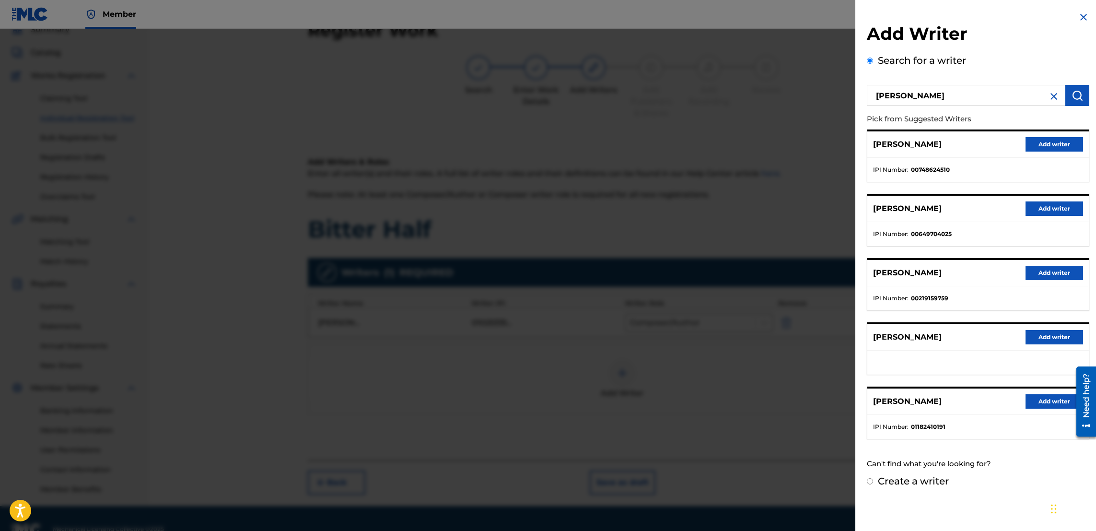
click at [542, 406] on button "Add writer" at bounding box center [1055, 401] width 58 height 14
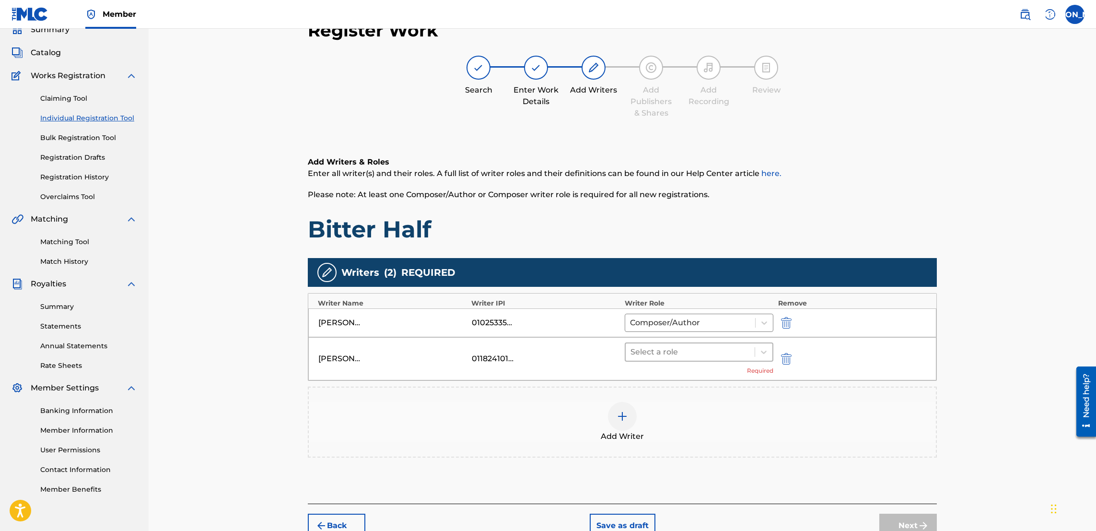
click at [542, 353] on div at bounding box center [690, 351] width 119 height 13
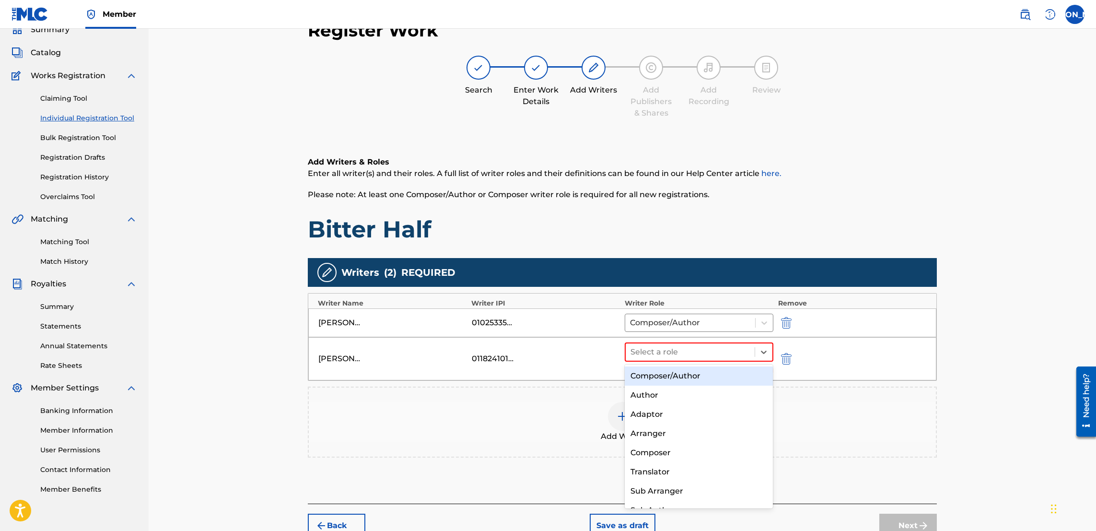
click at [542, 382] on div "Composer/Author" at bounding box center [699, 375] width 148 height 19
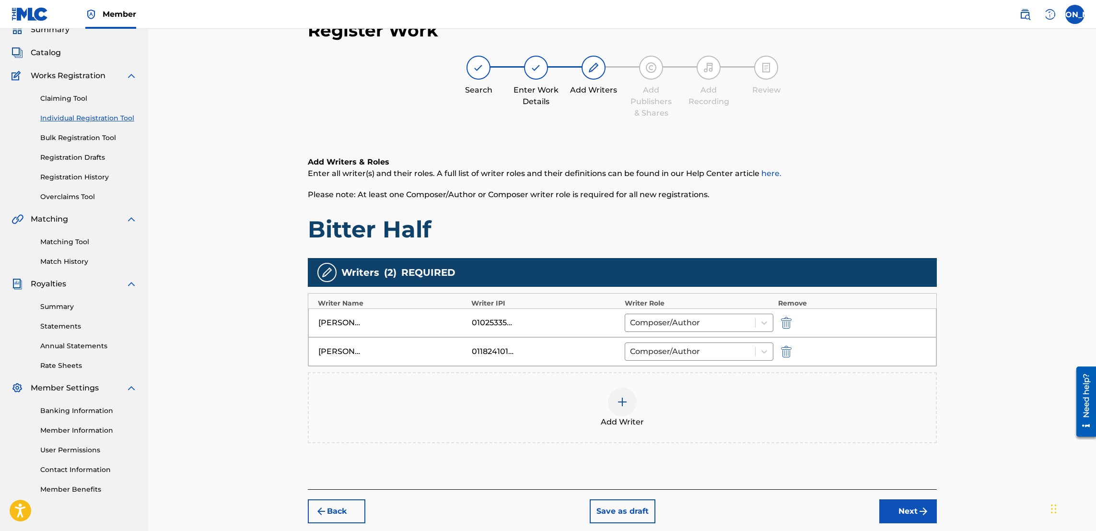
click at [542, 405] on img at bounding box center [623, 402] width 12 height 12
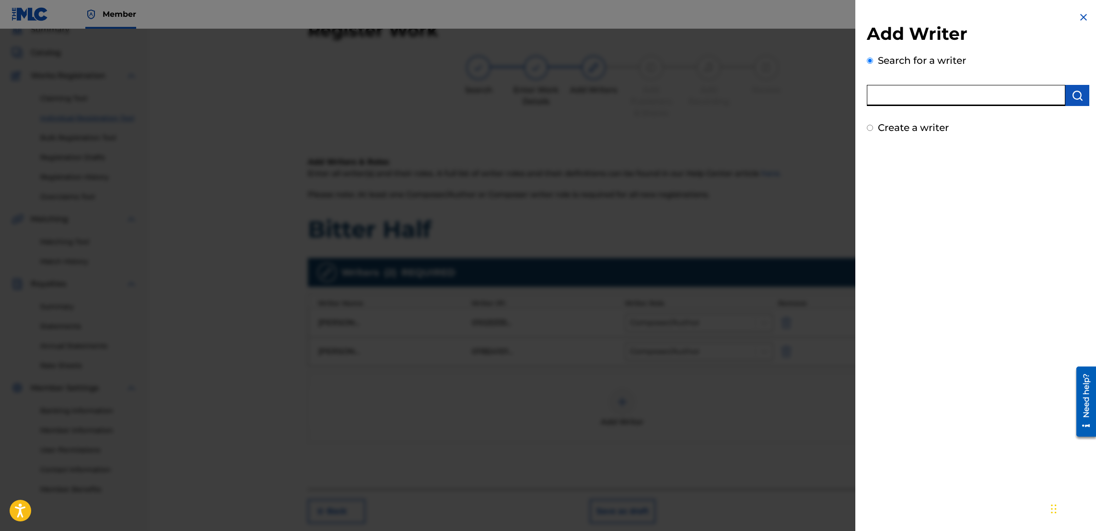
click at [542, 100] on input "text" at bounding box center [966, 95] width 199 height 21
paste input "01177297027"
type input "01177297027"
click at [542, 171] on input "Create a writer" at bounding box center [870, 171] width 6 height 6
radio input "false"
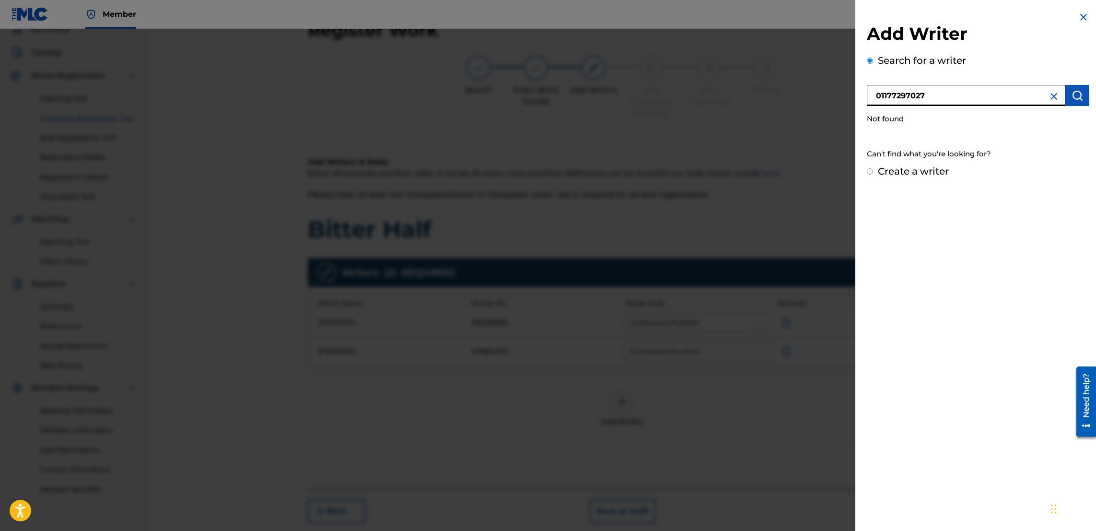
radio input "true"
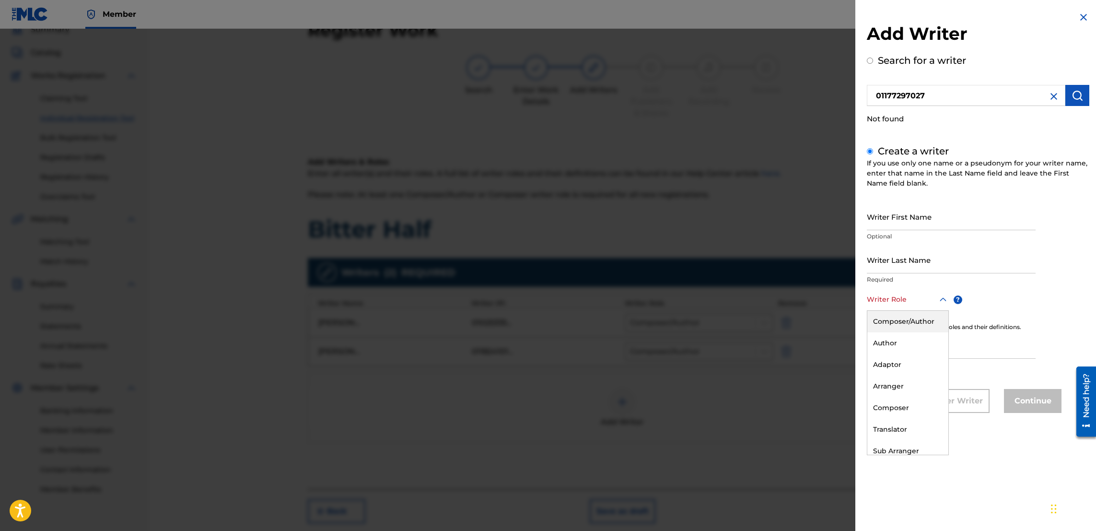
click at [542, 305] on div at bounding box center [908, 300] width 82 height 12
click at [542, 323] on div "Composer/Author" at bounding box center [908, 322] width 81 height 22
click at [542, 349] on input "IPI" at bounding box center [951, 345] width 169 height 27
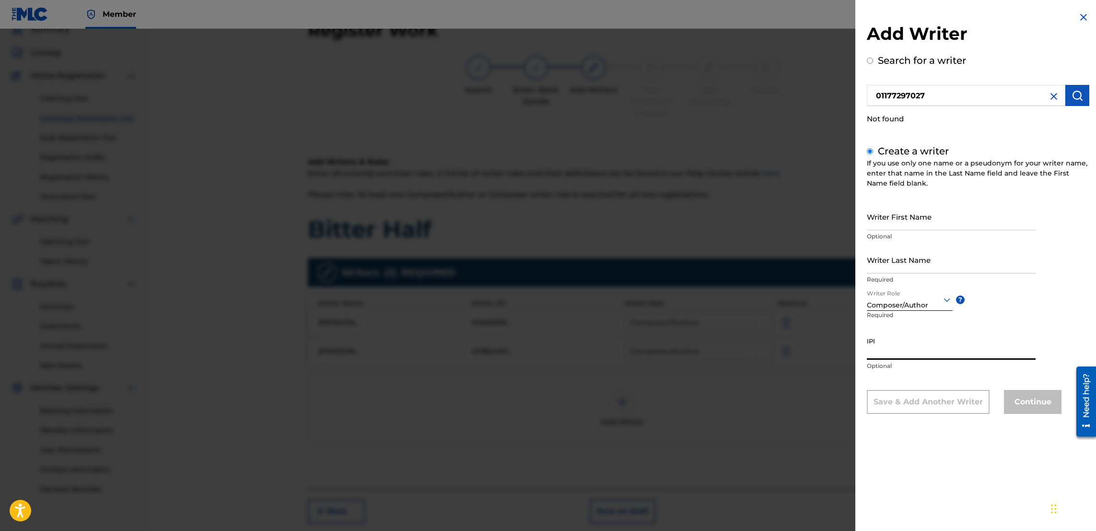
paste input "01177297027"
type input "01177297027"
click at [542, 211] on input "Writer First Name" at bounding box center [951, 216] width 169 height 27
paste input "ATELYN FAITH [PERSON_NAME]"
drag, startPoint x: 900, startPoint y: 225, endPoint x: 959, endPoint y: 225, distance: 59.0
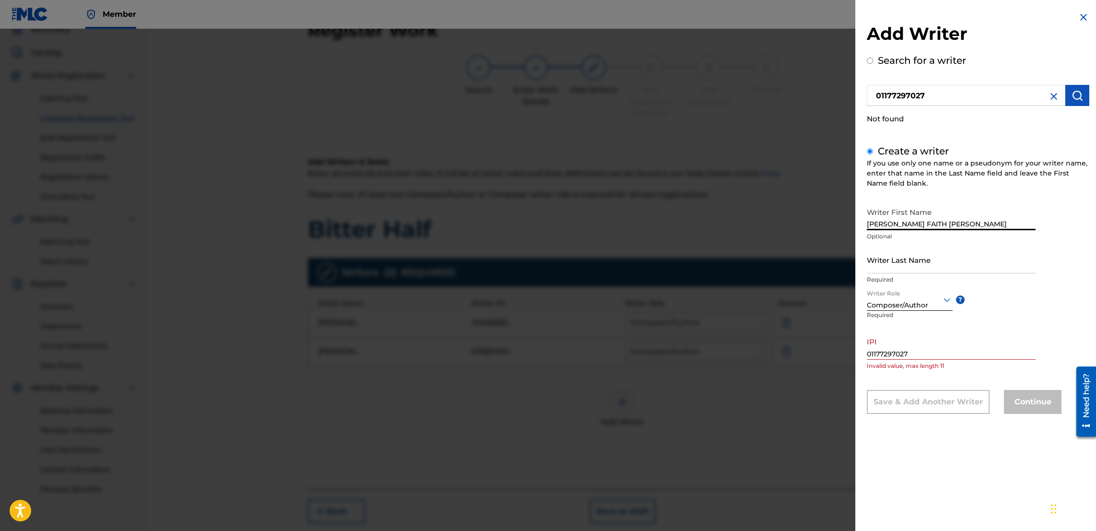
click at [542, 225] on input "[PERSON_NAME] FAITH [PERSON_NAME]" at bounding box center [951, 216] width 169 height 27
type input "Katelyn"
type input "[PERSON_NAME]"
click at [542, 251] on input "[PERSON_NAME]" at bounding box center [951, 259] width 169 height 27
click at [542, 222] on input "Katelyn" at bounding box center [951, 216] width 169 height 27
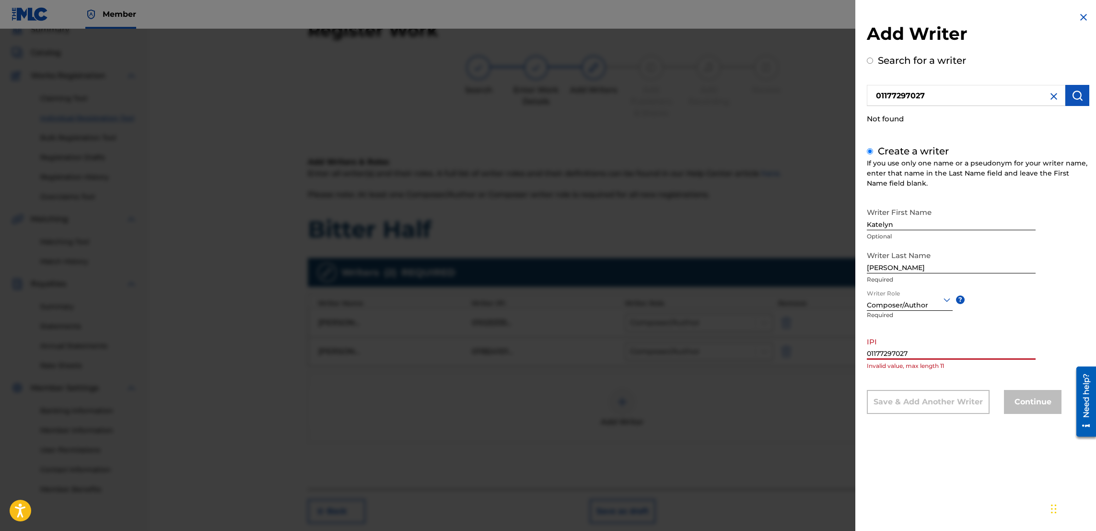
click at [542, 358] on input "01177297027" at bounding box center [951, 345] width 169 height 27
type input "01177297027"
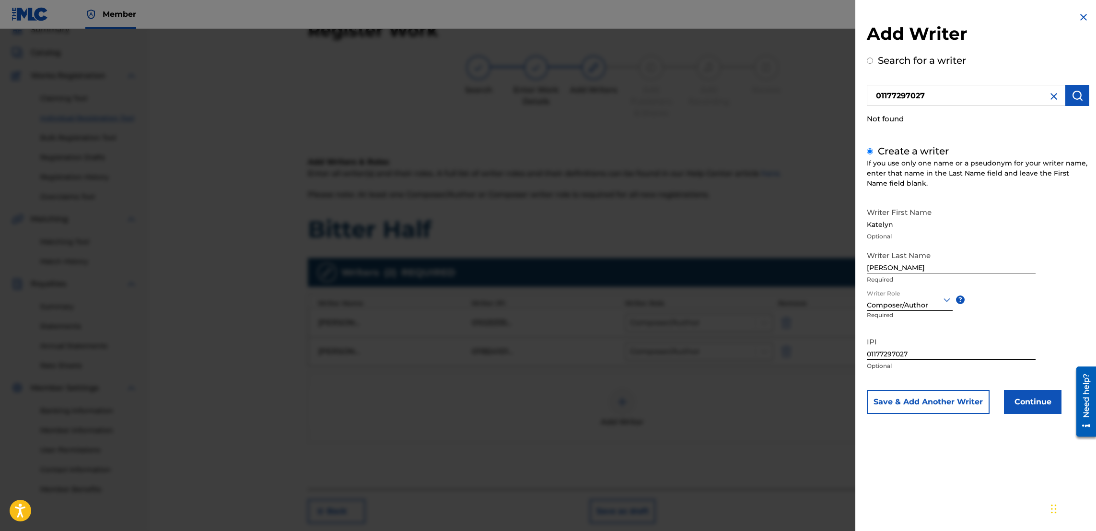
click at [542, 404] on button "Continue" at bounding box center [1033, 402] width 58 height 24
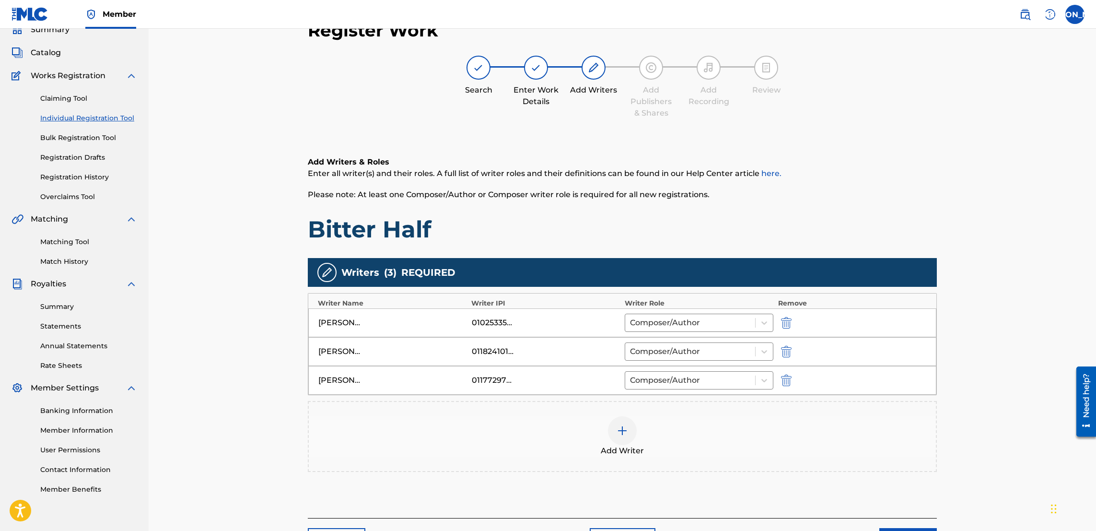
scroll to position [119, 0]
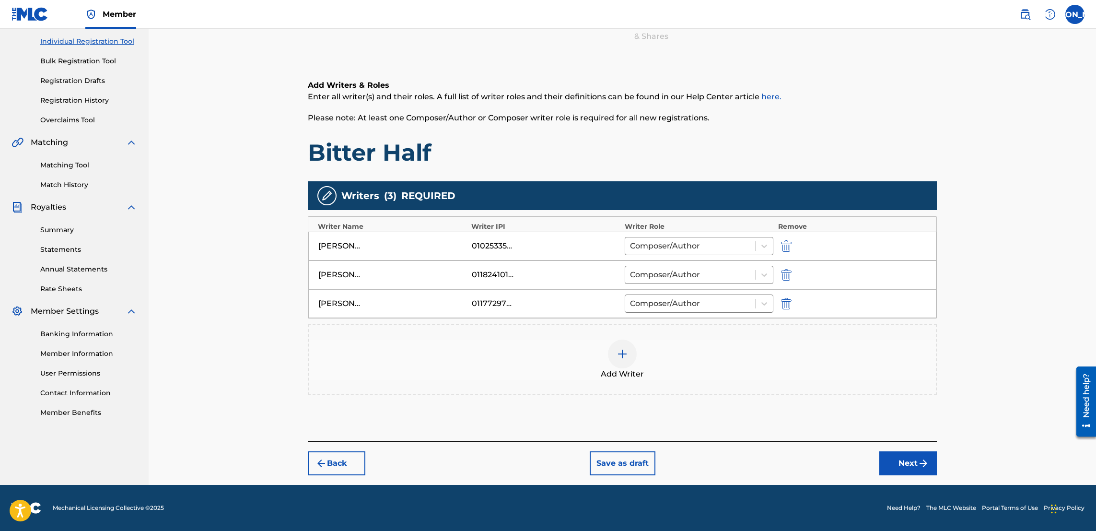
click at [542, 466] on img "submit" at bounding box center [924, 464] width 12 height 12
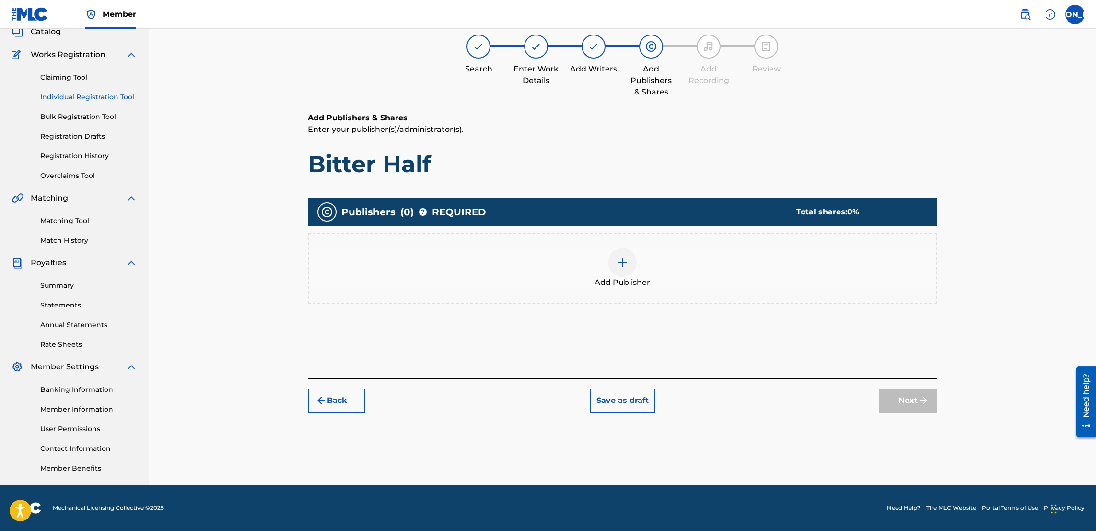
scroll to position [43, 0]
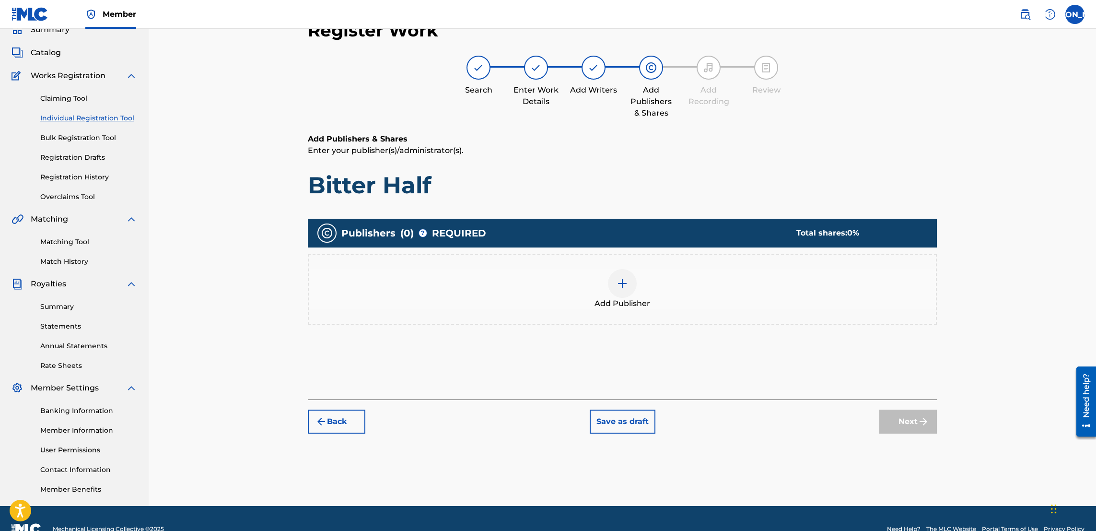
click at [542, 288] on div at bounding box center [622, 283] width 29 height 29
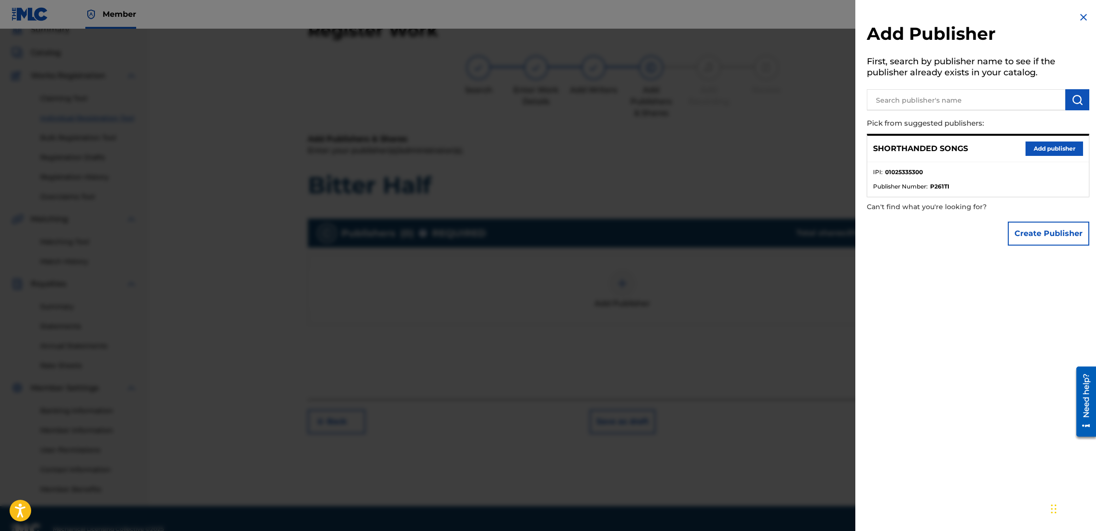
click at [542, 150] on button "Add publisher" at bounding box center [1055, 148] width 58 height 14
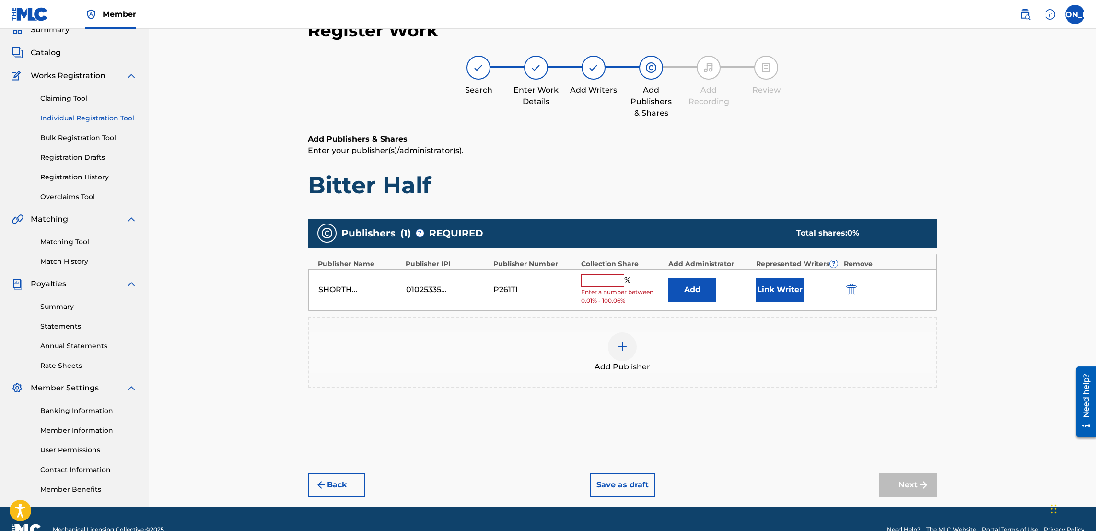
click at [542, 282] on input "text" at bounding box center [602, 280] width 43 height 12
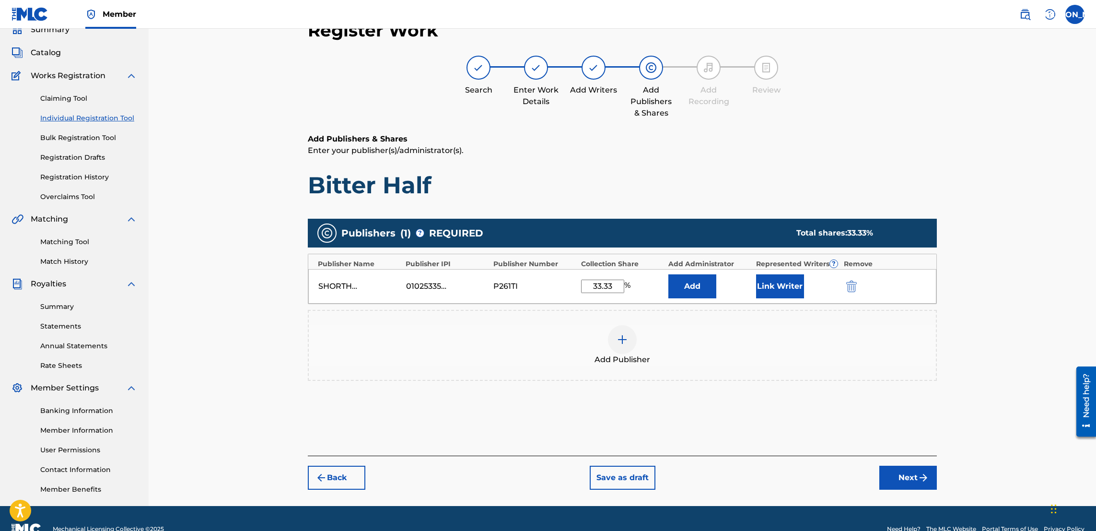
type input "33.33"
click at [542, 296] on button "Link Writer" at bounding box center [780, 286] width 48 height 24
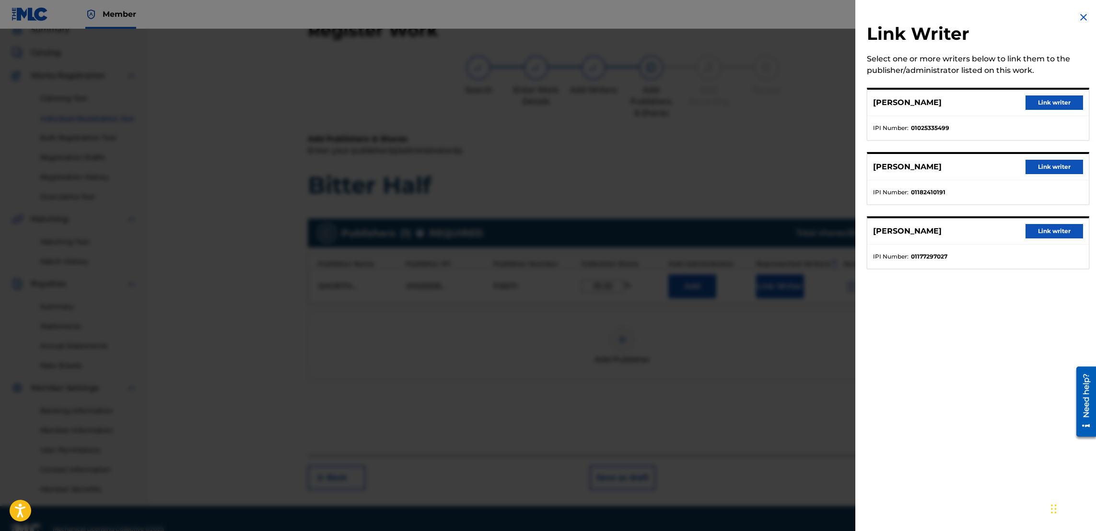
click at [542, 100] on button "Link writer" at bounding box center [1055, 102] width 58 height 14
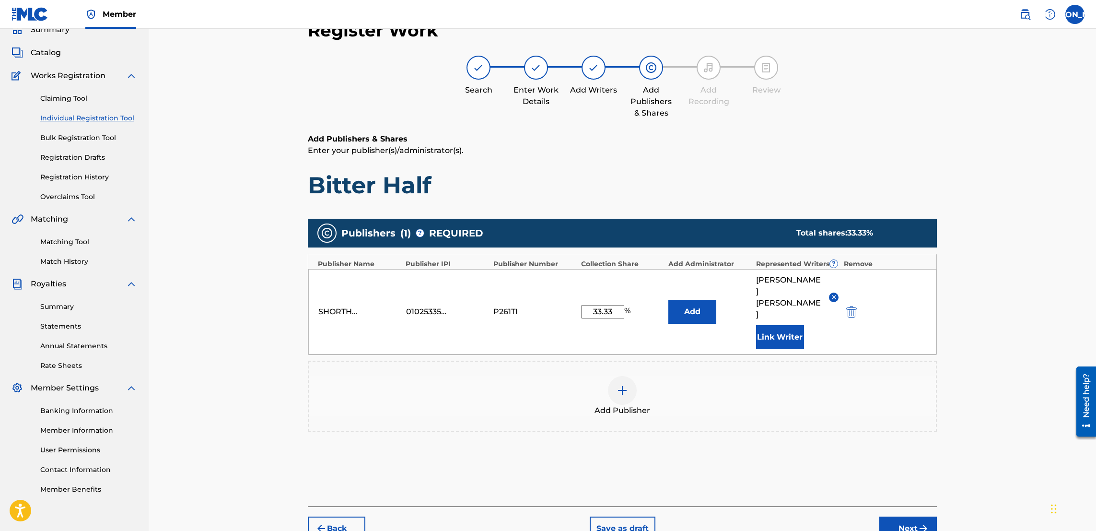
click at [542, 517] on button "Next" at bounding box center [909, 529] width 58 height 24
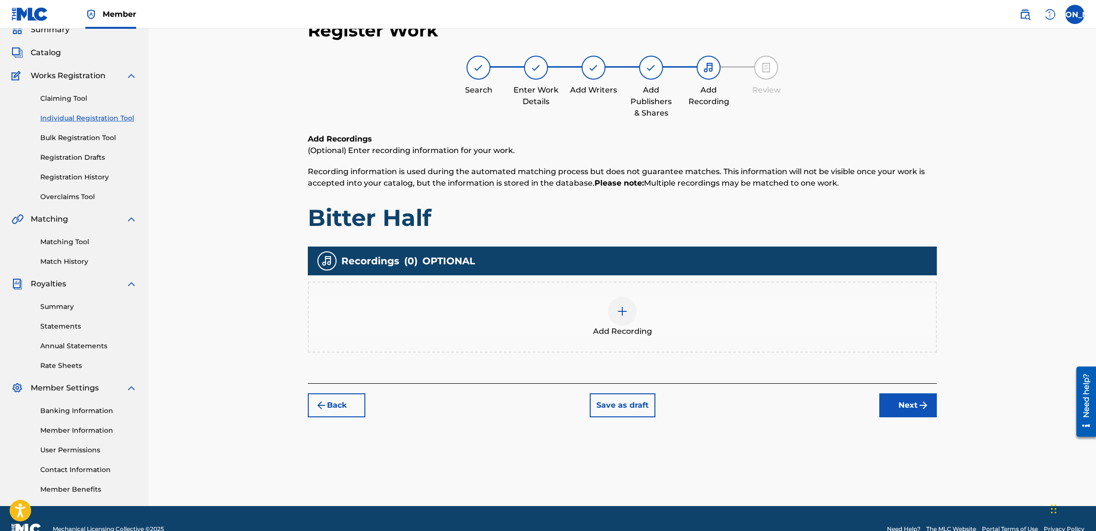
click at [542, 405] on button "Next" at bounding box center [909, 405] width 58 height 24
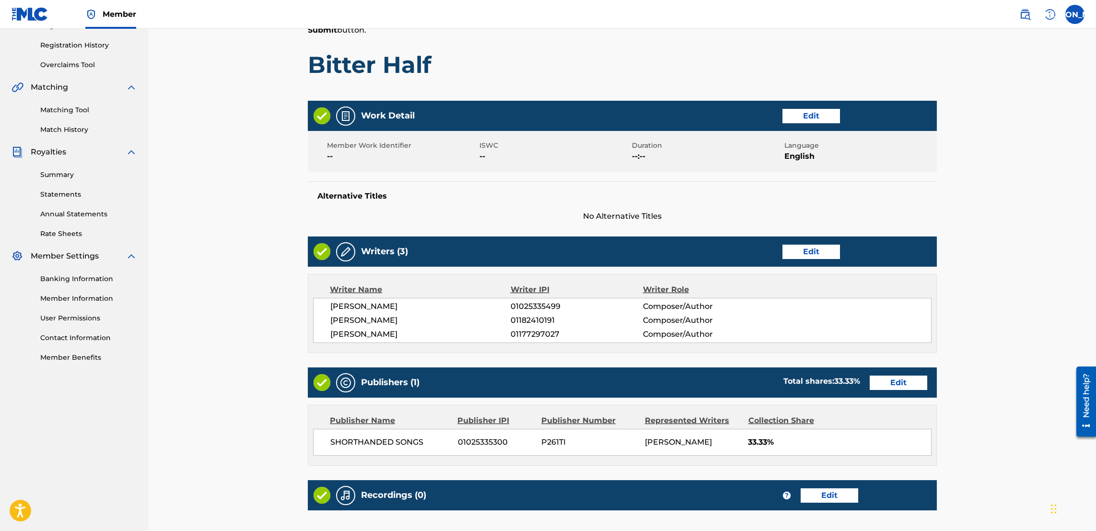
scroll to position [289, 0]
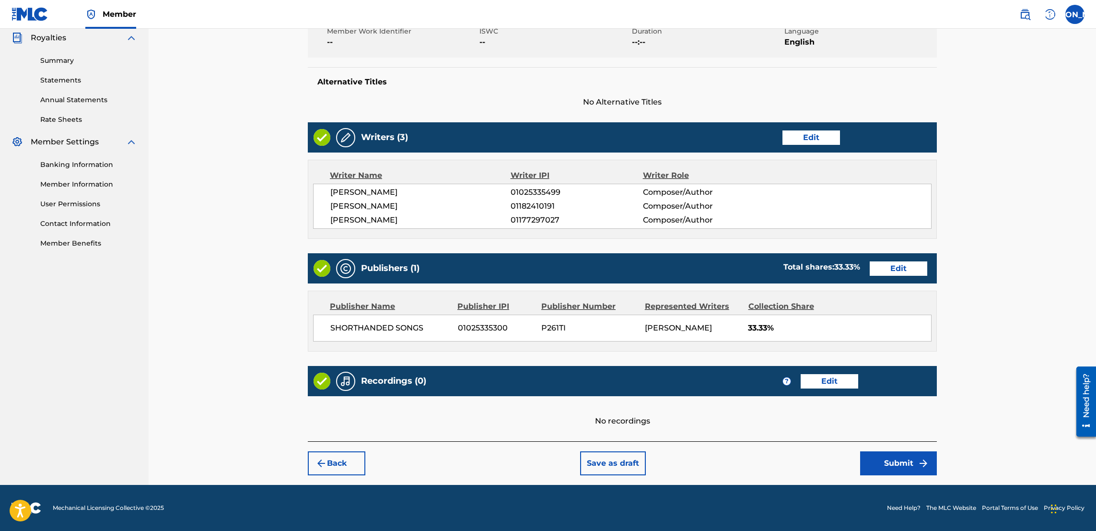
click at [542, 465] on button "Submit" at bounding box center [898, 463] width 77 height 24
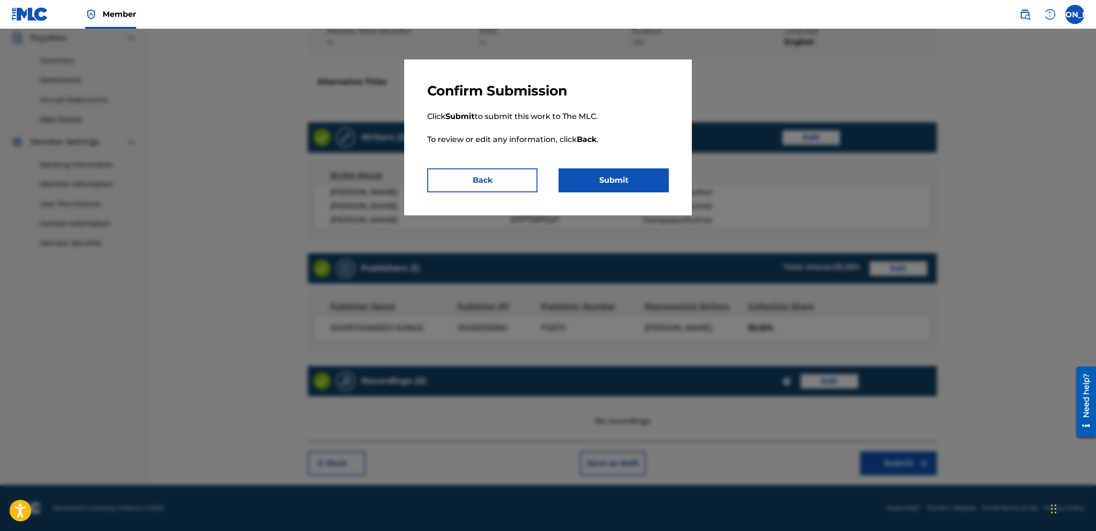
click at [542, 182] on button "Submit" at bounding box center [614, 180] width 110 height 24
